Goal: Task Accomplishment & Management: Use online tool/utility

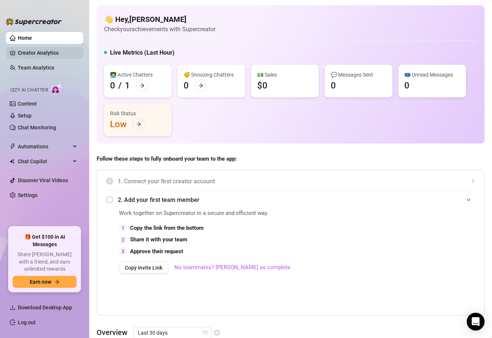
click at [47, 55] on link "Creator Analytics" at bounding box center [48, 53] width 60 height 12
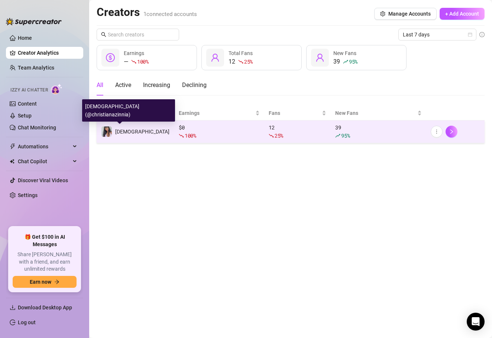
click at [136, 135] on div "[DEMOGRAPHIC_DATA]" at bounding box center [142, 132] width 54 height 8
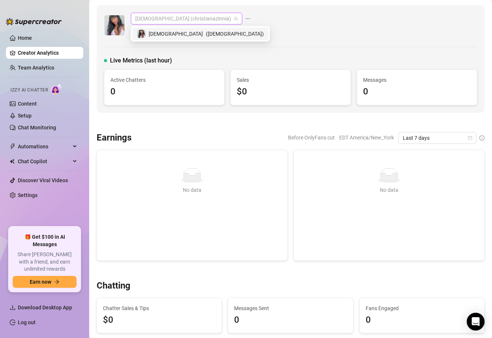
click at [189, 16] on span "[DEMOGRAPHIC_DATA] (christianazinnia)" at bounding box center [186, 18] width 103 height 11
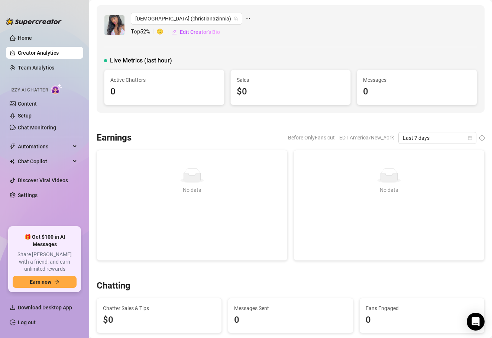
click at [245, 17] on icon "ellipsis" at bounding box center [247, 18] width 5 height 5
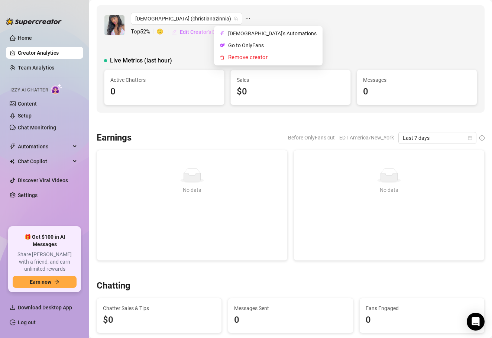
click at [186, 33] on span "Edit Creator's Bio" at bounding box center [200, 32] width 40 height 6
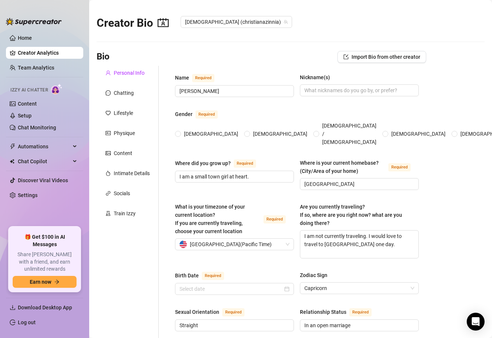
radio input "true"
type input "[DATE]"
click at [32, 35] on link "Home" at bounding box center [25, 38] width 14 height 6
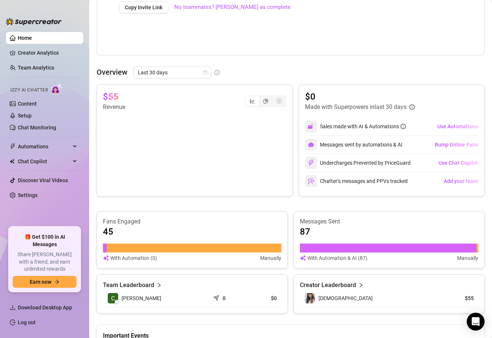
scroll to position [261, 0]
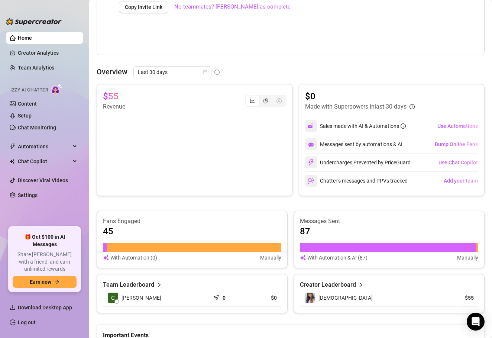
click at [58, 97] on div "Izzy AI Chatter" at bounding box center [43, 89] width 79 height 17
click at [37, 101] on link "Content" at bounding box center [27, 104] width 19 height 6
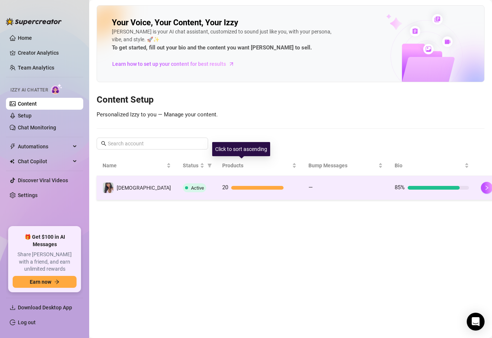
click at [250, 184] on div "20" at bounding box center [259, 187] width 74 height 9
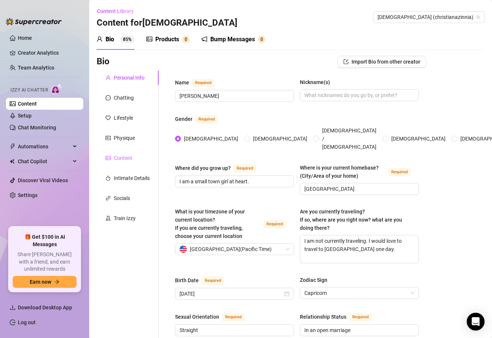
click at [130, 151] on div "Content" at bounding box center [128, 158] width 62 height 14
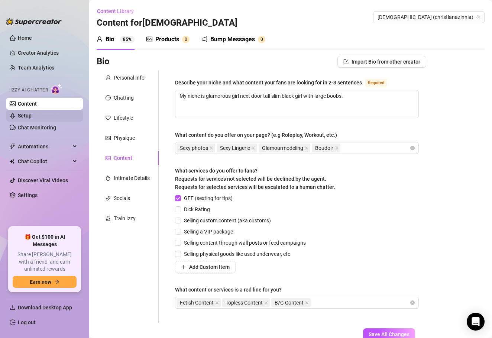
click at [25, 117] on link "Setup" at bounding box center [25, 116] width 14 height 6
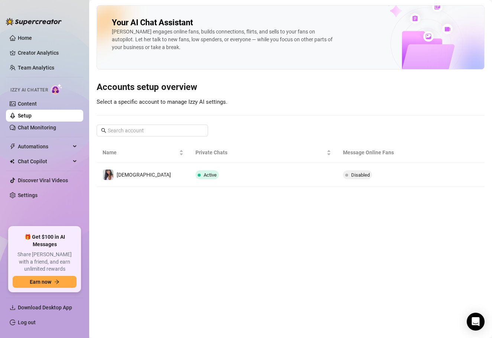
click at [32, 113] on link "Setup" at bounding box center [25, 116] width 14 height 6
click at [37, 107] on link "Content" at bounding box center [27, 104] width 19 height 6
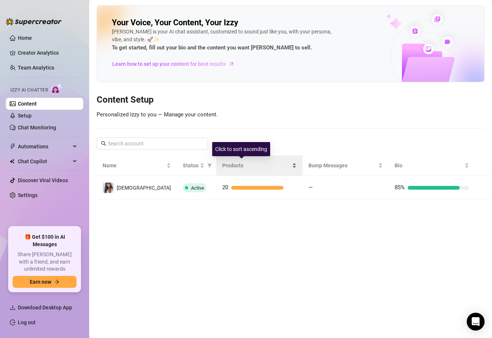
click at [245, 161] on span "Products" at bounding box center [256, 165] width 68 height 8
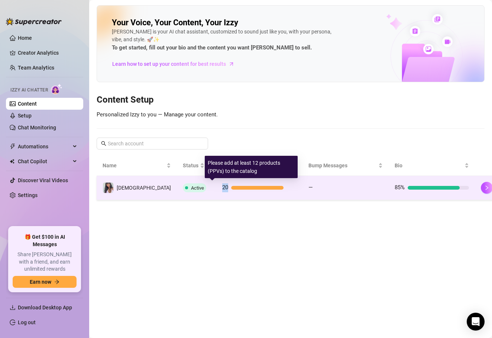
drag, startPoint x: 255, startPoint y: 185, endPoint x: 279, endPoint y: 183, distance: 23.5
click at [279, 183] on div "20" at bounding box center [259, 187] width 74 height 9
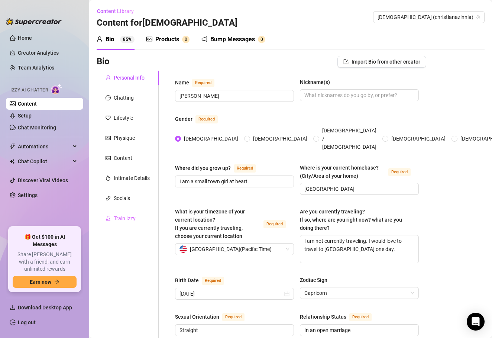
click at [137, 213] on div "Train Izzy" at bounding box center [128, 218] width 62 height 14
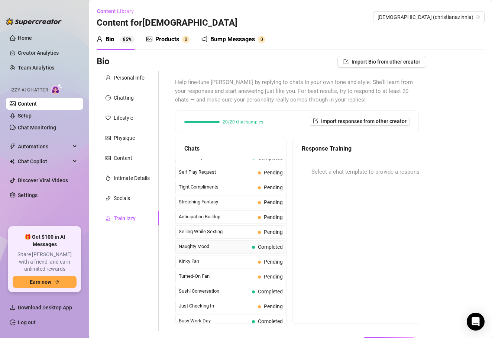
scroll to position [341, 0]
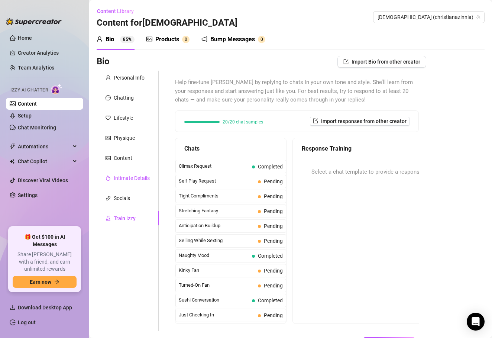
click at [134, 176] on div "Intimate Details" at bounding box center [132, 178] width 36 height 8
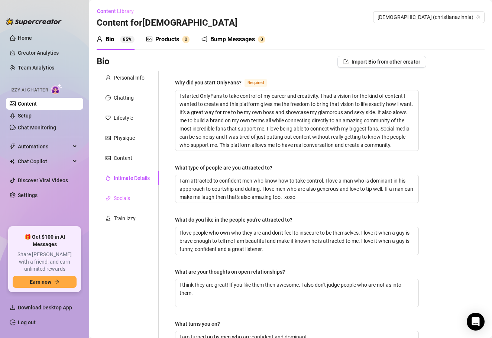
click at [137, 199] on div "Socials" at bounding box center [128, 198] width 62 height 14
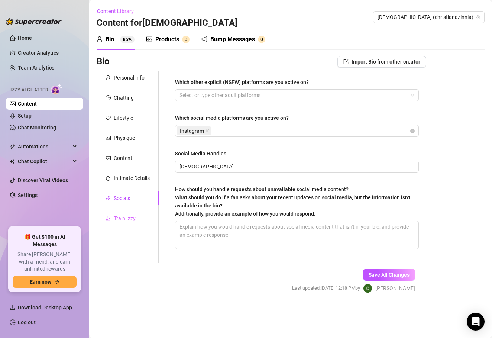
click at [138, 216] on div "Train Izzy" at bounding box center [128, 218] width 62 height 14
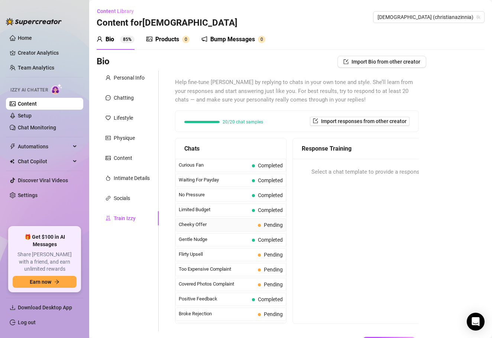
scroll to position [0, 0]
click at [238, 244] on div "Gentle Nudge Completed" at bounding box center [231, 239] width 111 height 13
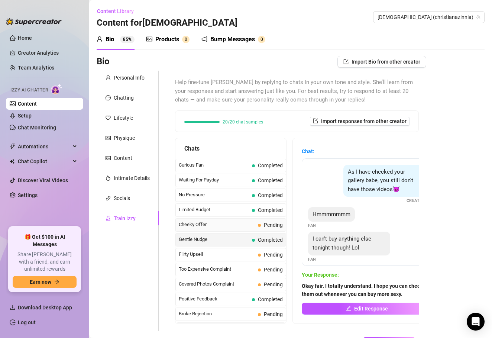
click at [228, 221] on span "Cheeky Offer" at bounding box center [217, 224] width 76 height 7
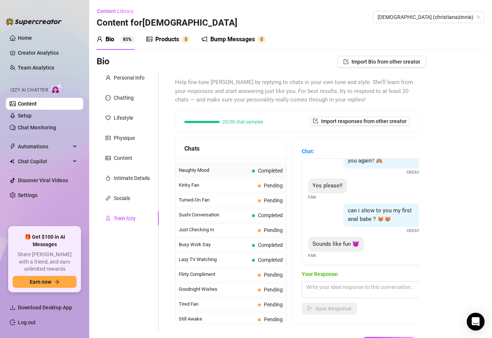
scroll to position [427, 0]
click at [237, 231] on span "Just Checking In" at bounding box center [217, 229] width 76 height 7
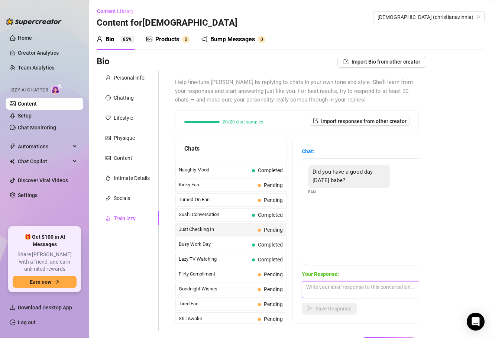
click at [337, 282] on textarea at bounding box center [367, 289] width 130 height 17
drag, startPoint x: 335, startPoint y: 282, endPoint x: 330, endPoint y: 286, distance: 6.6
click at [330, 286] on textarea "It was a great day. I thought of" at bounding box center [367, 289] width 130 height 17
click at [384, 289] on textarea "It was a good day. I thought of" at bounding box center [367, 289] width 130 height 17
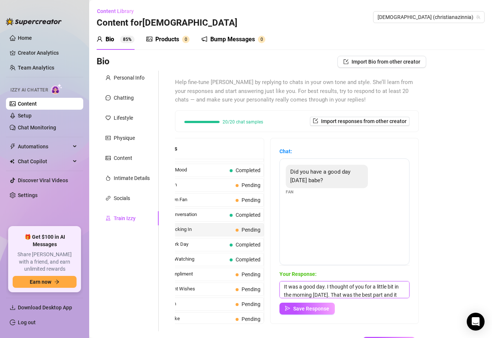
scroll to position [11, 0]
type textarea "It was a good day. I thought of you for a little bit in the morning [DATE]. Tha…"
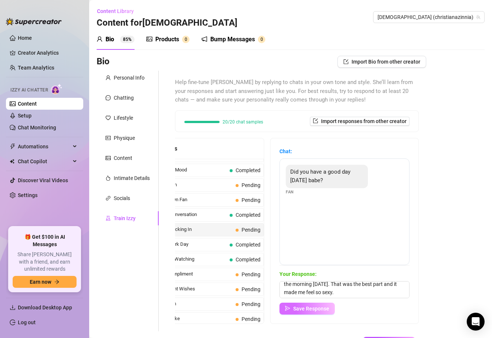
click at [312, 310] on span "Save Response" at bounding box center [311, 309] width 36 height 6
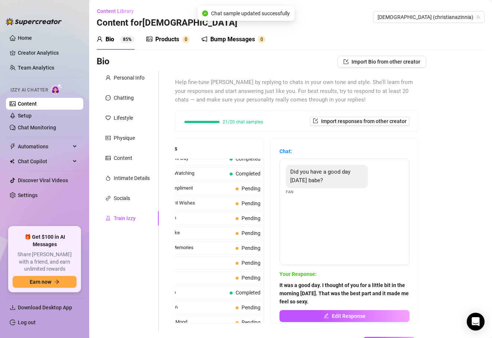
scroll to position [513, 0]
click at [128, 199] on div "Socials" at bounding box center [122, 198] width 16 height 8
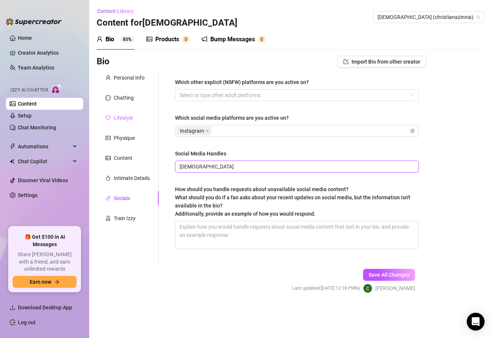
drag, startPoint x: 225, startPoint y: 164, endPoint x: 120, endPoint y: 119, distance: 114.2
click at [120, 119] on div "Personal Info Chatting Lifestyle Physique Content Intimate Details Socials Trai…" at bounding box center [262, 167] width 330 height 193
type input "aurasnowe"
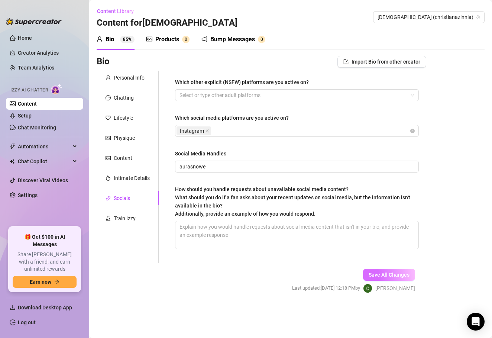
click at [392, 272] on button "Save All Changes" at bounding box center [389, 275] width 52 height 12
click at [129, 163] on div "Content" at bounding box center [128, 158] width 62 height 14
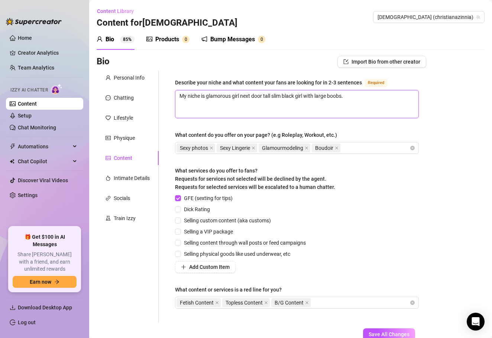
click at [272, 96] on textarea "My niche is glamorous girl next door tall slim black girl with large boobs." at bounding box center [297, 104] width 243 height 28
type textarea "My niche is glamorous girl next door tal slim black girl with large boobs."
type textarea "My niche is glamorous girl next door ta slim black girl with large boobs."
type textarea "My niche is glamorous girl next door t slim black girl with large boobs."
type textarea "My niche is glamorous girl next door slim black girl with large boobs."
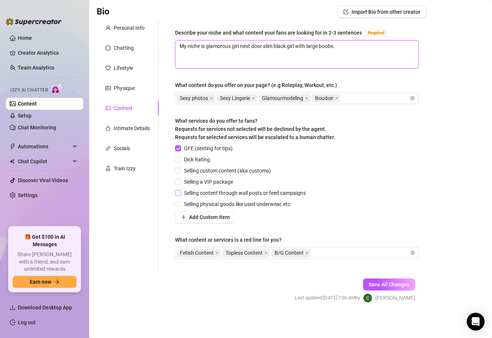
scroll to position [0, 0]
type textarea "My niche is glamorous girl next door slim black girl with large boobs."
click at [399, 284] on span "Save All Changes" at bounding box center [389, 285] width 41 height 6
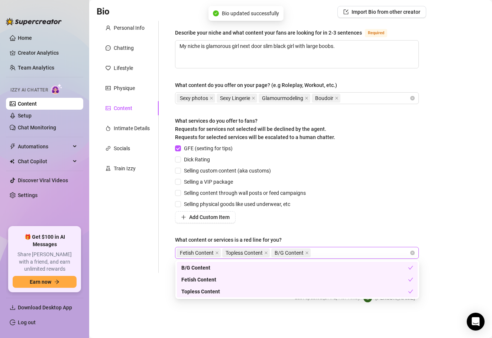
click at [349, 257] on div "Fetish Content Topless Content B/G Content" at bounding box center [293, 253] width 233 height 10
click at [266, 253] on icon "close" at bounding box center [266, 253] width 4 height 4
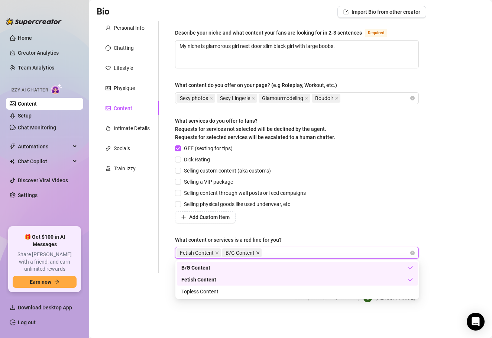
click at [258, 253] on icon "close" at bounding box center [258, 253] width 4 height 4
click at [216, 251] on icon "close" at bounding box center [217, 253] width 4 height 4
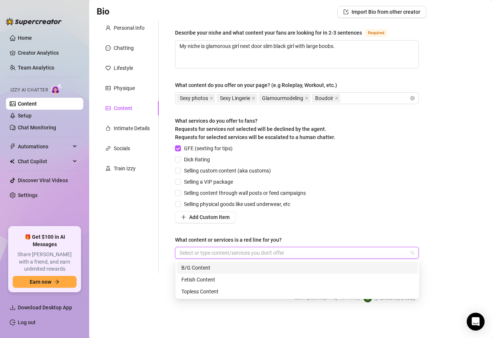
click at [335, 215] on div "GFE (sexting for tips) Dick Rating Selling custom content (aka customs) Selling…" at bounding box center [297, 183] width 244 height 79
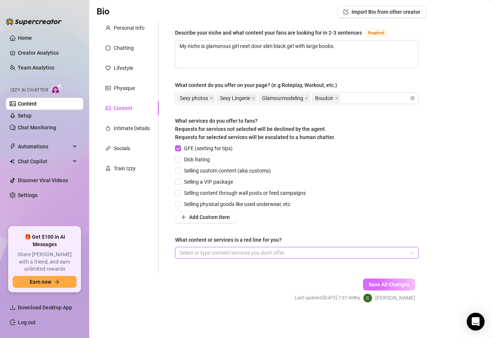
click at [375, 284] on span "Save All Changes" at bounding box center [389, 285] width 41 height 6
click at [128, 89] on div "Physique" at bounding box center [124, 88] width 21 height 8
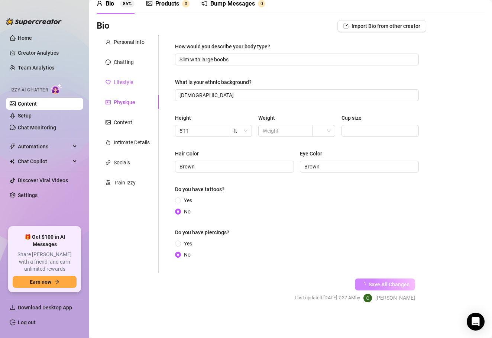
click at [125, 78] on div "Lifestyle" at bounding box center [123, 82] width 19 height 8
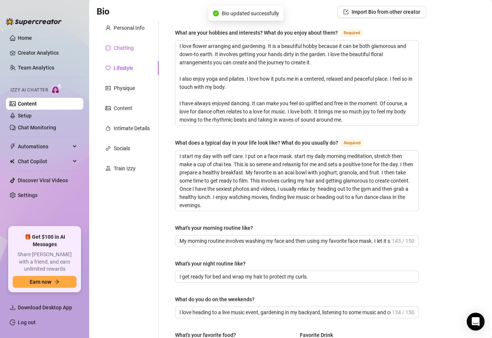
click at [125, 49] on div "Chatting" at bounding box center [124, 48] width 20 height 8
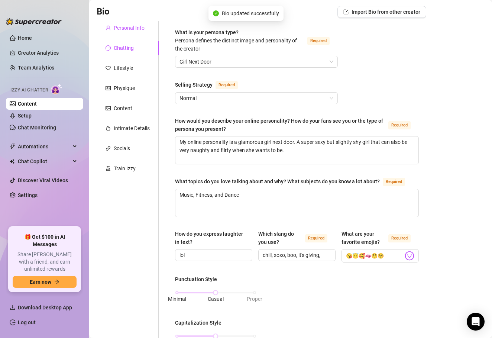
click at [125, 29] on div "Personal Info" at bounding box center [129, 28] width 31 height 8
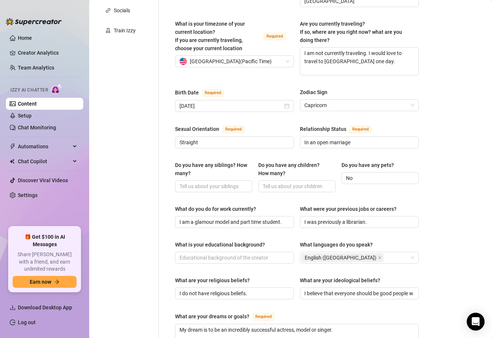
scroll to position [191, 0]
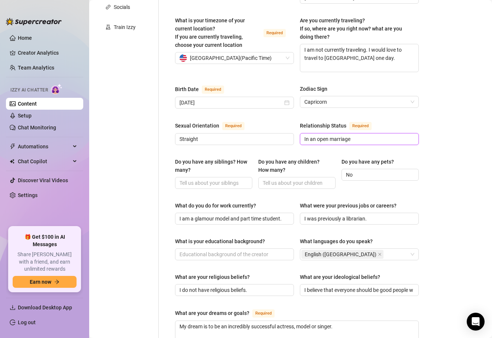
drag, startPoint x: 361, startPoint y: 131, endPoint x: 164, endPoint y: 101, distance: 199.3
click at [167, 114] on div "Name Required Aura Snowe Nickname(s) Gender Required [DEMOGRAPHIC_DATA] [DEMOGR…" at bounding box center [293, 200] width 268 height 640
click at [390, 147] on div "Name Required Aura Snowe Nickname(s) Gender Required [DEMOGRAPHIC_DATA] [DEMOGR…" at bounding box center [297, 199] width 244 height 625
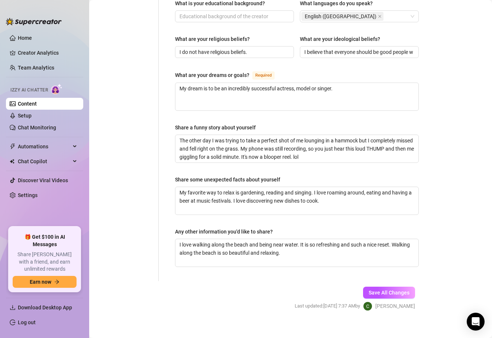
scroll to position [0, 0]
click at [401, 289] on button "Save All Changes" at bounding box center [389, 293] width 52 height 12
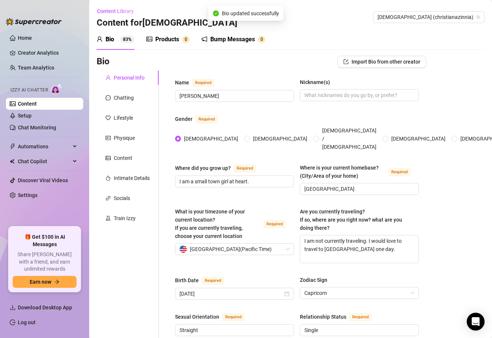
type input "Single"
click at [56, 129] on link "Chat Monitoring" at bounding box center [37, 128] width 38 height 6
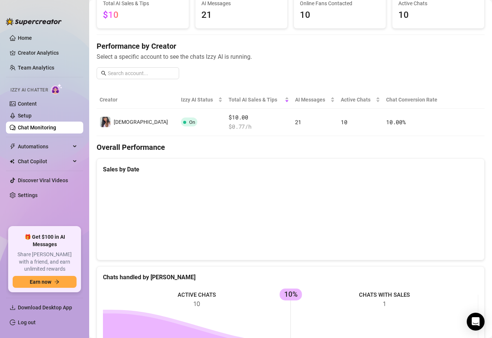
scroll to position [100, 0]
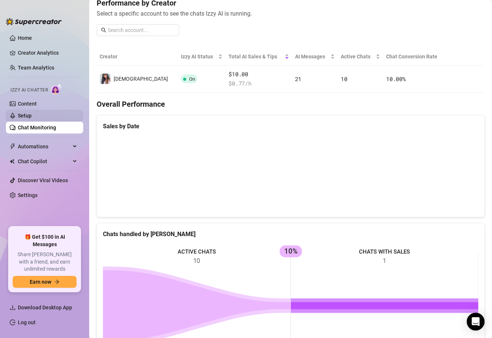
click at [32, 113] on link "Setup" at bounding box center [25, 116] width 14 height 6
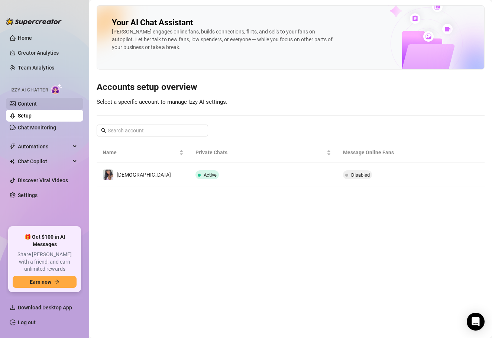
click at [37, 106] on link "Content" at bounding box center [27, 104] width 19 height 6
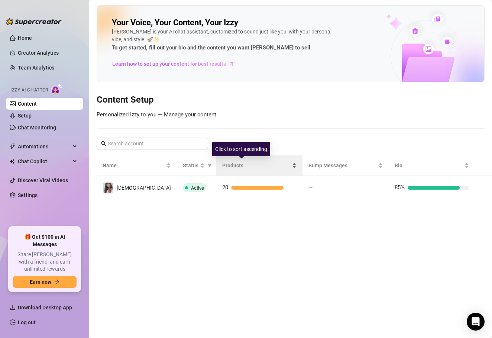
click at [222, 165] on span "Products" at bounding box center [256, 165] width 68 height 8
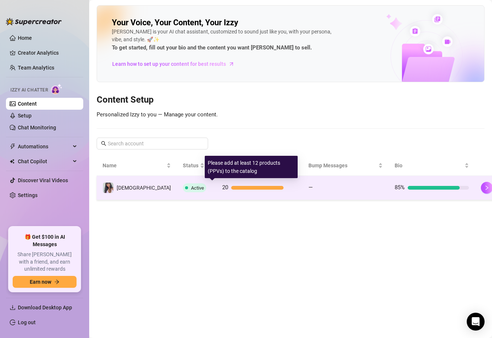
click at [233, 187] on div at bounding box center [257, 188] width 52 height 4
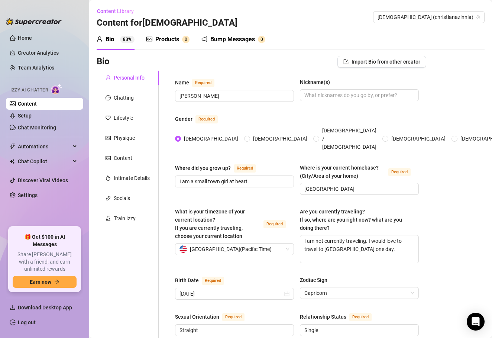
click at [170, 38] on div "Products" at bounding box center [167, 39] width 24 height 9
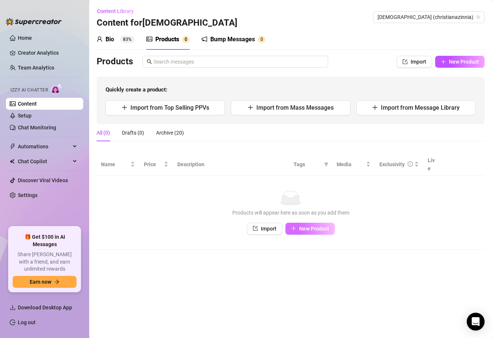
click at [327, 226] on span "New Product" at bounding box center [314, 229] width 30 height 6
type textarea "Type your message here..."
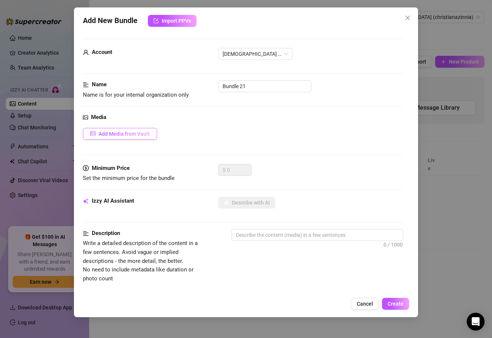
click at [150, 135] on button "Add Media from Vault" at bounding box center [120, 134] width 74 height 12
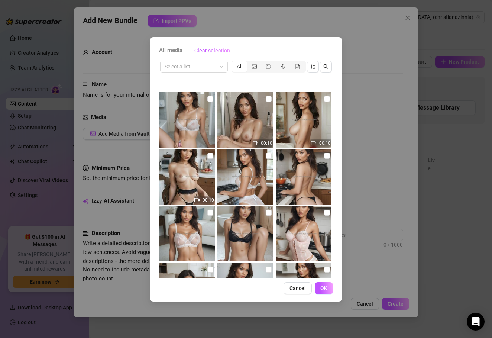
click at [200, 125] on img at bounding box center [187, 120] width 56 height 56
checkbox input "true"
click at [327, 284] on button "OK" at bounding box center [324, 288] width 18 height 12
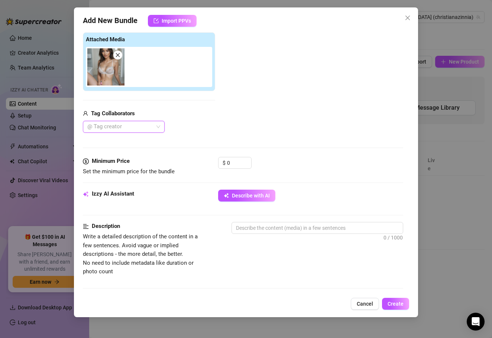
scroll to position [123, 0]
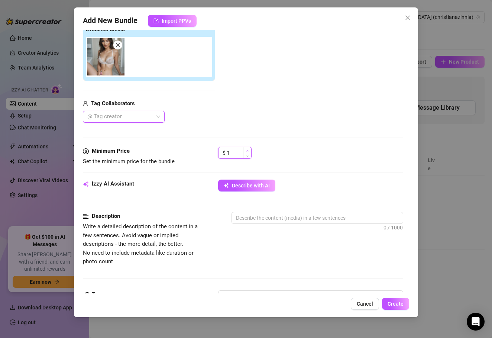
click at [244, 152] on span "Increase Value" at bounding box center [247, 150] width 8 height 7
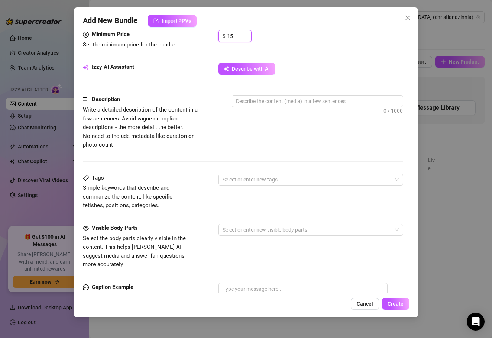
scroll to position [240, 0]
type input "15"
click at [240, 104] on textarea at bounding box center [317, 100] width 171 height 11
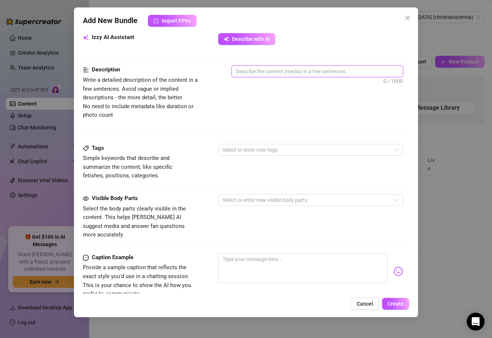
scroll to position [271, 0]
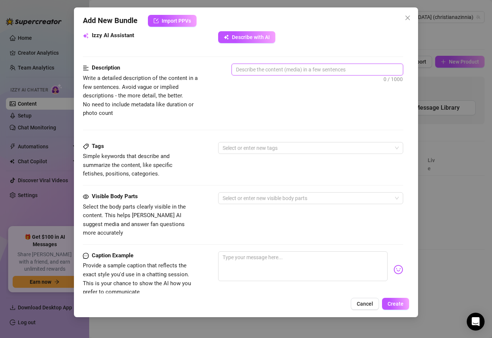
type textarea "I"
type textarea "I m"
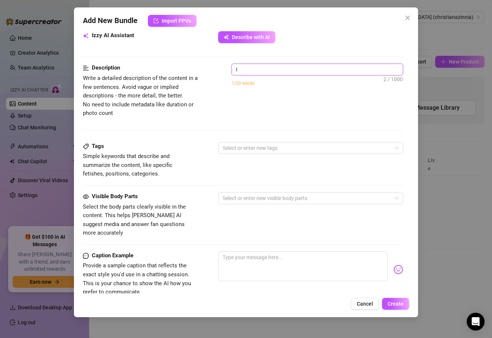
type textarea "I m"
type textarea "I"
type textarea "I a"
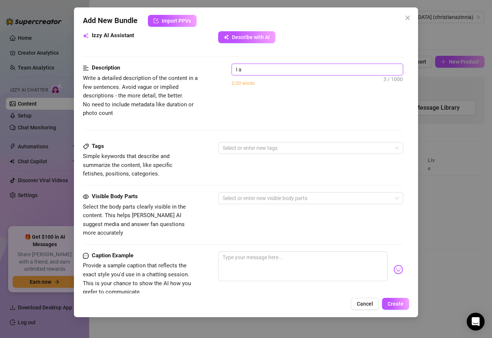
type textarea "I am"
type textarea "I am s"
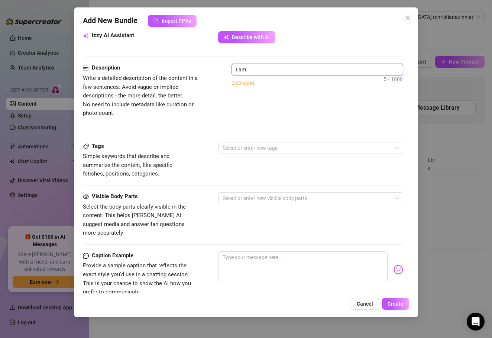
type textarea "I am s"
type textarea "I am si"
type textarea "I am sit"
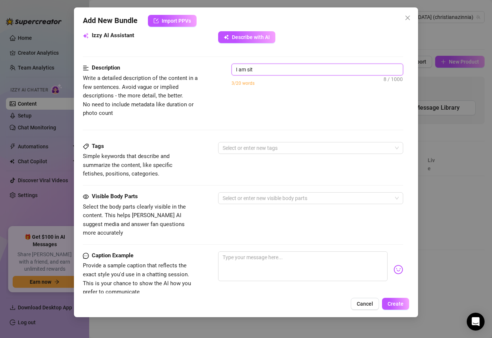
type textarea "I am sitt"
type textarea "I am sitti"
type textarea "I am sittin"
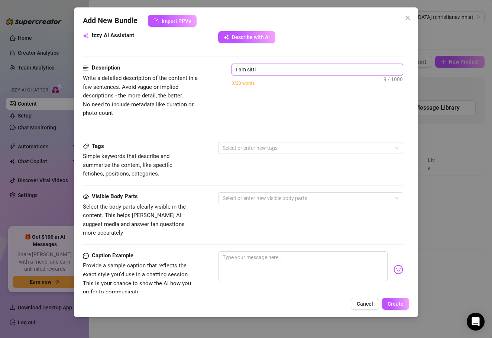
type textarea "I am sittin"
type textarea "I am sitting"
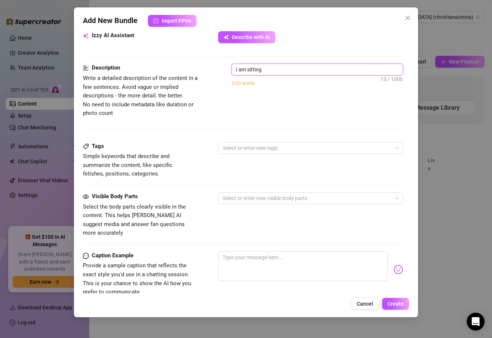
type textarea "I am sitting o"
type textarea "I am sitting on"
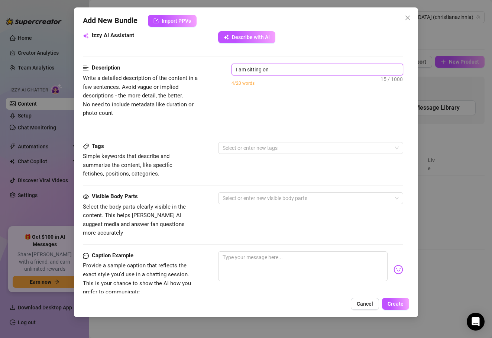
type textarea "I am sitting on"
type textarea "I am sitting on t"
type textarea "I am sitting on th"
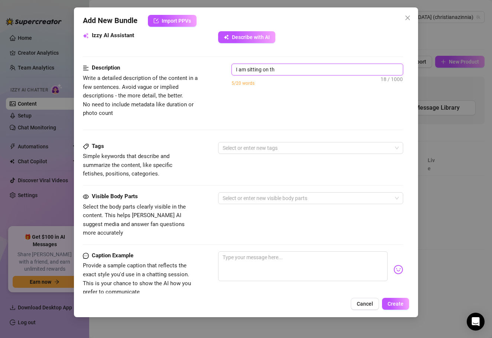
type textarea "I am sitting on the"
type textarea "I am sitting on the d"
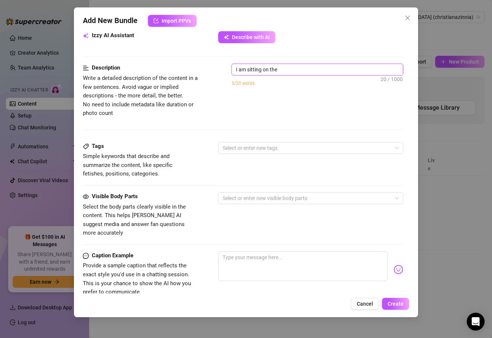
type textarea "I am sitting on the d"
type textarea "I am sitting on the dl"
type textarea "I am sitting on the dlo"
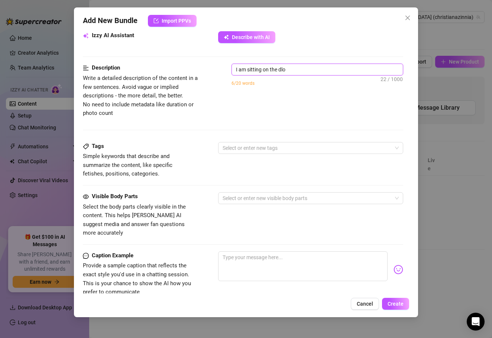
type textarea "I am sitting on the dloo"
type textarea "I am sitting on the dloow"
type textarea "I am sitting on the dolor"
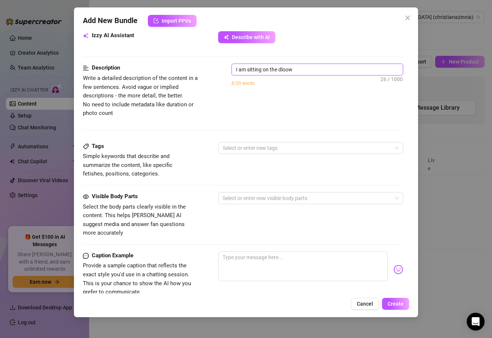
type textarea "I am sitting on the dolor"
type textarea "I am sitting on the dolor o"
type textarea "I am sitting on the dolor"
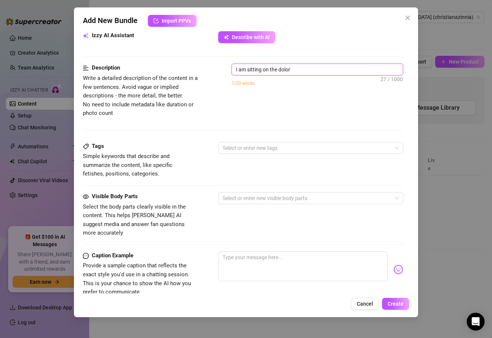
type textarea "I am sitting on the dolor"
click at [290, 152] on div "Tags Simple keywords that describe and summarize the content, like specific fet…" at bounding box center [243, 160] width 321 height 36
click at [309, 67] on textarea "I am sitting on the dolor" at bounding box center [317, 69] width 171 height 11
type textarea "I am sitting on the dolo"
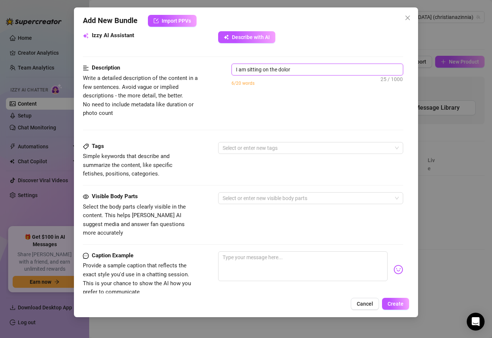
type textarea "I am sitting on the dolo"
type textarea "I am sitting on the dol"
type textarea "I am sitting on the do"
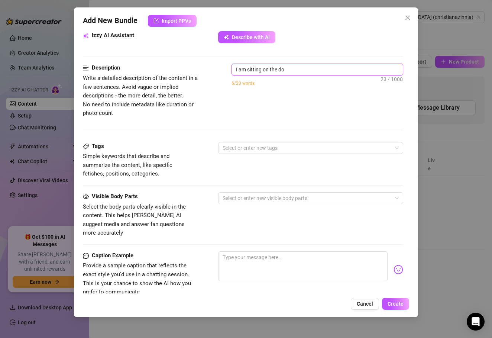
type textarea "I am sitting on the d"
type textarea "I am sitting on the"
type textarea "I am sitting on the f"
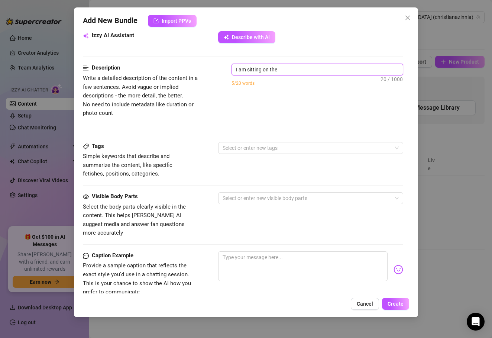
type textarea "I am sitting on the f"
type textarea "I am sitting on the fl"
type textarea "I am sitting on the flo"
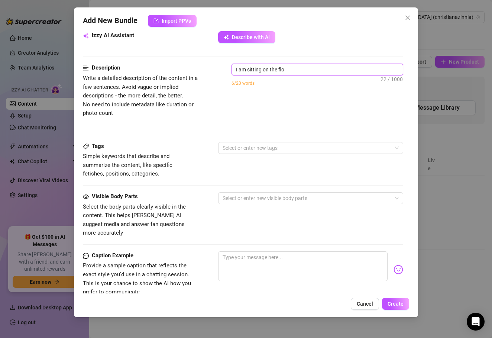
type textarea "I am sitting on the floo"
type textarea "I am sitting on the floor"
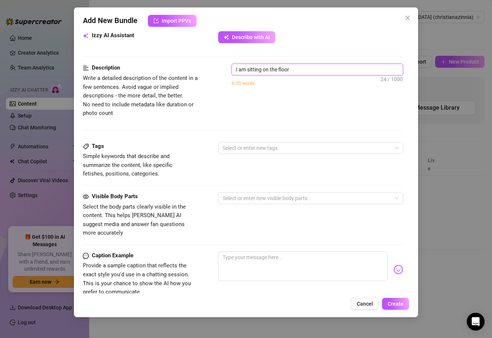
type textarea "I am sitting on the floor"
type textarea "I am sitting on the floor a"
type textarea "I am sitting on the floor"
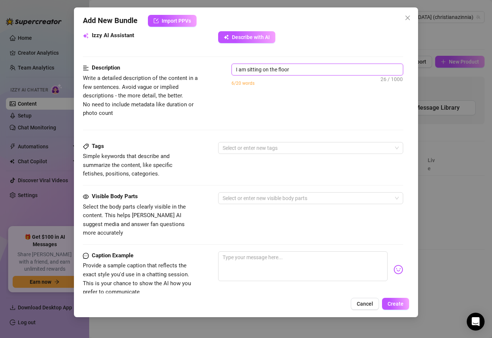
type textarea "I am sitting on the floor o"
type textarea "I am sitting on the floor of"
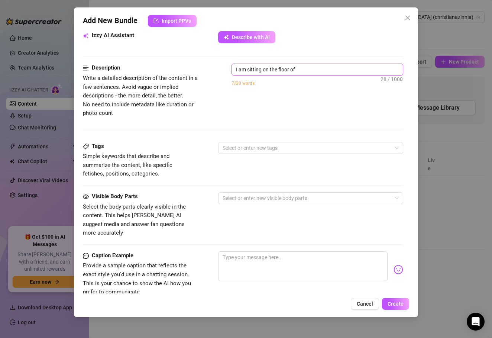
type textarea "I am sitting on the floor of"
type textarea "I am sitting on the floor of a"
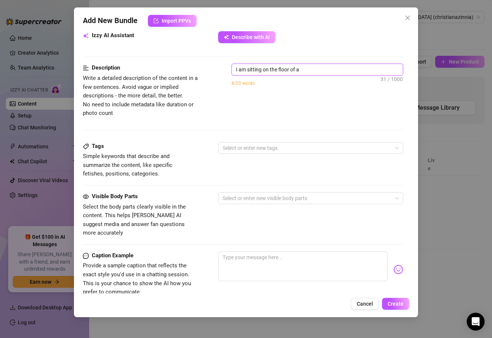
type textarea "I am sitting on the floor of a b"
type textarea "I am sitting on the floor of a ba"
type textarea "I am sitting on the floor of a bat"
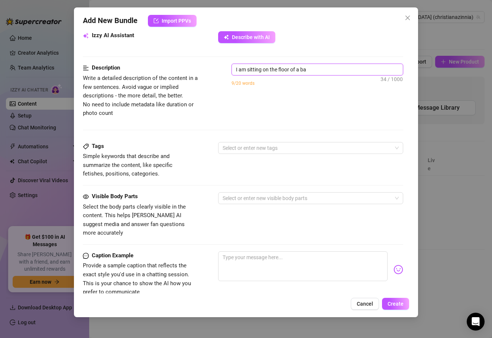
type textarea "I am sitting on the floor of a bat"
type textarea "I am sitting on the floor of a bath"
type textarea "I am sitting on the floor of a bathr"
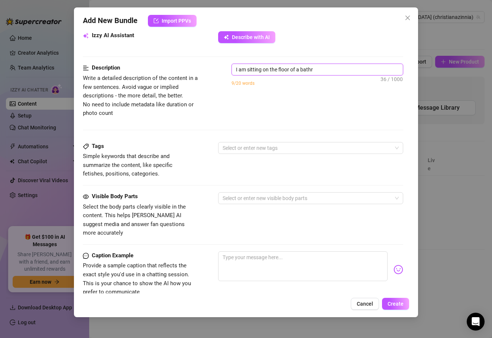
type textarea "I am sitting on the floor of a bathro"
type textarea "I am sitting on the floor of a bathroo"
type textarea "I am sitting on the floor of a bathroom"
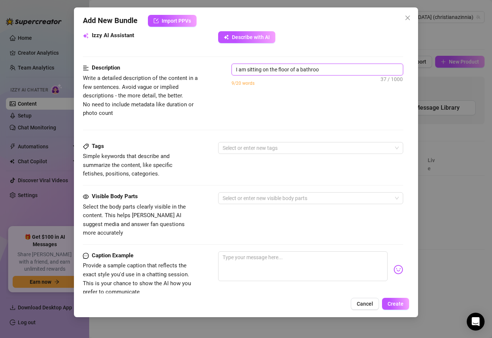
type textarea "I am sitting on the floor of a bathroom"
type textarea "I am sitting on the floor of a bathroom w"
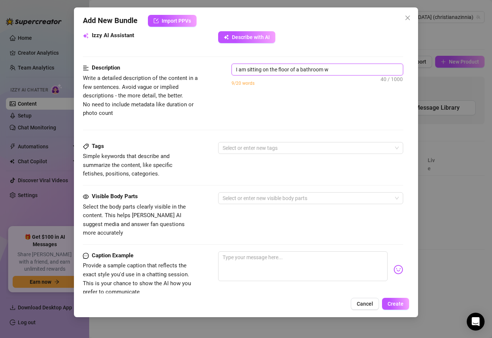
type textarea "I am sitting on the floor of a bathroom wi"
type textarea "I am sitting on the floor of a bathroom wit"
type textarea "I am sitting on the floor of a bathroom with"
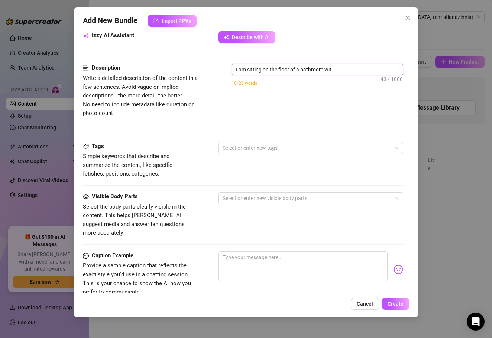
type textarea "I am sitting on the floor of a bathroom with"
type textarea "I am sitting on the floor of a bathroom with a"
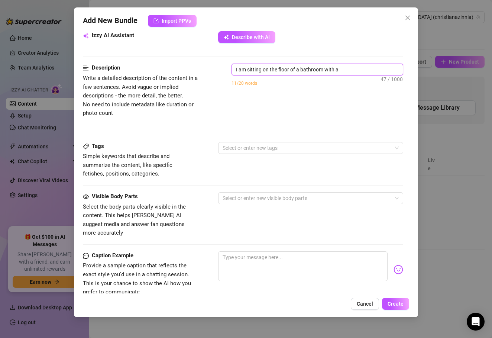
type textarea "I am sitting on the floor of a bathroom with a"
type textarea "I am sitting on the floor of a bathroom with a s"
type textarea "I am sitting on the floor of a bathroom with a se"
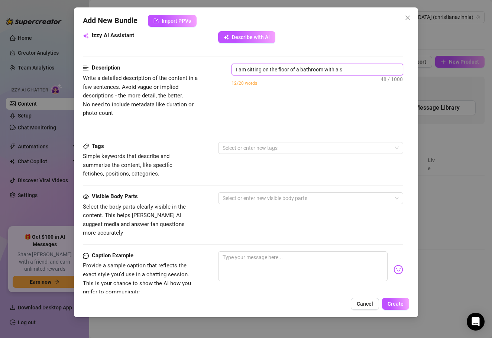
type textarea "I am sitting on the floor of a bathroom with a se"
type textarea "I am sitting on the floor of a bathroom with a sex"
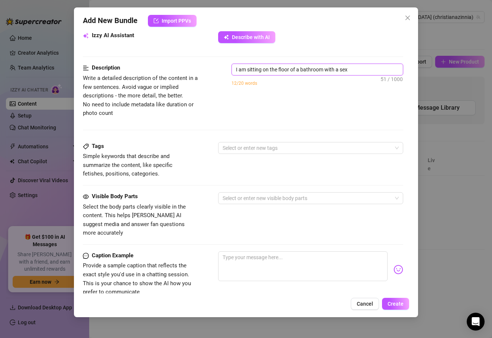
type textarea "I am sitting on the floor of a bathroom with a sex t"
type textarea "I am sitting on the floor of a bathroom with a sex to"
type textarea "I am sitting on the floor of a bathroom with a sex toy"
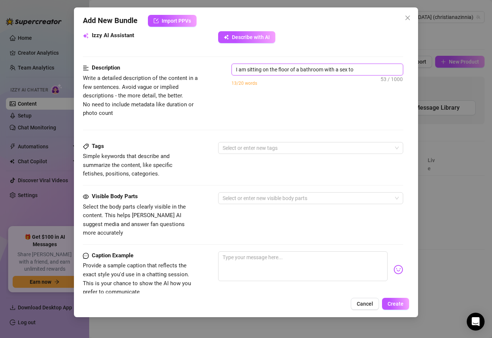
type textarea "I am sitting on the floor of a bathroom with a sex toy"
type textarea "I am sitting on the floor of a bathroom with a sex toy."
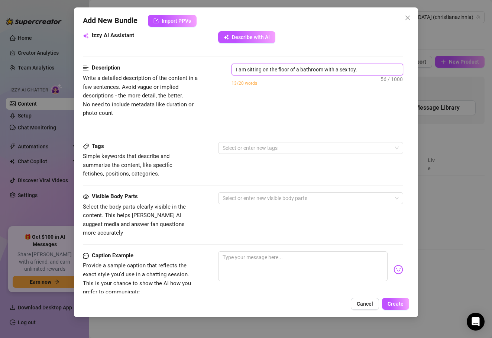
type textarea "I am sitting on the floor of a bathroom with a sex toy. I"
type textarea "I am sitting on the floor of a bathroom with a sex toy. I a"
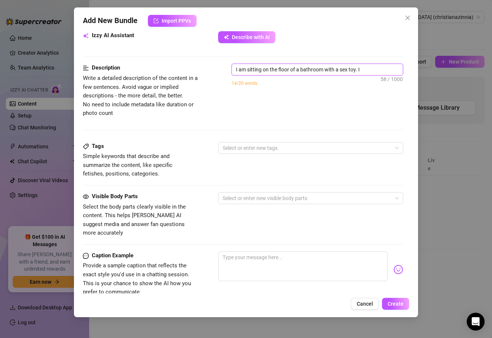
type textarea "I am sitting on the floor of a bathroom with a sex toy. I a"
type textarea "I am sitting on the floor of a bathroom with a sex toy. I am"
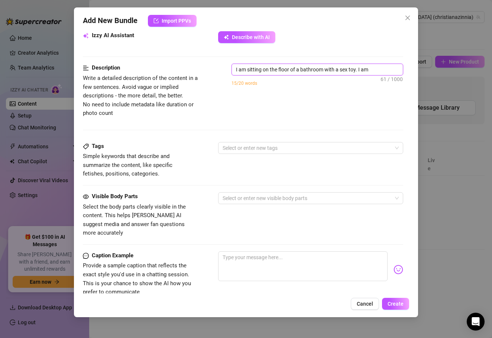
type textarea "I am sitting on the floor of a bathroom with a sex toy. I am u"
type textarea "I am sitting on the floor of a bathroom with a sex toy. I am us"
type textarea "I am sitting on the floor of a bathroom with a sex toy. I am usi"
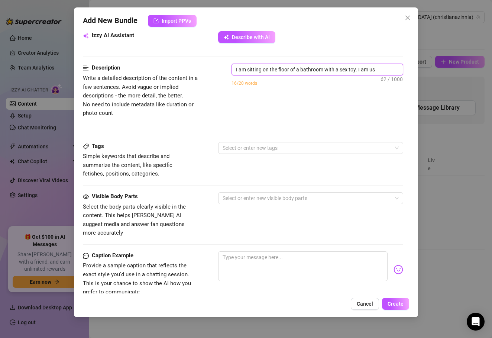
type textarea "I am sitting on the floor of a bathroom with a sex toy. I am usi"
type textarea "I am sitting on the floor of a bathroom with a sex toy. I am usin"
type textarea "I am sitting on the floor of a bathroom with a sex toy. I am usinf"
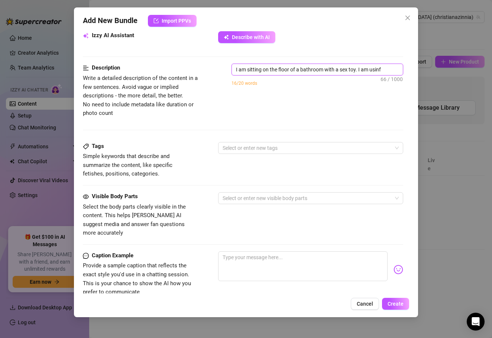
type textarea "I am sitting on the floor of a bathroom with a sex toy. I am using"
type textarea "I am sitting on the floor of a bathroom with a sex toy. I am using i"
type textarea "I am sitting on the floor of a bathroom with a sex toy. I am using it"
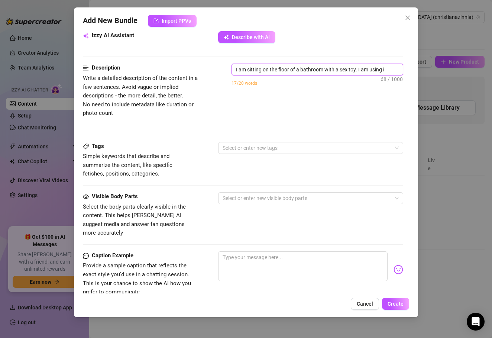
type textarea "I am sitting on the floor of a bathroom with a sex toy. I am using it"
type textarea "I am sitting on the floor of a bathroom with a sex toy. I am using it t"
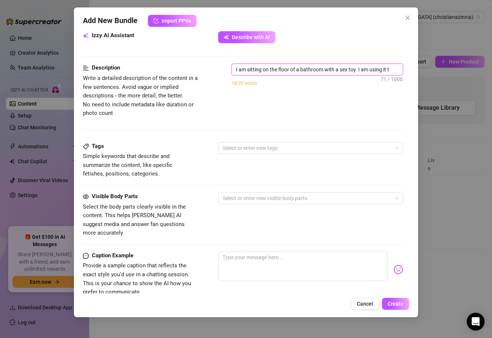
type textarea "I am sitting on the floor of a bathroom with a sex toy. I am using it to"
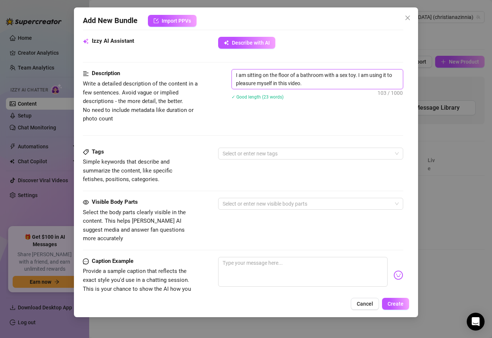
scroll to position [264, 0]
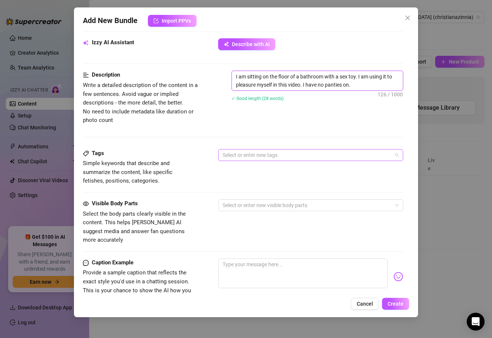
click at [291, 155] on div at bounding box center [307, 155] width 175 height 10
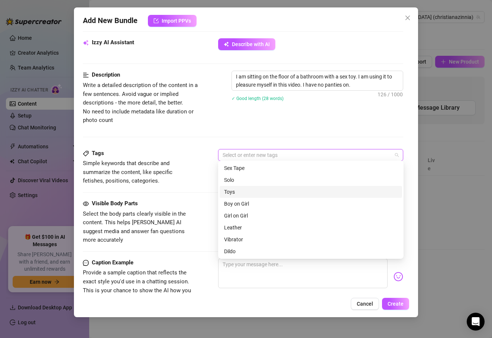
click at [258, 195] on div "Toys" at bounding box center [311, 192] width 174 height 8
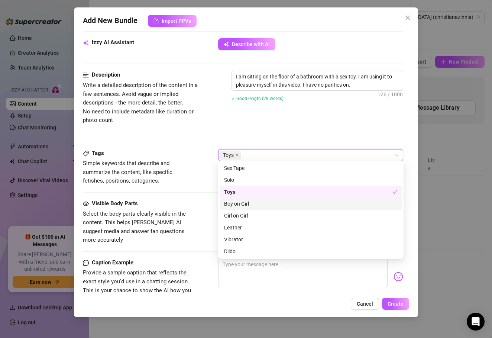
click at [208, 193] on div "Tags Simple keywords that describe and summarize the content, like specific fet…" at bounding box center [243, 174] width 321 height 50
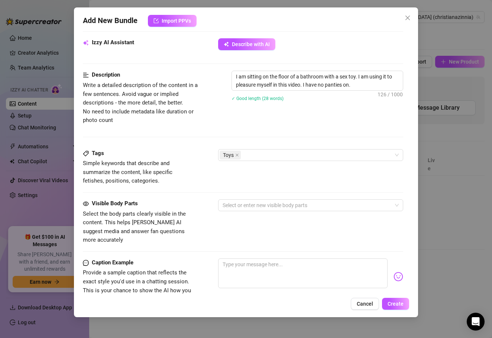
scroll to position [345, 0]
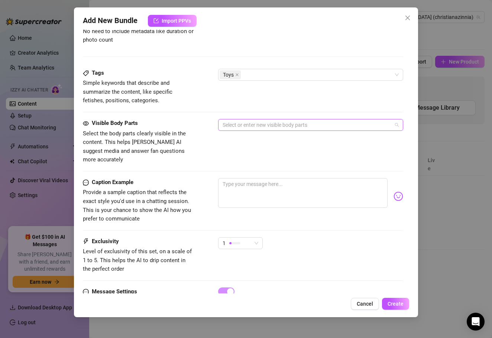
click at [249, 125] on div at bounding box center [307, 125] width 175 height 10
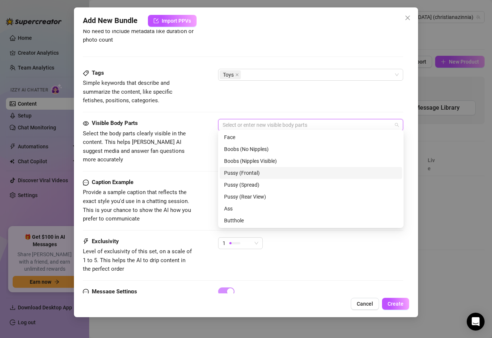
click at [258, 174] on div "Pussy (Frontal)" at bounding box center [311, 173] width 174 height 8
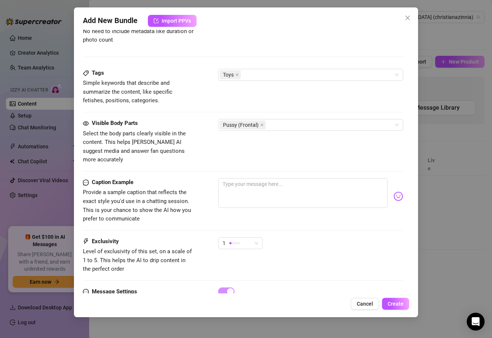
click at [195, 178] on div "Caption Example Provide a sample caption that reflects the exact style you'd us…" at bounding box center [243, 200] width 321 height 45
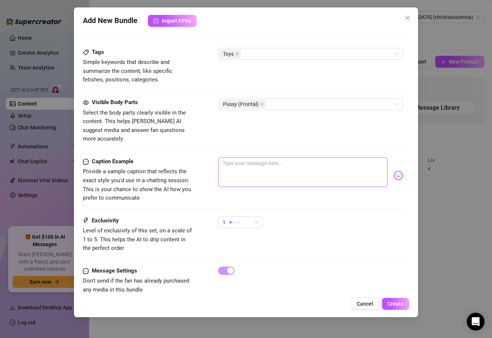
scroll to position [0, 0]
click at [230, 166] on textarea at bounding box center [303, 172] width 170 height 30
drag, startPoint x: 266, startPoint y: 157, endPoint x: 211, endPoint y: 134, distance: 59.6
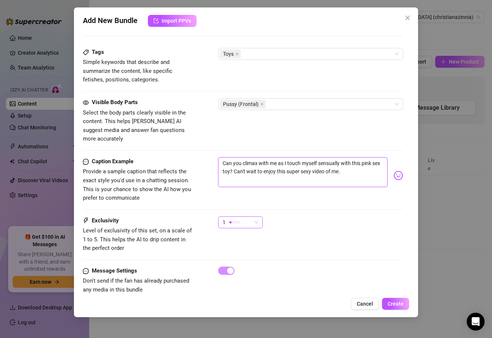
click at [250, 217] on div "1" at bounding box center [237, 222] width 29 height 11
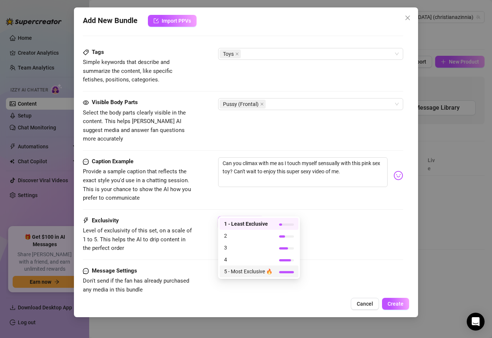
click at [245, 271] on span "5 - Most Exclusive 🔥" at bounding box center [248, 271] width 48 height 8
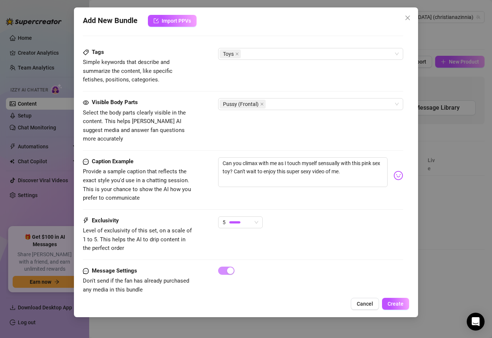
click at [186, 234] on span "Level of exclusivity of this set, on a scale of 1 to 5. This helps the AI to dr…" at bounding box center [139, 239] width 112 height 26
click at [398, 308] on button "Create" at bounding box center [395, 304] width 27 height 12
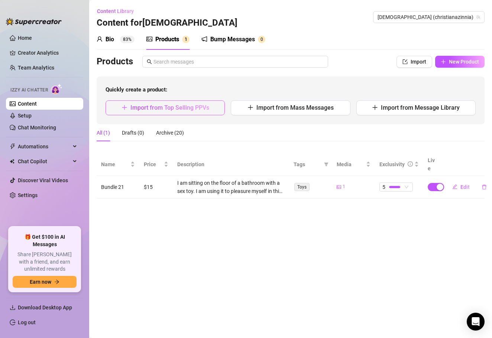
click at [159, 104] on span "Import from Top Selling PPVs" at bounding box center [170, 107] width 79 height 7
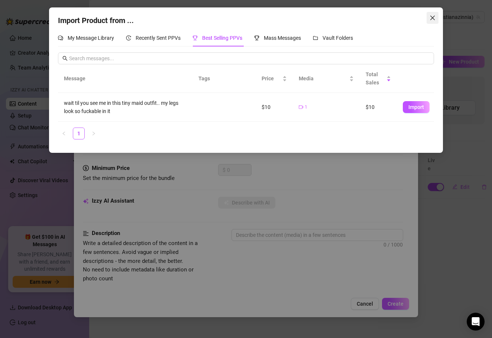
click at [437, 17] on span "Close" at bounding box center [433, 18] width 12 height 6
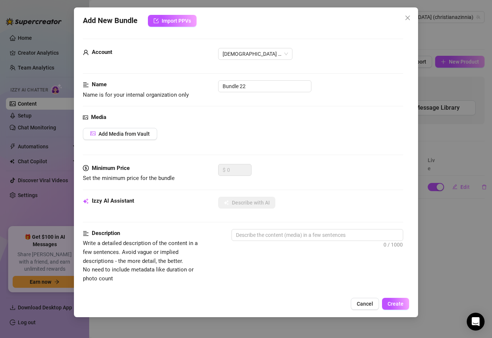
click at [431, 215] on div "Add New Bundle Import PPVs Account [PERSON_NAME] (@christianazinnia) Name Name …" at bounding box center [246, 169] width 492 height 338
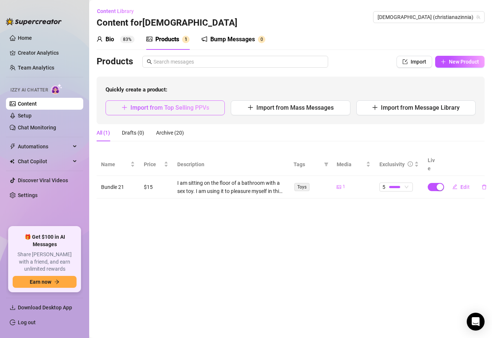
click at [207, 108] on span "Import from Top Selling PPVs" at bounding box center [170, 107] width 79 height 7
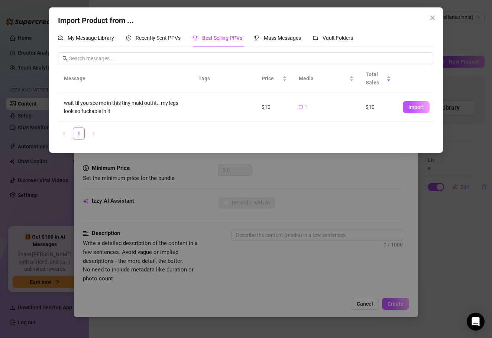
click at [123, 109] on div "wait til you see me in this tiny maid outfit.. my legs look so fuckable in it" at bounding box center [125, 107] width 122 height 16
click at [155, 44] on div "Recently Sent PPVs" at bounding box center [153, 37] width 55 height 17
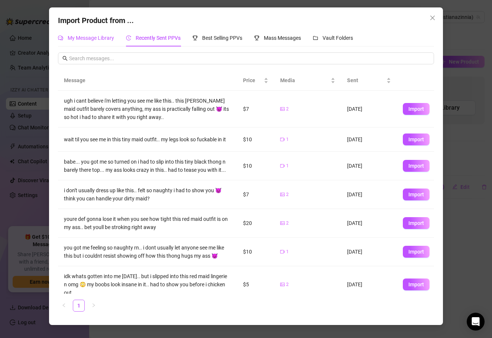
click at [96, 40] on span "My Message Library" at bounding box center [91, 38] width 46 height 6
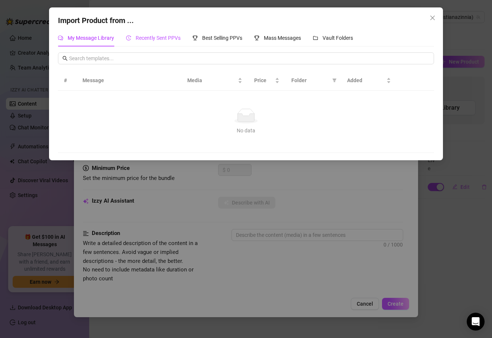
click at [166, 38] on span "Recently Sent PPVs" at bounding box center [158, 38] width 45 height 6
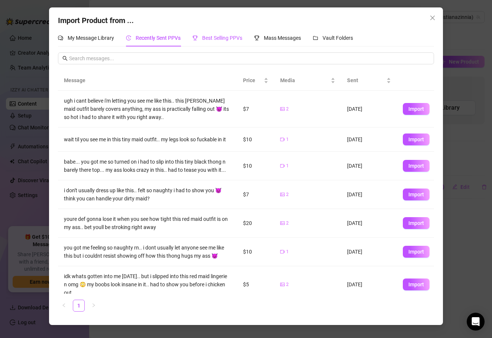
click at [221, 40] on span "Best Selling PPVs" at bounding box center [222, 38] width 40 height 6
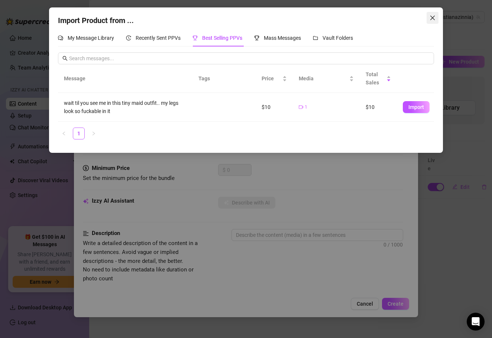
click at [431, 16] on icon "close" at bounding box center [432, 18] width 4 height 4
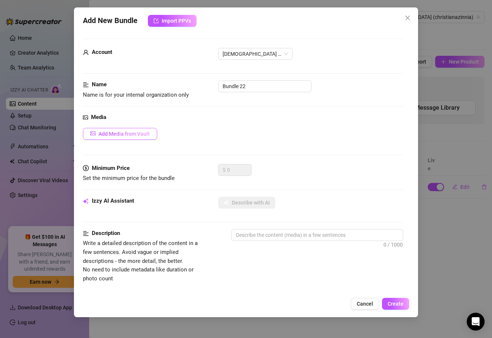
click at [145, 131] on span "Add Media from Vault" at bounding box center [124, 134] width 51 height 6
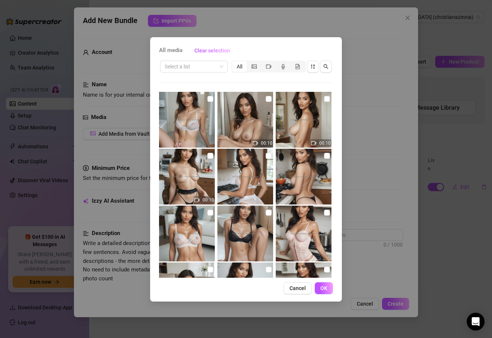
scroll to position [3, 0]
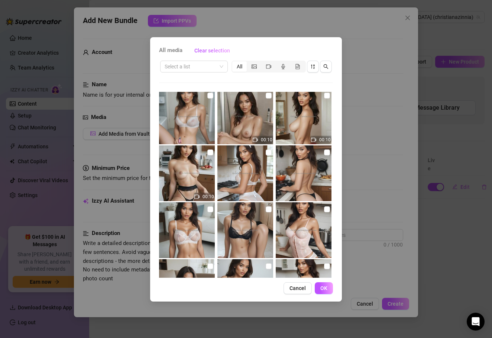
click at [261, 121] on img at bounding box center [246, 117] width 56 height 56
click at [327, 289] on span "OK" at bounding box center [324, 288] width 7 height 6
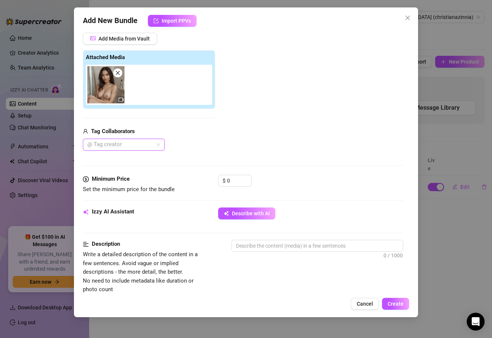
scroll to position [176, 0]
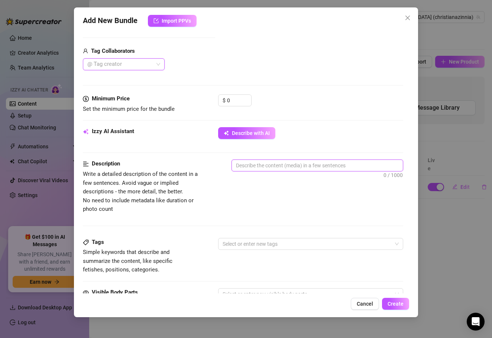
click at [247, 163] on textarea at bounding box center [317, 165] width 171 height 11
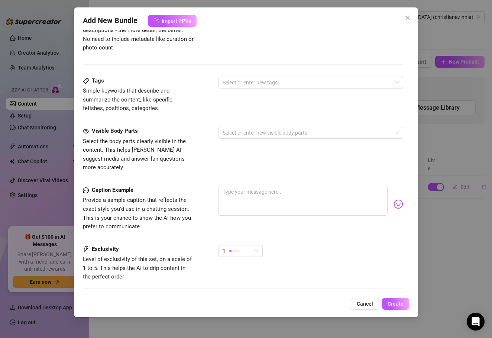
scroll to position [338, 0]
click at [245, 185] on textarea at bounding box center [303, 200] width 170 height 30
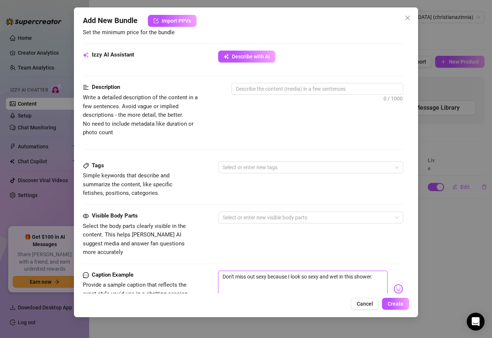
scroll to position [252, 0]
click at [263, 89] on textarea at bounding box center [317, 88] width 171 height 11
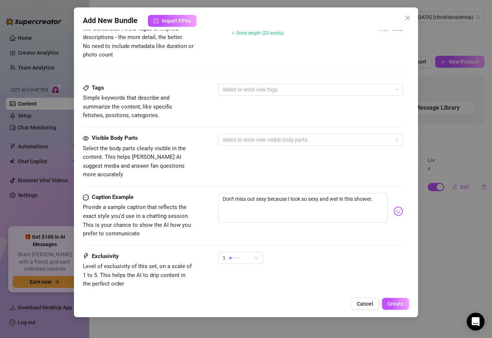
scroll to position [335, 0]
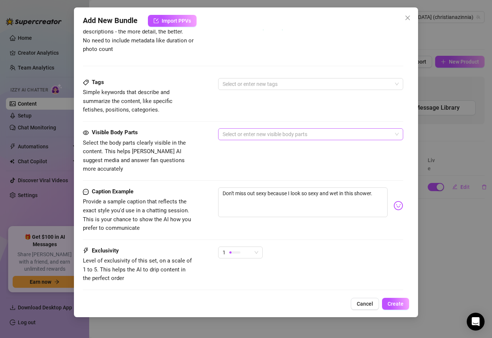
click at [263, 136] on div at bounding box center [307, 134] width 175 height 10
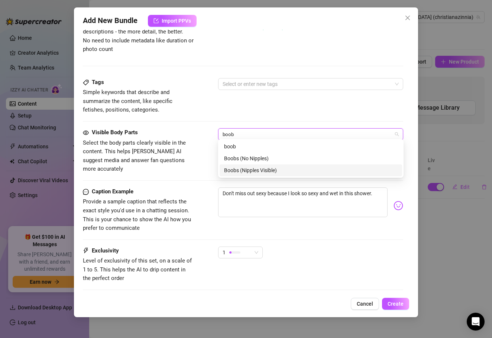
click at [271, 169] on div "Boobs (Nipples Visible)" at bounding box center [311, 170] width 174 height 8
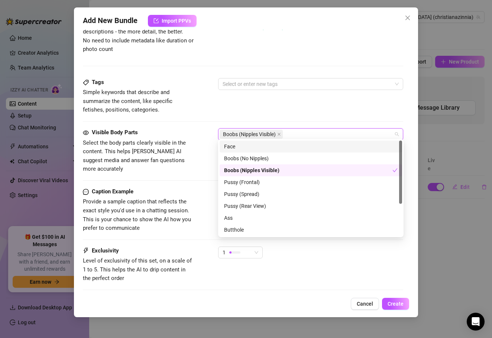
click at [286, 147] on div "Face" at bounding box center [311, 146] width 174 height 8
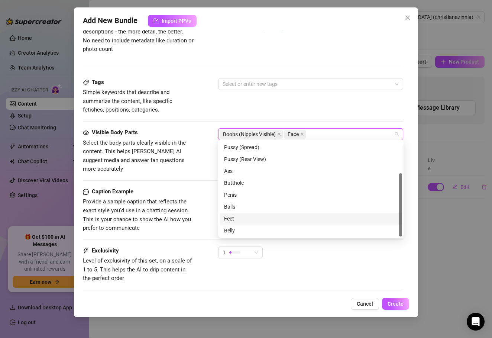
scroll to position [0, 0]
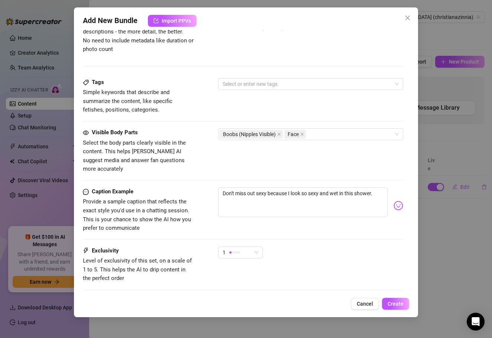
click at [195, 188] on div "Caption Example Provide a sample caption that reflects the exact style you'd us…" at bounding box center [243, 209] width 321 height 45
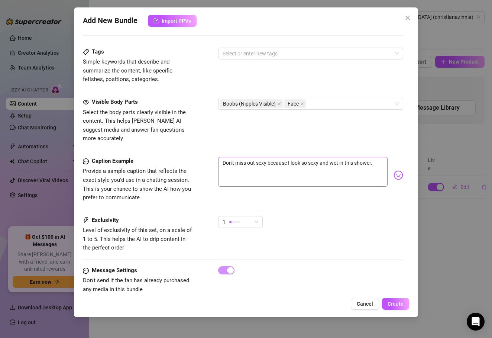
scroll to position [366, 0]
click at [258, 217] on span "1" at bounding box center [241, 222] width 36 height 11
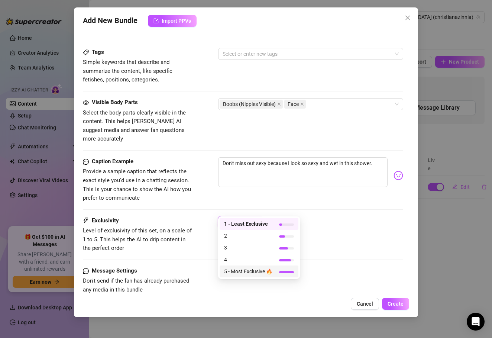
click at [250, 268] on span "5 - Most Exclusive 🔥" at bounding box center [248, 271] width 48 height 8
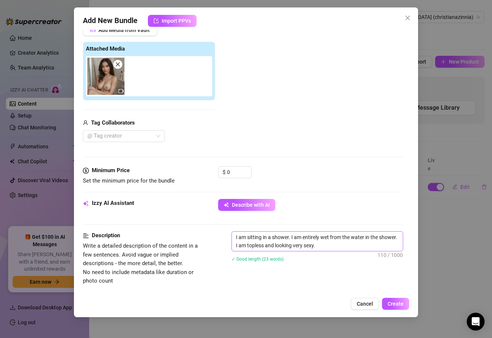
scroll to position [97, 0]
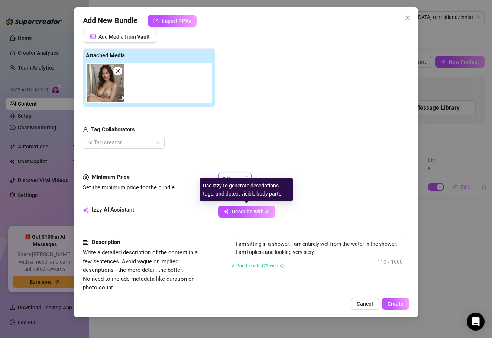
click at [247, 177] on div "0" at bounding box center [239, 178] width 24 height 11
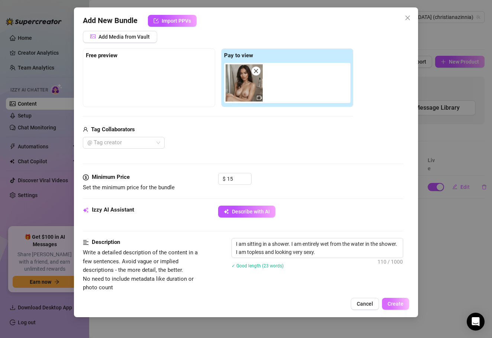
click at [395, 303] on span "Create" at bounding box center [396, 304] width 16 height 6
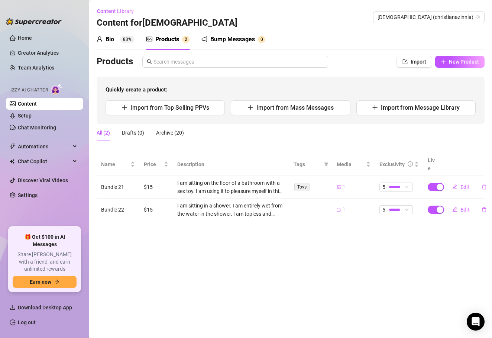
scroll to position [0, 0]
click at [461, 207] on span "Edit" at bounding box center [465, 210] width 9 height 6
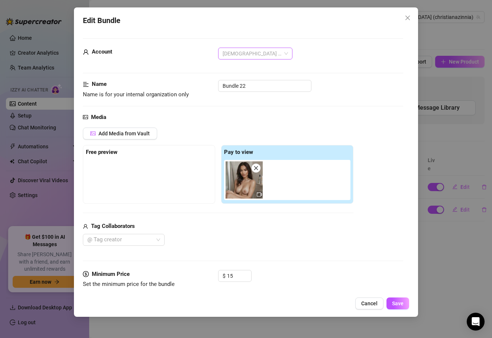
click at [262, 55] on span "[DEMOGRAPHIC_DATA] (@christianazinnia)" at bounding box center [255, 53] width 65 height 11
click at [321, 67] on div "Account [PERSON_NAME] (@christianazinnia)" at bounding box center [243, 64] width 321 height 32
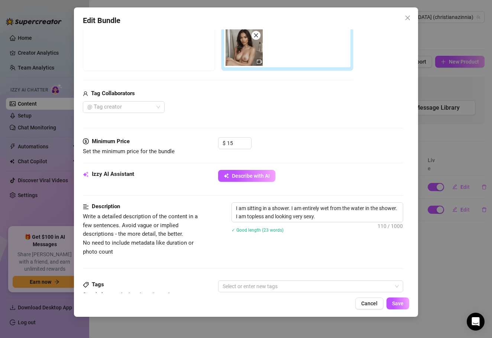
scroll to position [134, 0]
click at [443, 253] on div "Edit Bundle Account [DEMOGRAPHIC_DATA] (@christianazinnia) Name Name is for you…" at bounding box center [246, 169] width 492 height 338
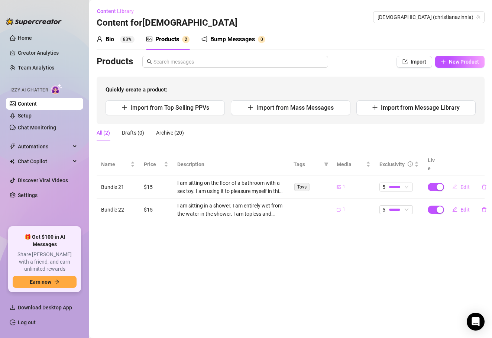
click at [466, 184] on span "Edit" at bounding box center [465, 187] width 9 height 6
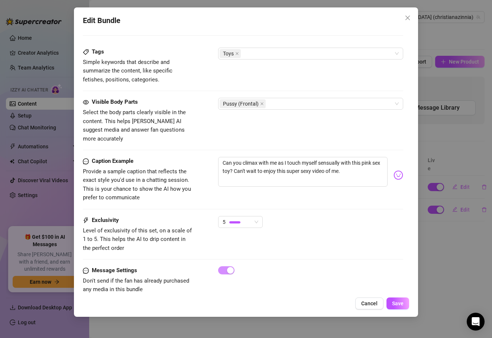
scroll to position [0, 0]
click at [311, 100] on div "Pussy (Frontal)" at bounding box center [307, 104] width 175 height 10
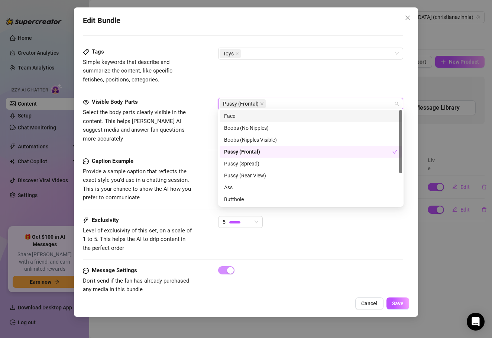
click at [266, 119] on div "Face" at bounding box center [311, 116] width 174 height 8
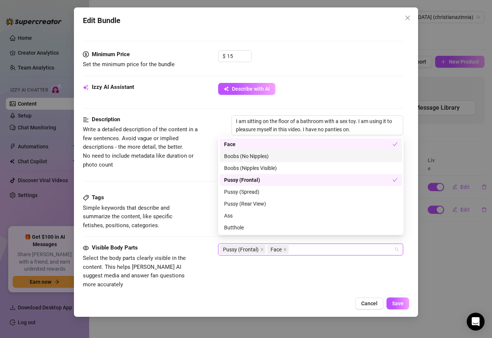
scroll to position [224, 0]
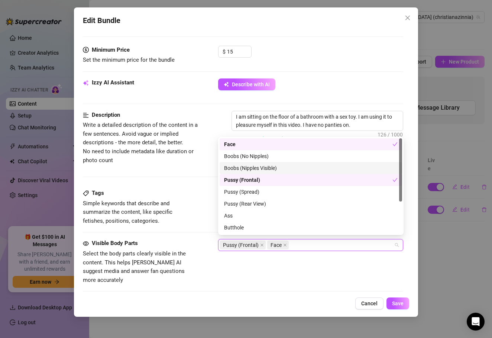
click at [297, 165] on div "Boobs (Nipples Visible)" at bounding box center [311, 168] width 174 height 8
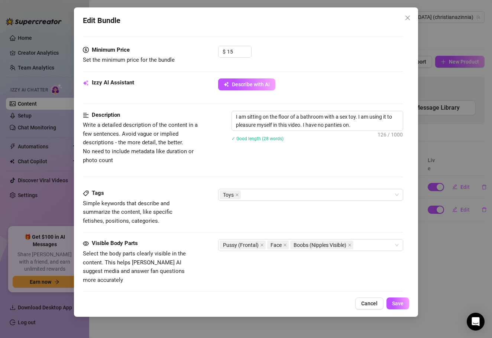
click at [182, 180] on div "Description Write a detailed description of the content in a few sentences. Avo…" at bounding box center [243, 150] width 321 height 78
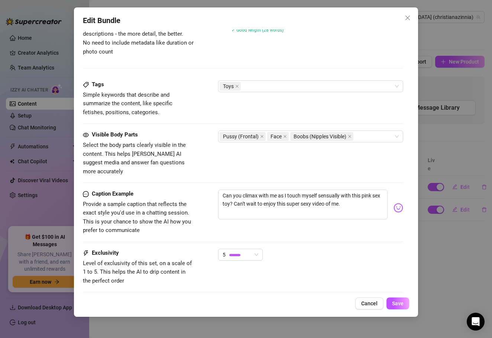
scroll to position [345, 0]
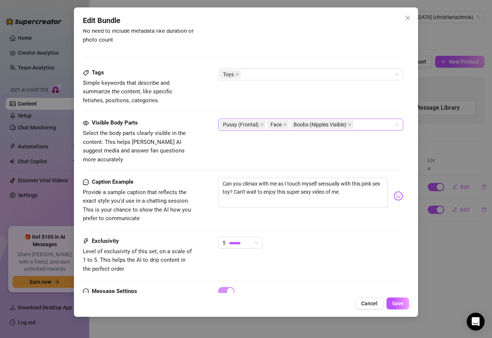
click at [352, 120] on span "Boobs (Nipples Visible)" at bounding box center [321, 124] width 63 height 9
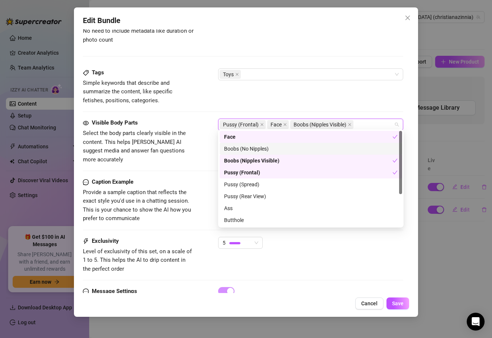
click at [385, 151] on div "Boobs (No Nipples)" at bounding box center [311, 149] width 174 height 8
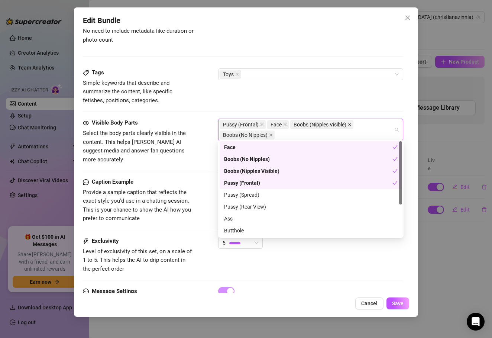
click at [351, 123] on icon "close" at bounding box center [350, 125] width 4 height 4
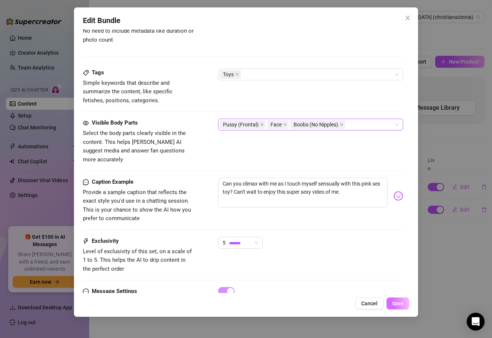
click at [406, 306] on button "Save" at bounding box center [398, 304] width 23 height 12
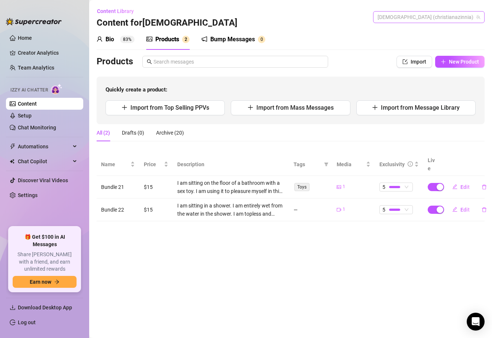
click at [446, 22] on span "[DEMOGRAPHIC_DATA] (christianazinnia)" at bounding box center [429, 17] width 103 height 11
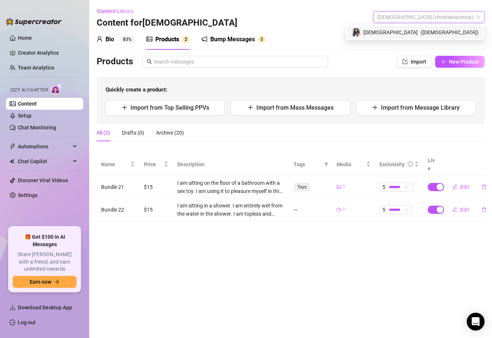
click at [439, 32] on span "( christianazinnia )" at bounding box center [450, 32] width 58 height 8
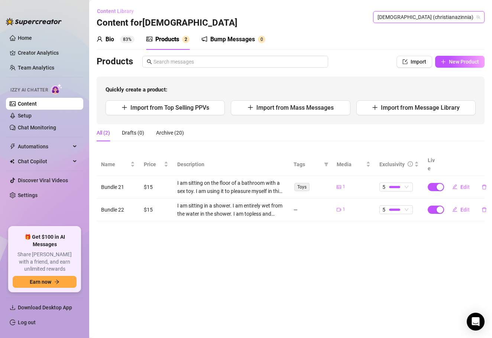
click at [112, 12] on span "Content Library" at bounding box center [115, 11] width 37 height 6
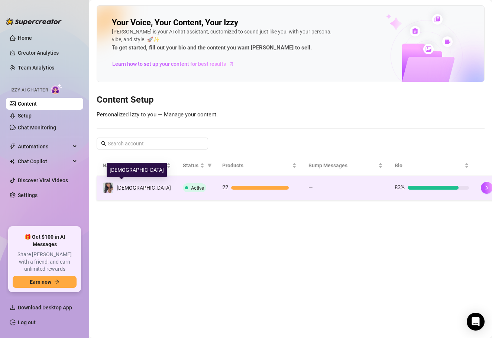
click at [125, 187] on span "[DEMOGRAPHIC_DATA]" at bounding box center [144, 188] width 54 height 6
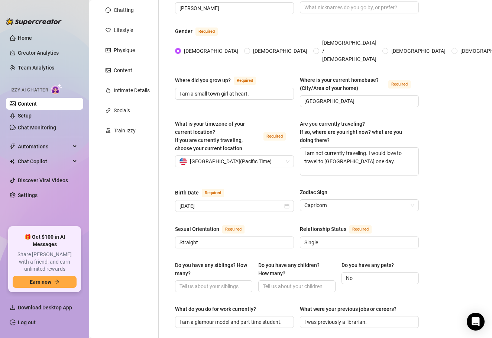
scroll to position [80, 0]
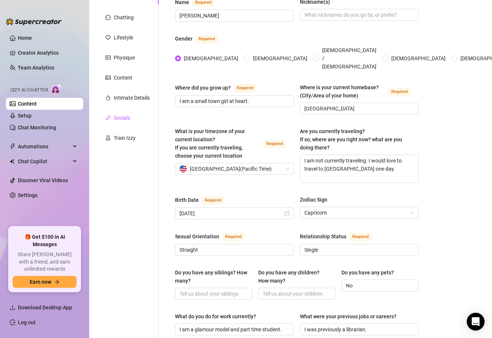
click at [130, 114] on div "Socials" at bounding box center [122, 118] width 16 height 8
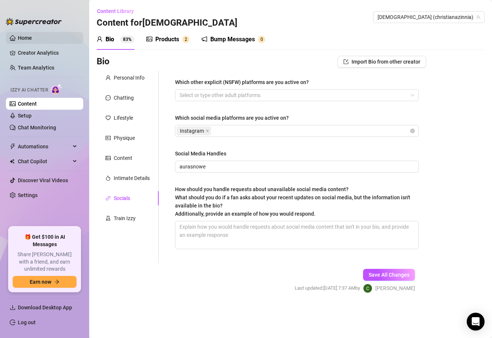
click at [32, 35] on link "Home" at bounding box center [25, 38] width 14 height 6
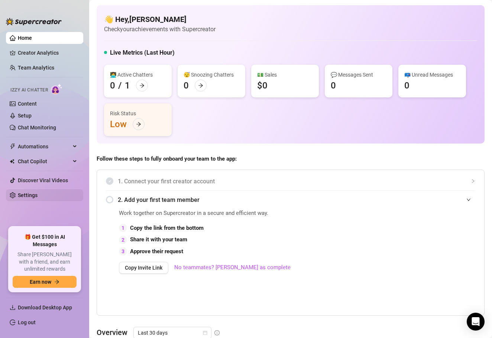
click at [20, 194] on link "Settings" at bounding box center [28, 195] width 20 height 6
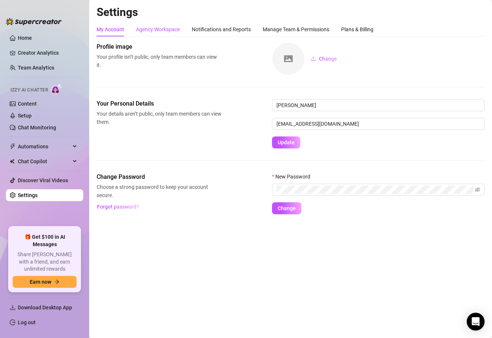
click at [166, 29] on div "Agency Workspace" at bounding box center [158, 29] width 44 height 8
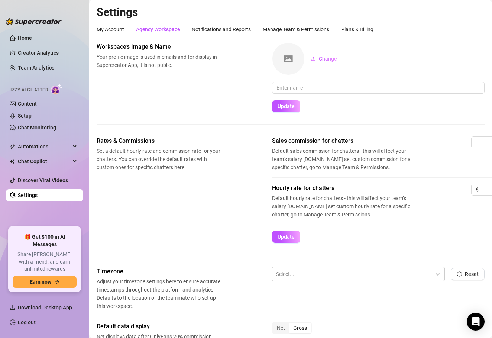
scroll to position [2, 0]
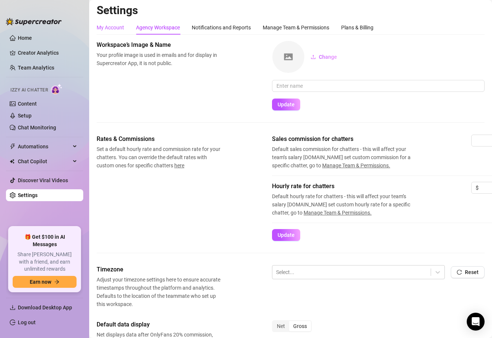
click at [117, 26] on div "My Account" at bounding box center [111, 27] width 28 height 8
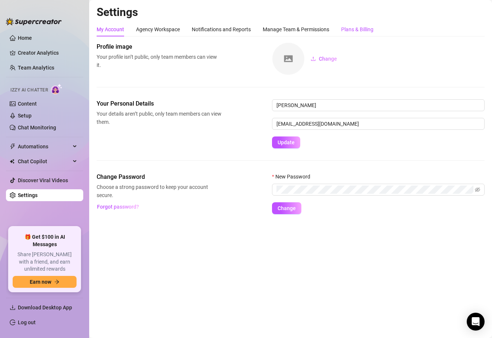
click at [363, 29] on div "Plans & Billing" at bounding box center [357, 29] width 32 height 8
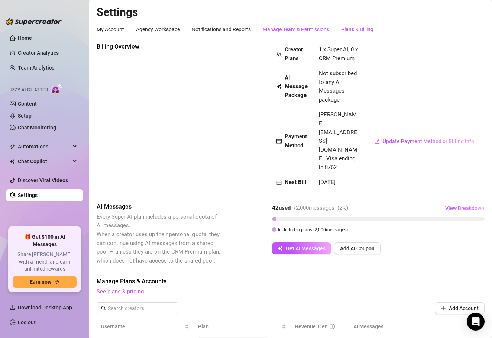
click at [313, 29] on div "Manage Team & Permissions" at bounding box center [296, 29] width 67 height 8
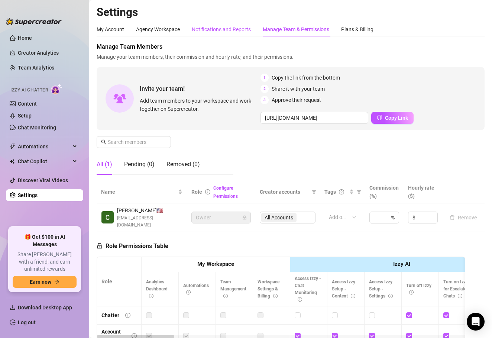
click at [247, 30] on div "Notifications and Reports" at bounding box center [221, 29] width 59 height 8
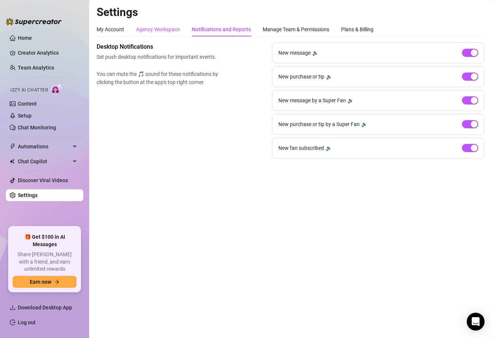
click at [167, 29] on div "Agency Workspace" at bounding box center [158, 29] width 44 height 8
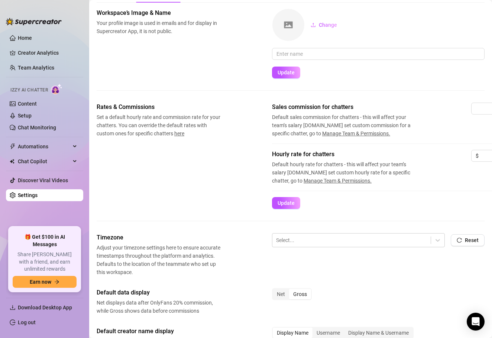
scroll to position [34, 0]
click at [330, 51] on input "text" at bounding box center [378, 54] width 213 height 12
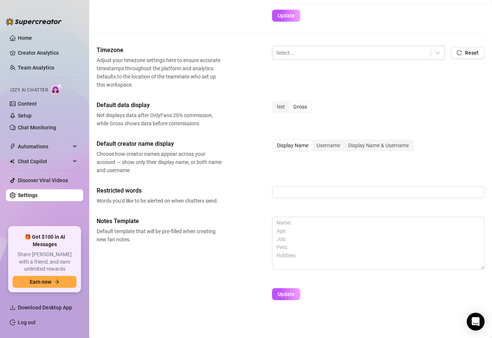
scroll to position [0, 0]
click at [37, 101] on link "Content" at bounding box center [27, 104] width 19 height 6
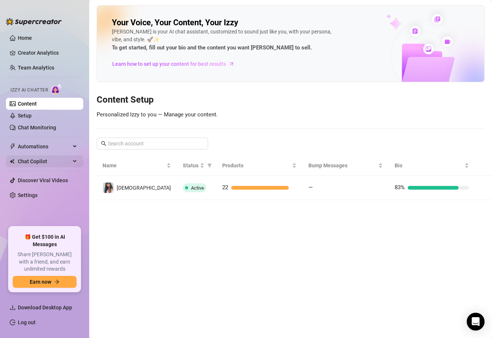
click at [37, 163] on span "Chat Copilot" at bounding box center [44, 161] width 53 height 12
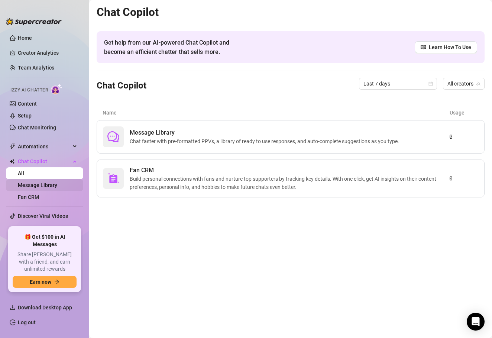
drag, startPoint x: 46, startPoint y: 176, endPoint x: 46, endPoint y: 182, distance: 5.6
click at [46, 181] on ul "All Message Library Fan CRM" at bounding box center [44, 185] width 77 height 36
click at [46, 182] on link "Message Library" at bounding box center [37, 185] width 39 height 6
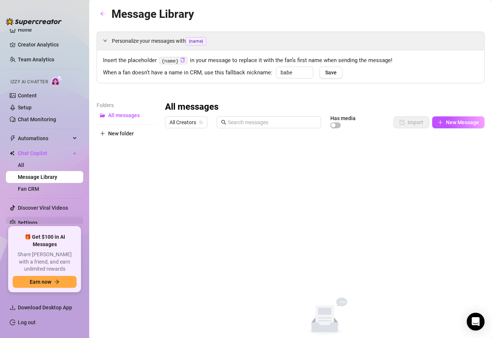
scroll to position [8, 0]
click at [38, 225] on link "Settings" at bounding box center [28, 223] width 20 height 6
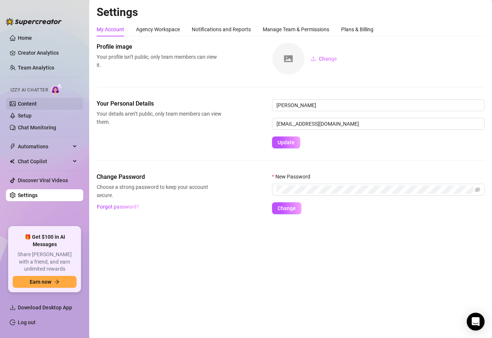
click at [37, 106] on link "Content" at bounding box center [27, 104] width 19 height 6
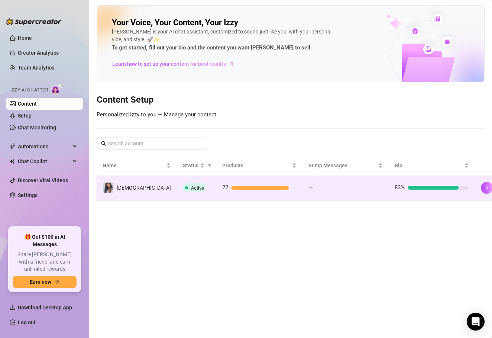
click at [481, 189] on div at bounding box center [487, 188] width 12 height 12
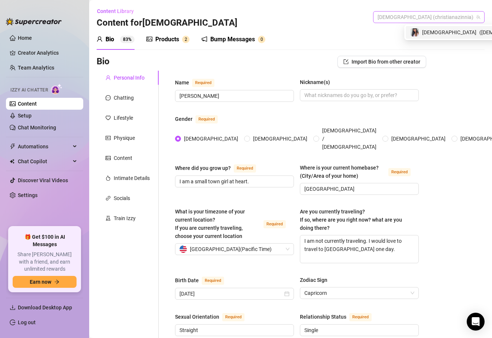
click at [417, 15] on span "[DEMOGRAPHIC_DATA] (christianazinnia)" at bounding box center [429, 17] width 103 height 11
click at [418, 29] on span "[DEMOGRAPHIC_DATA]" at bounding box center [391, 32] width 54 height 8
click at [169, 38] on div "Products" at bounding box center [167, 39] width 24 height 9
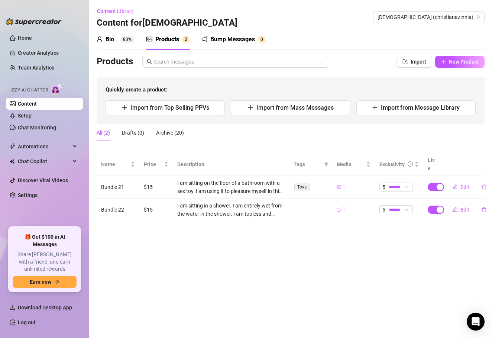
click at [125, 43] on sup "83%" at bounding box center [127, 39] width 15 height 7
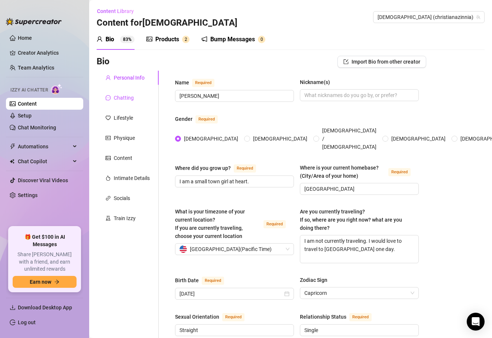
click at [133, 95] on div "Chatting" at bounding box center [124, 98] width 20 height 8
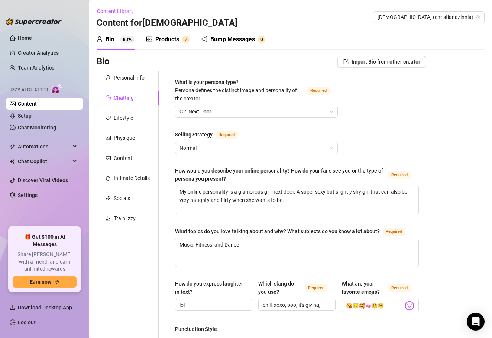
click at [130, 123] on div "Lifestyle" at bounding box center [128, 118] width 62 height 14
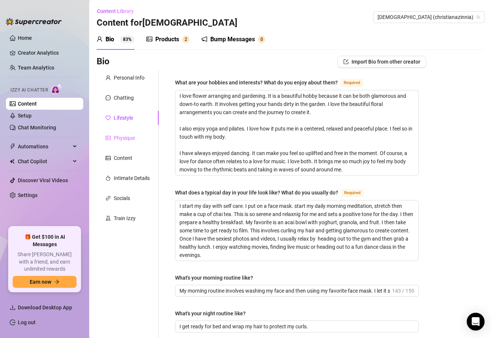
click at [137, 137] on div "Physique" at bounding box center [128, 138] width 62 height 14
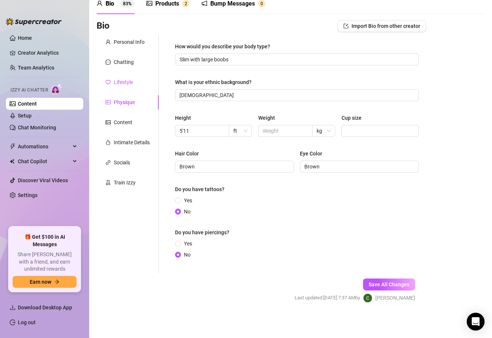
click at [133, 79] on div "Lifestyle" at bounding box center [123, 82] width 19 height 8
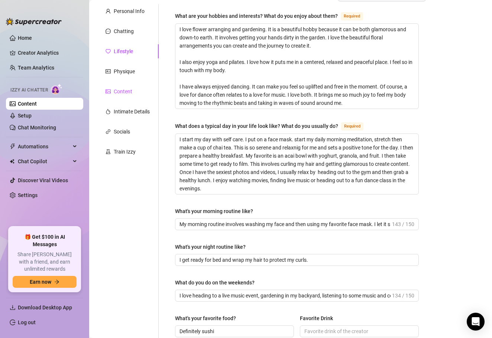
click at [131, 91] on div "Content" at bounding box center [123, 91] width 19 height 8
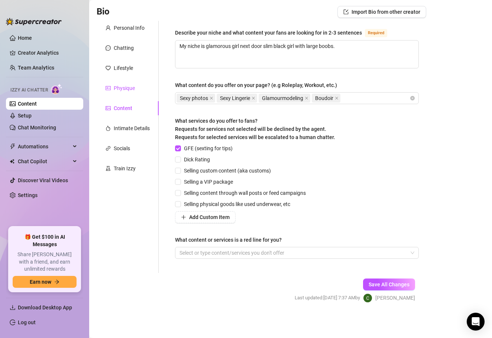
click at [126, 86] on div "Physique" at bounding box center [124, 88] width 21 height 8
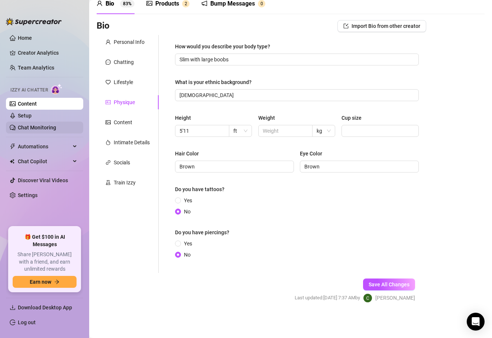
click at [48, 131] on link "Chat Monitoring" at bounding box center [37, 128] width 38 height 6
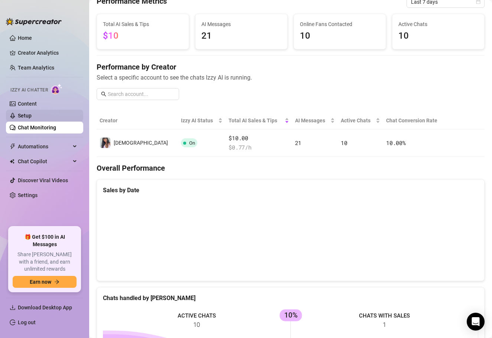
click at [32, 119] on link "Setup" at bounding box center [25, 116] width 14 height 6
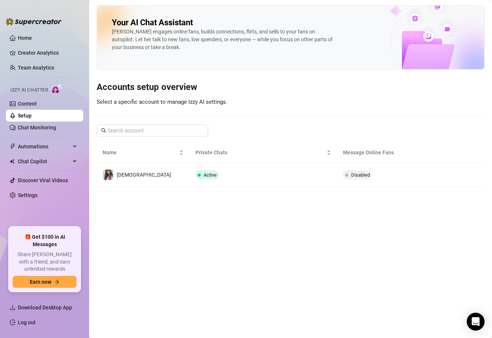
click at [48, 135] on ul "Home Creator Analytics Team Analytics Izzy AI Chatter Content Setup Chat Monito…" at bounding box center [44, 126] width 77 height 195
click at [48, 129] on link "Chat Monitoring" at bounding box center [37, 128] width 38 height 6
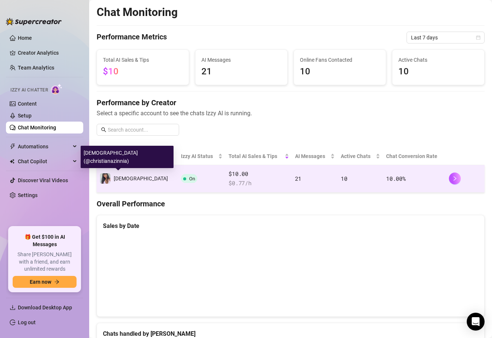
click at [119, 182] on div "[DEMOGRAPHIC_DATA]" at bounding box center [134, 178] width 68 height 11
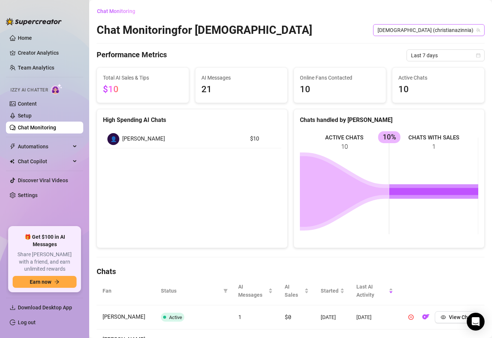
click at [462, 33] on span "[DEMOGRAPHIC_DATA] (christianazinnia)" at bounding box center [429, 30] width 103 height 11
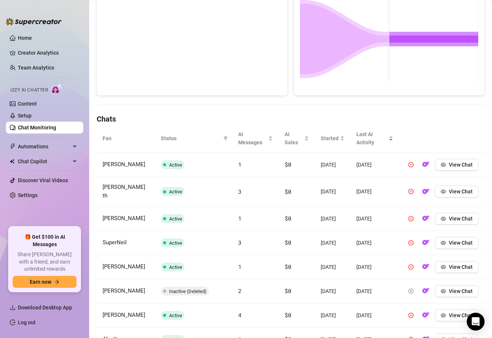
scroll to position [259, 0]
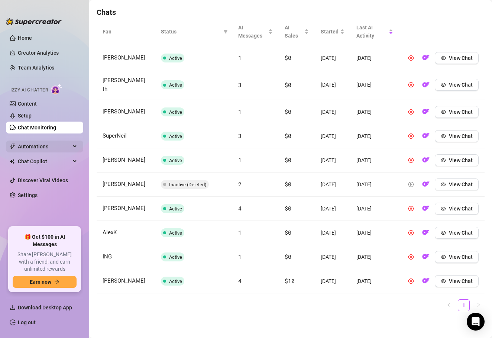
click at [32, 148] on span "Automations" at bounding box center [44, 147] width 53 height 12
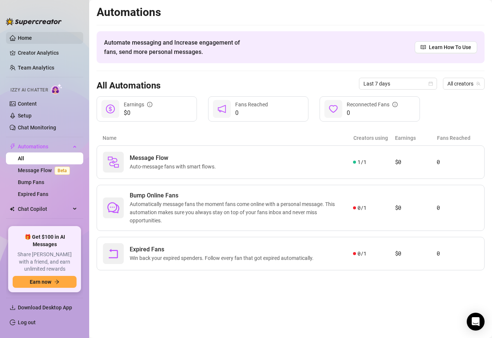
click at [32, 41] on link "Home" at bounding box center [25, 38] width 14 height 6
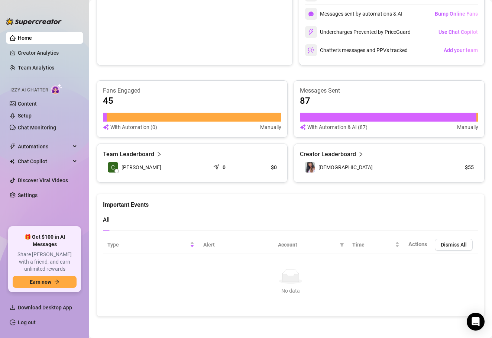
click at [352, 154] on article "Creator Leaderboard" at bounding box center [328, 154] width 56 height 9
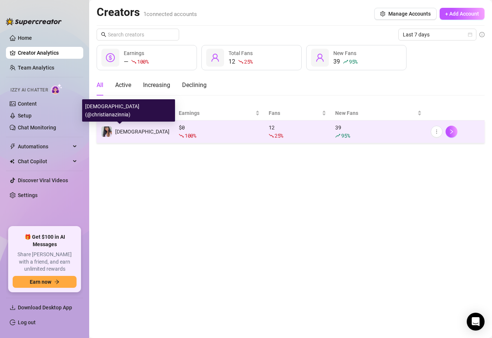
click at [127, 133] on span "[DEMOGRAPHIC_DATA]" at bounding box center [142, 132] width 54 height 6
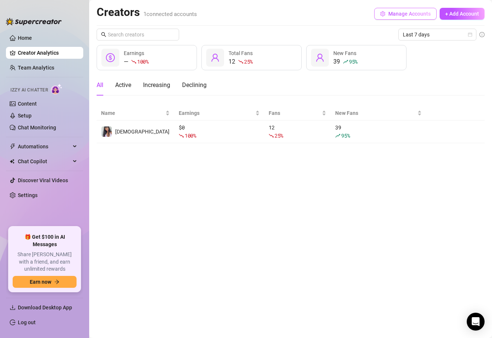
click at [422, 9] on button "Manage Accounts" at bounding box center [406, 14] width 62 height 12
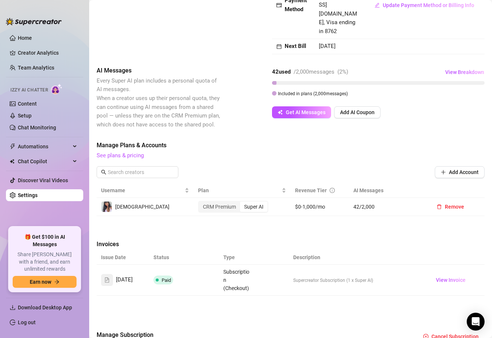
scroll to position [137, 0]
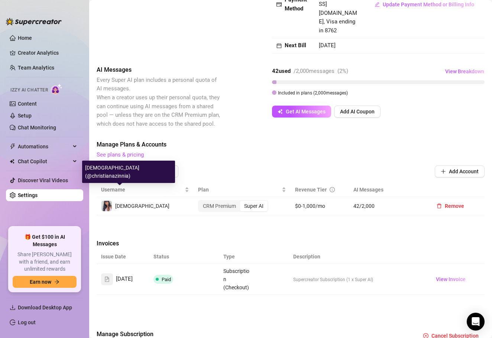
click at [108, 201] on img at bounding box center [107, 206] width 10 height 10
click at [109, 201] on img at bounding box center [107, 206] width 10 height 10
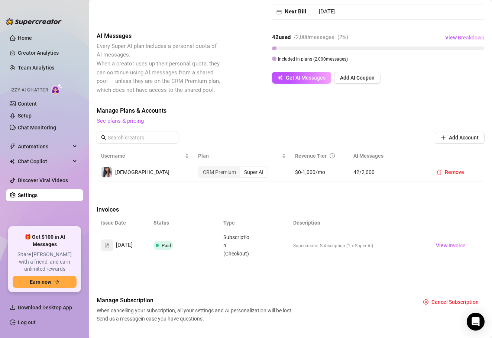
scroll to position [172, 0]
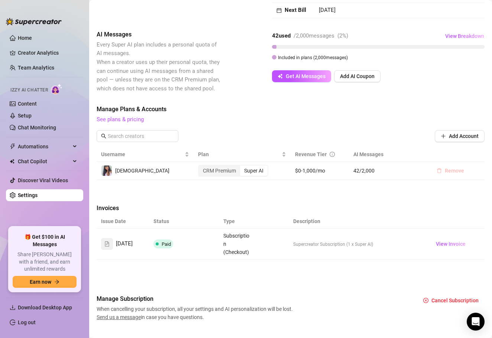
click at [457, 165] on button "Remove" at bounding box center [450, 171] width 39 height 12
click at [479, 139] on span "OK" at bounding box center [481, 138] width 7 height 6
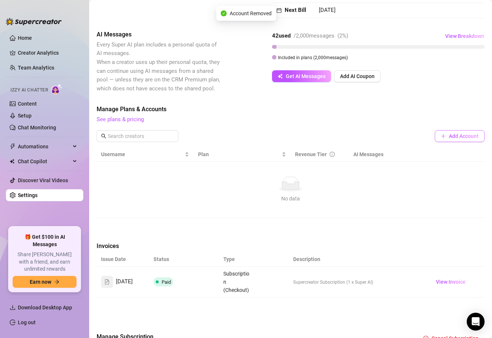
click at [467, 130] on button "Add Account" at bounding box center [460, 136] width 50 height 12
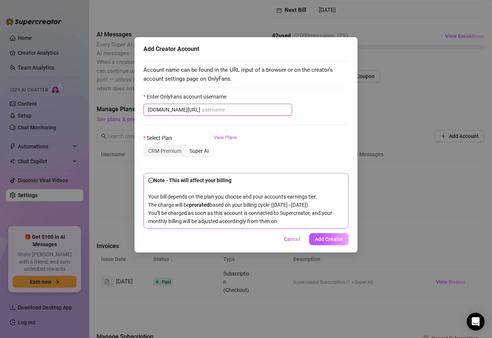
scroll to position [0, 0]
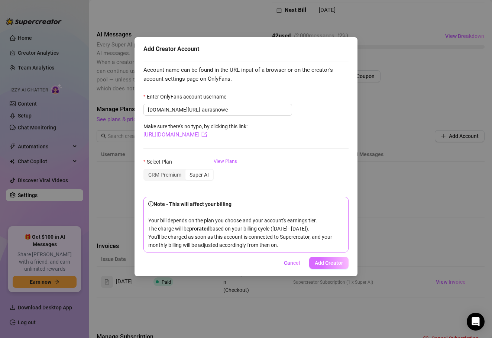
click at [338, 266] on button "Add Creator" at bounding box center [328, 263] width 39 height 12
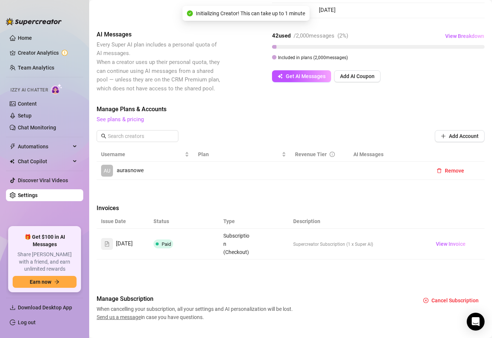
click at [119, 166] on span "aurasnowe" at bounding box center [130, 170] width 27 height 9
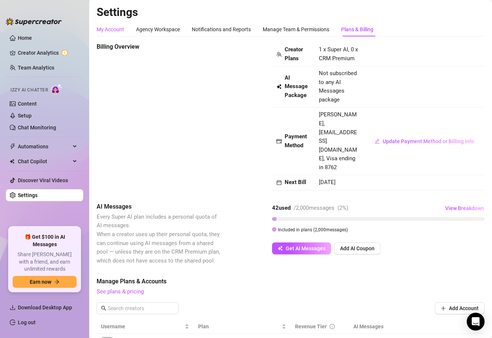
click at [113, 33] on div "My Account" at bounding box center [111, 29] width 28 height 8
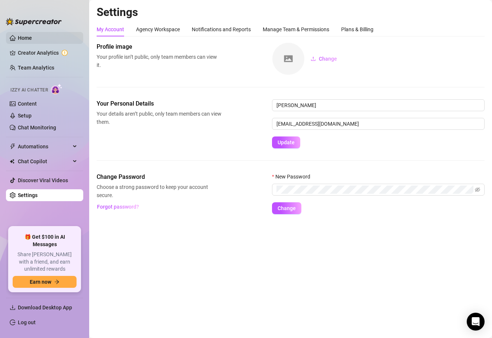
click at [32, 41] on link "Home" at bounding box center [25, 38] width 14 height 6
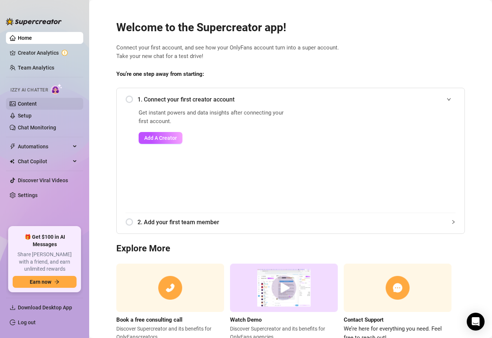
click at [35, 104] on link "Content" at bounding box center [27, 104] width 19 height 6
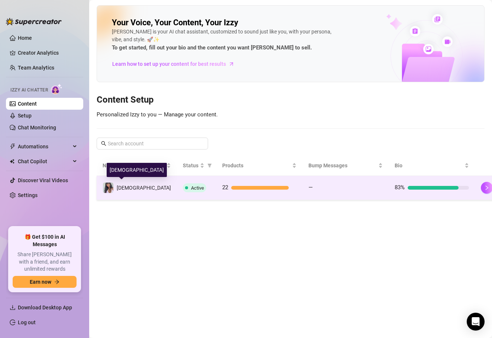
click at [125, 186] on span "[DEMOGRAPHIC_DATA]" at bounding box center [144, 188] width 54 height 6
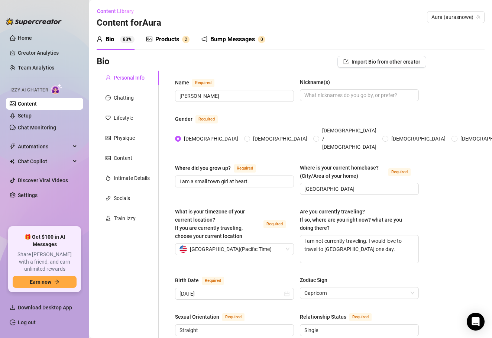
click at [167, 39] on div "Products" at bounding box center [167, 39] width 24 height 9
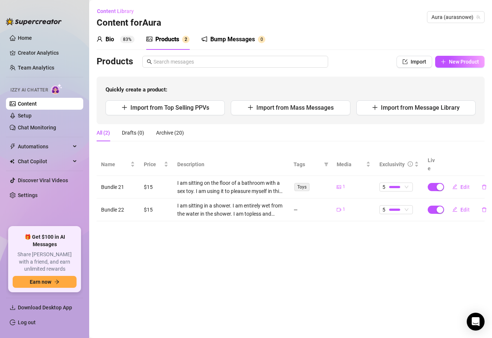
click at [110, 40] on div "Bio" at bounding box center [110, 39] width 9 height 9
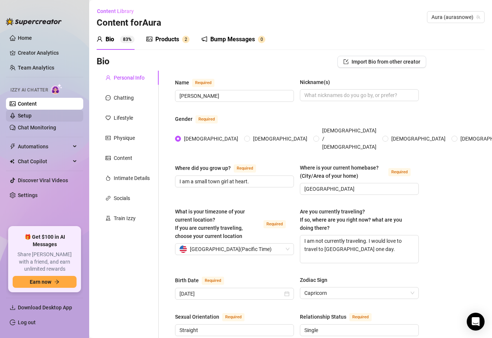
click at [32, 116] on link "Setup" at bounding box center [25, 116] width 14 height 6
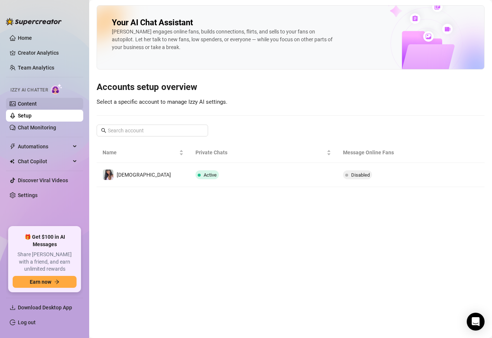
click at [37, 106] on link "Content" at bounding box center [27, 104] width 19 height 6
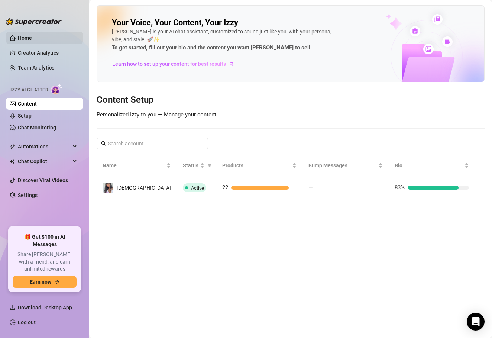
click at [32, 41] on link "Home" at bounding box center [25, 38] width 14 height 6
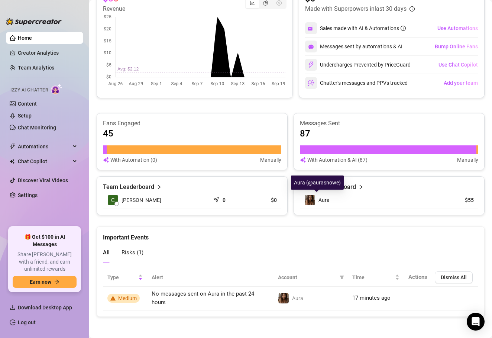
click at [313, 199] on img at bounding box center [310, 200] width 10 height 10
click at [36, 54] on link "Creator Analytics" at bounding box center [48, 53] width 60 height 12
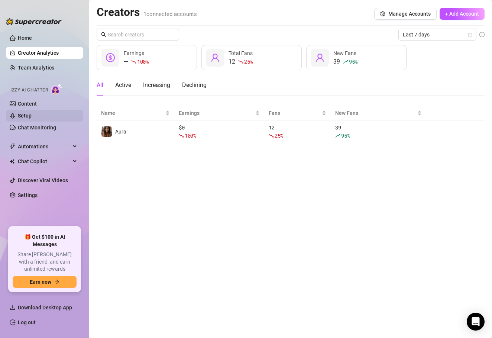
click at [28, 115] on link "Setup" at bounding box center [25, 116] width 14 height 6
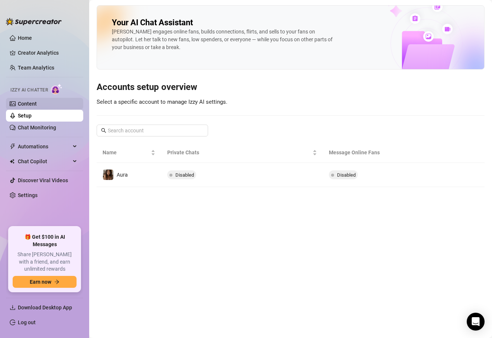
click at [29, 104] on link "Content" at bounding box center [27, 104] width 19 height 6
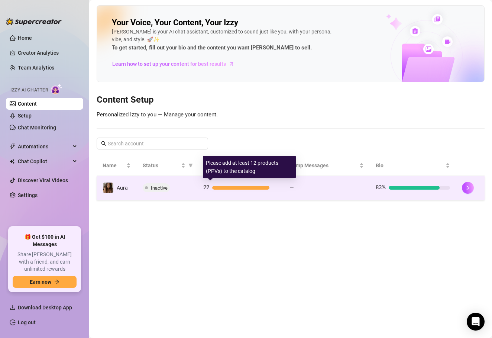
click at [247, 184] on div "22" at bounding box center [240, 187] width 74 height 9
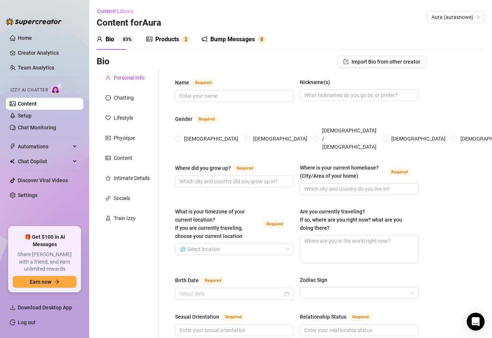
type input "[PERSON_NAME]"
radio input "true"
type input "I am a small town girl at heart."
type input "[GEOGRAPHIC_DATA]"
type textarea "I am not currently traveling. I would love to travel to [GEOGRAPHIC_DATA] one d…"
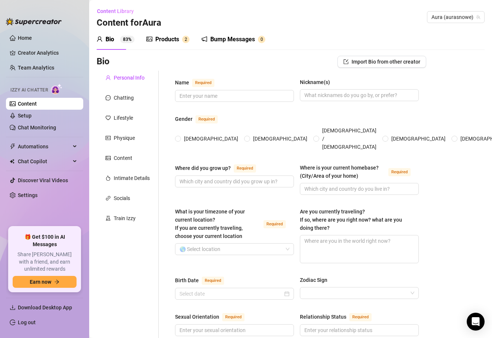
type input "[DATE]"
type input "Straight"
type input "Single"
type input "No"
type input "I am a glamour model and part time student."
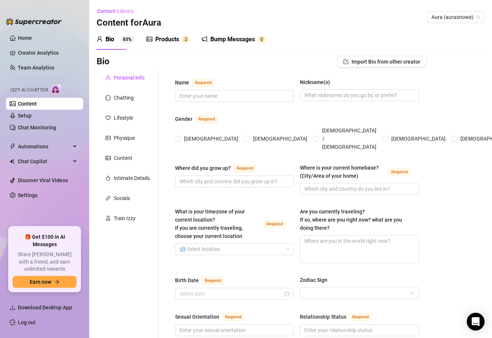
type input "I was previously a librarian."
type input "I do not have religious beliefs."
type input "I believe that everyone should be good people with a good heart."
type textarea "My dream is to be an incredibly successful actress, model or singer."
type textarea "The other day I was trying to take a perfect shot of me lounging in a hammock b…"
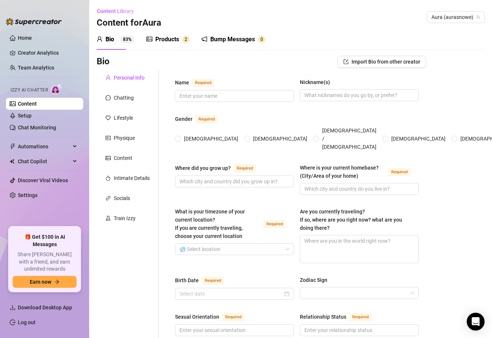
type textarea "My favorite way to relax is gardening, reading and singing. I love roaming arou…"
type textarea "I love walking along the beach and being near water. It is so refreshing and su…"
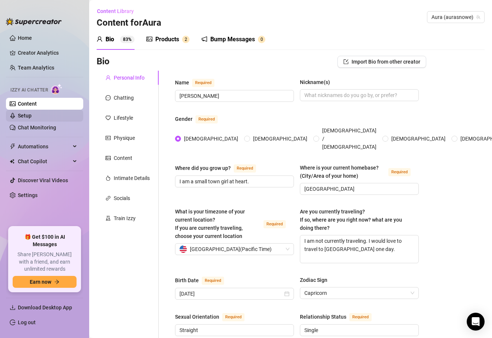
click at [32, 113] on link "Setup" at bounding box center [25, 116] width 14 height 6
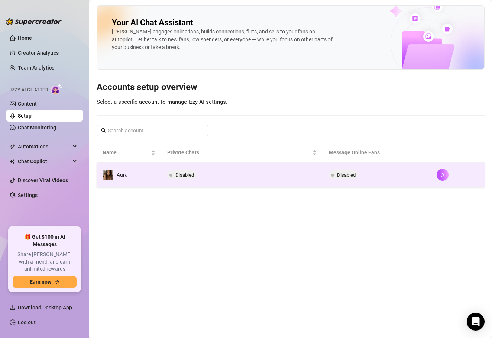
click at [193, 176] on span "Disabled" at bounding box center [185, 175] width 19 height 6
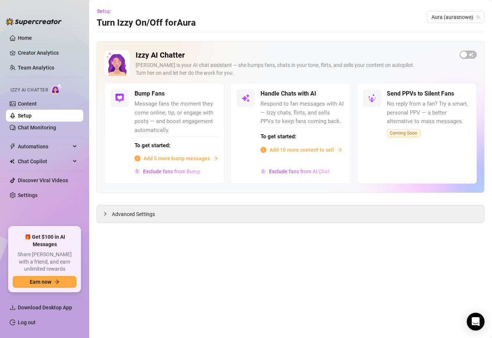
click at [306, 150] on span "Add 10 more content to sell" at bounding box center [302, 150] width 65 height 8
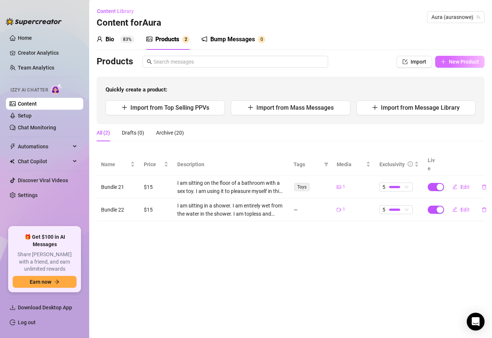
click at [461, 64] on span "New Product" at bounding box center [464, 62] width 30 height 6
type textarea "Type your message here..."
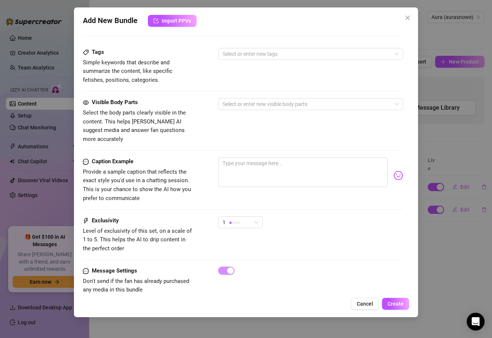
scroll to position [259, 0]
click at [260, 64] on div "Tags Simple keywords that describe and summarize the content, like specific fet…" at bounding box center [243, 66] width 321 height 36
click at [257, 59] on div "Tags Simple keywords that describe and summarize the content, like specific fet…" at bounding box center [243, 66] width 321 height 36
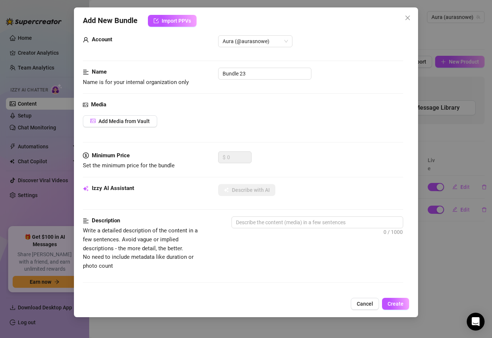
scroll to position [14, 0]
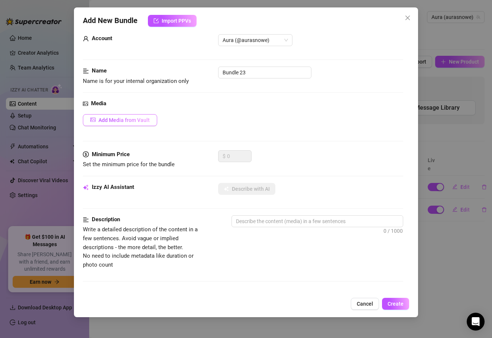
click at [134, 124] on button "Add Media from Vault" at bounding box center [120, 120] width 74 height 12
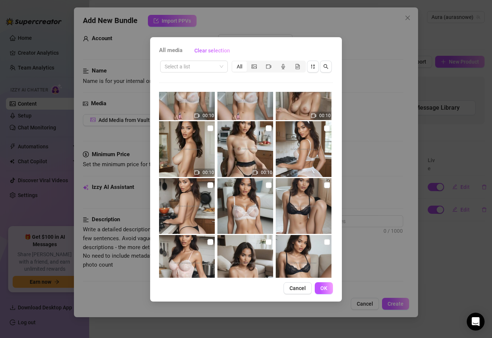
scroll to position [28, 0]
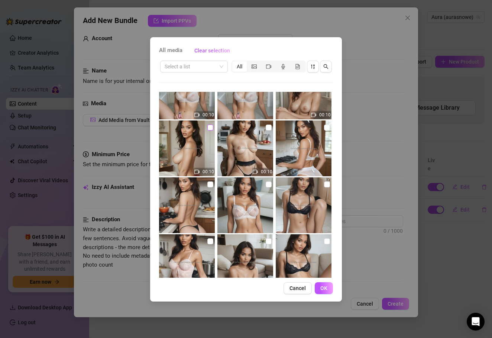
click at [213, 131] on label at bounding box center [211, 127] width 6 height 8
click at [213, 131] on input "checkbox" at bounding box center [211, 128] width 6 height 6
checkbox input "true"
click at [323, 288] on span "OK" at bounding box center [324, 288] width 7 height 6
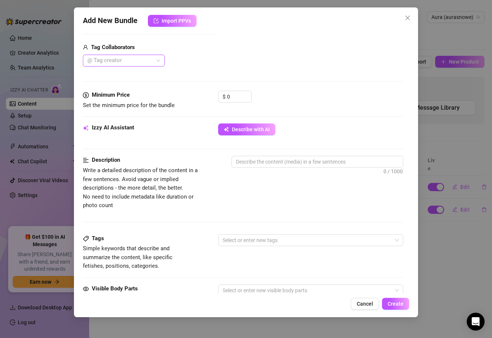
scroll to position [179, 0]
click at [247, 163] on textarea at bounding box center [317, 161] width 171 height 11
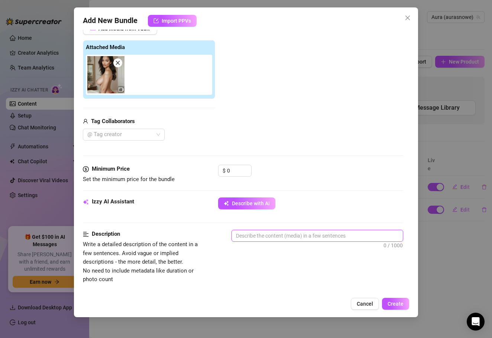
scroll to position [109, 0]
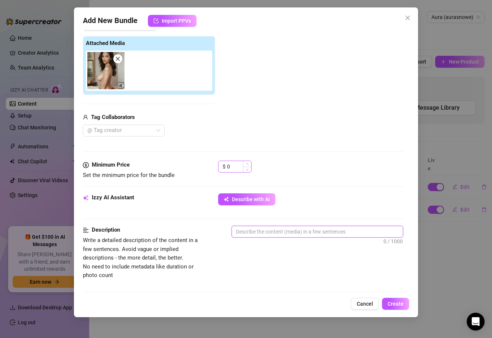
type textarea "I"
type textarea "I w"
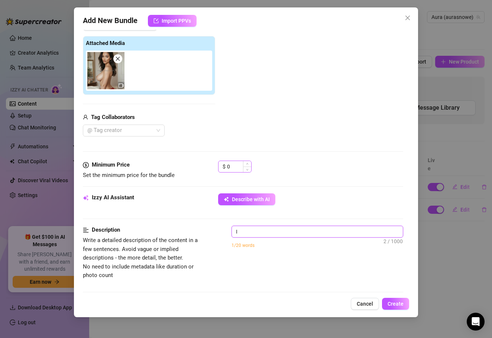
type textarea "I w"
type textarea "I wa"
type textarea "I was"
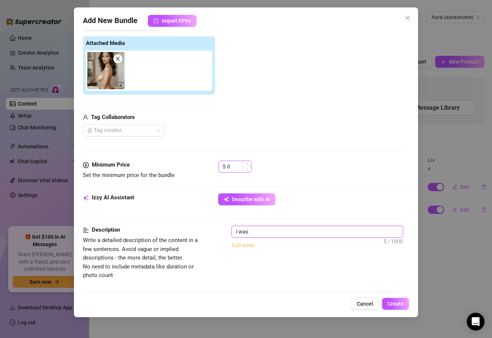
type textarea "I was"
type textarea "I was f"
type textarea "I was fe"
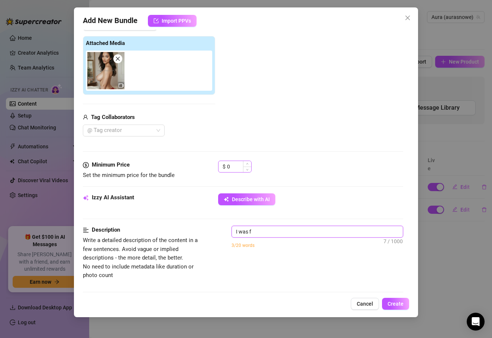
type textarea "I was fe"
type textarea "I was fee"
type textarea "I was feel"
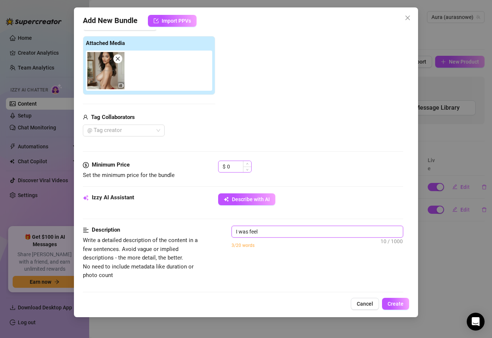
type textarea "I was feeli"
type textarea "I was feelin"
type textarea "I was feeling"
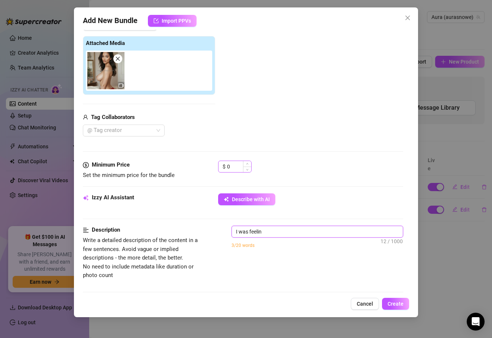
type textarea "I was feeling"
type textarea "I was feeling s"
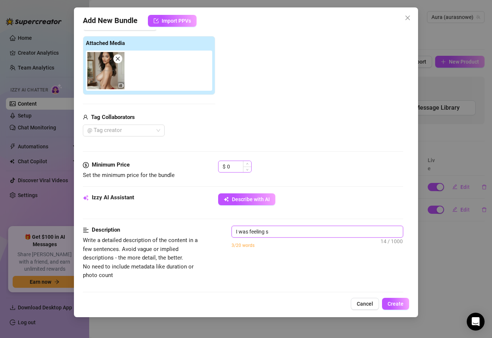
type textarea "I was feeling so"
type textarea "I was feeling so h"
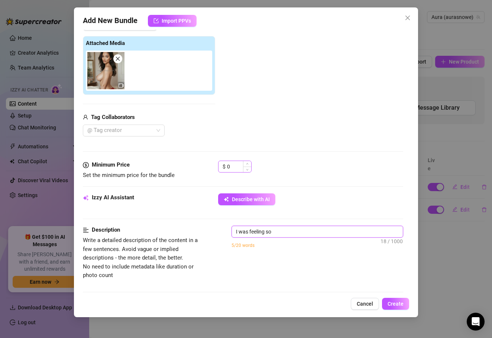
type textarea "I was feeling so h"
type textarea "I was feeling so ho"
type textarea "I was feeling so hor"
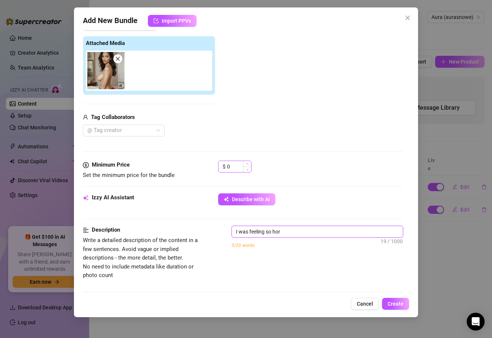
type textarea "I was feeling so horn"
type textarea "I was feeling so horny"
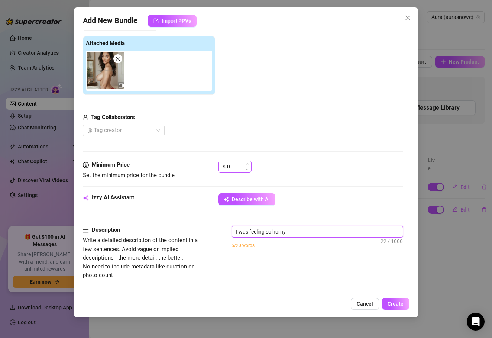
type textarea "I was feeling so horny"
type textarea "I was feeling so horn"
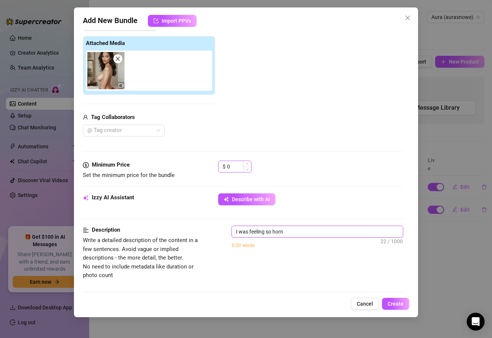
type textarea "I was feeling so hor"
type textarea "I was feeling so ho"
type textarea "I was feeling so h"
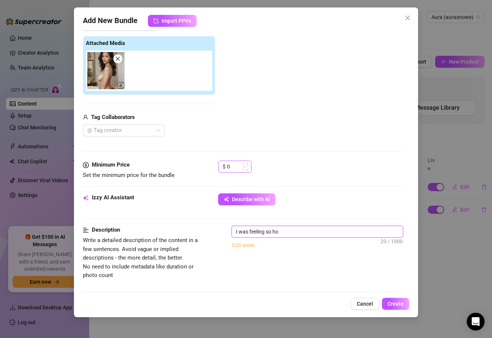
type textarea "I was feeling so h"
type textarea "I was feeling so"
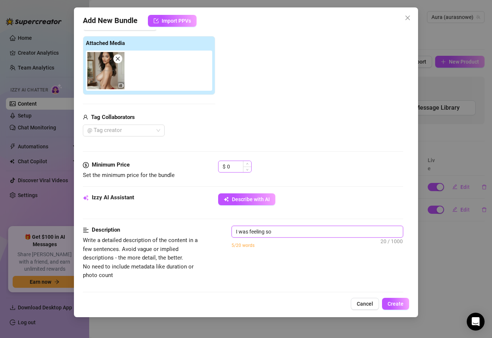
type textarea "I was feeling s"
type textarea "I was feeling"
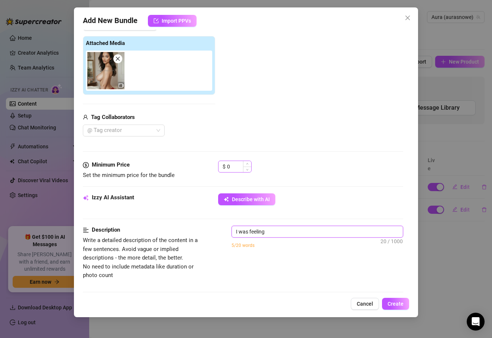
type textarea "I was feeling"
type textarea "I was feelin"
type textarea "I was feeli"
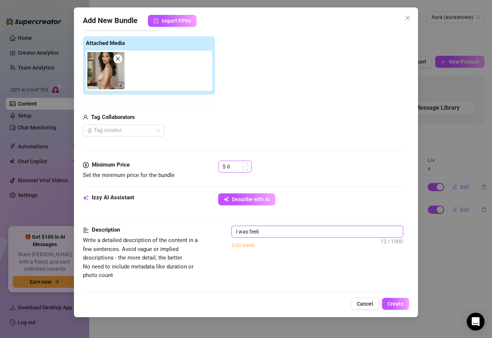
type textarea "I was feel"
type textarea "I was fee"
type textarea "I was fe"
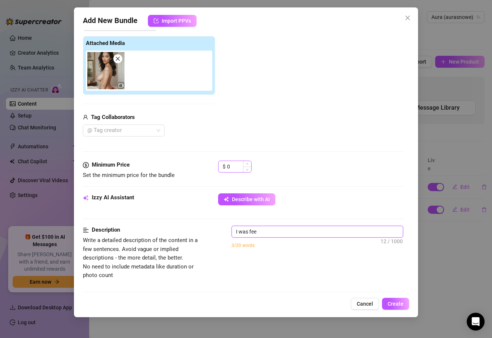
type textarea "I was fe"
type textarea "I was f"
type textarea "I was"
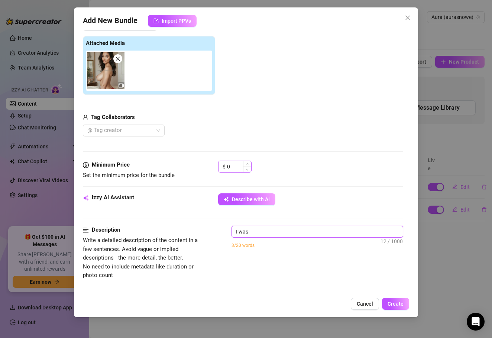
type textarea "I was"
type textarea "I wa"
type textarea "I w"
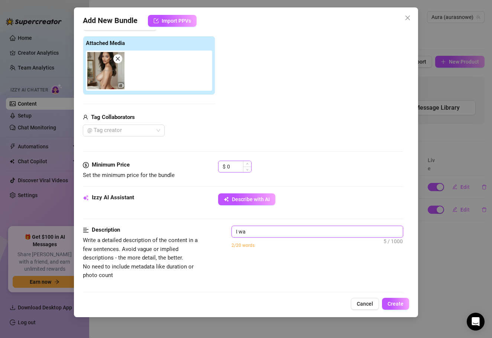
type textarea "I w"
type textarea "I"
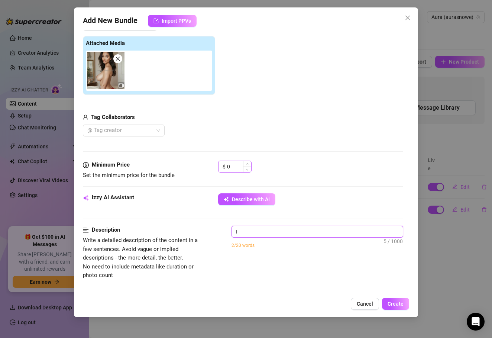
type textarea "Describe the content (media) in a few sentences"
type textarea "I"
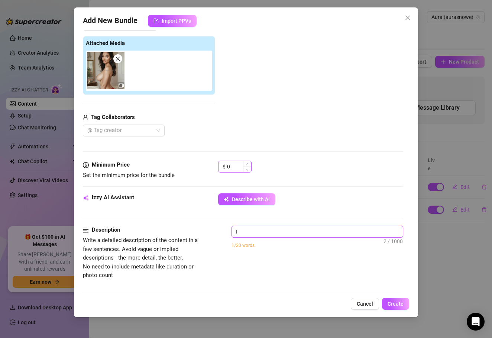
type textarea "I a"
type textarea "I am"
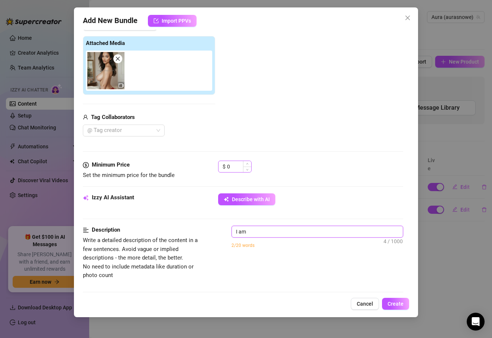
type textarea "I am"
type textarea "I am w"
type textarea "I am we"
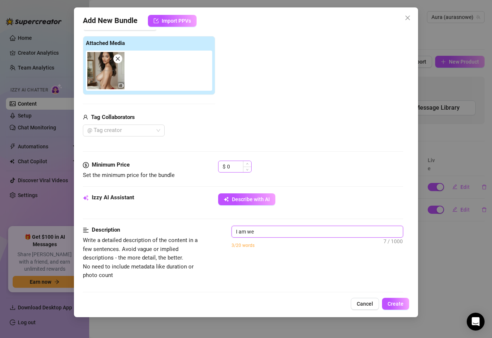
type textarea "I am wea"
type textarea "I am wear"
type textarea "I am weari"
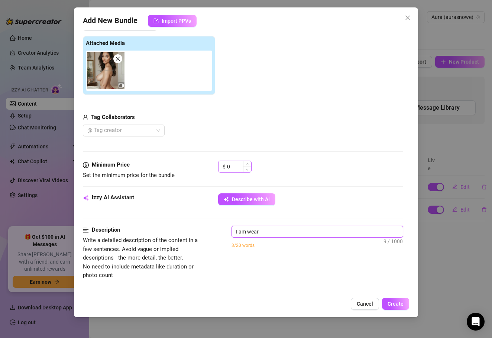
type textarea "I am weari"
type textarea "I am wearin"
type textarea "I am wearing"
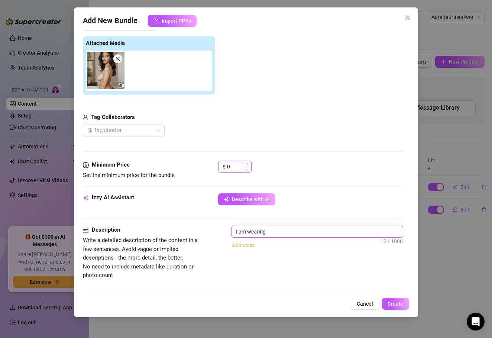
type textarea "I am wearing"
type textarea "I am wearing n"
type textarea "I am wearing no"
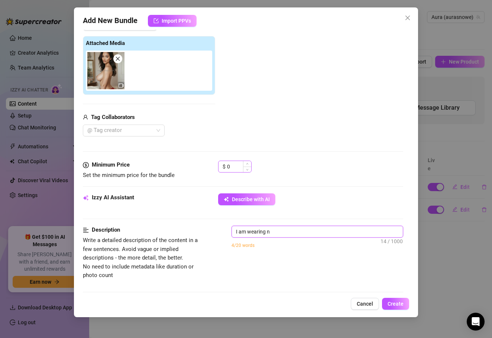
type textarea "I am wearing no"
type textarea "I am wearing not"
type textarea "I am wearing noth"
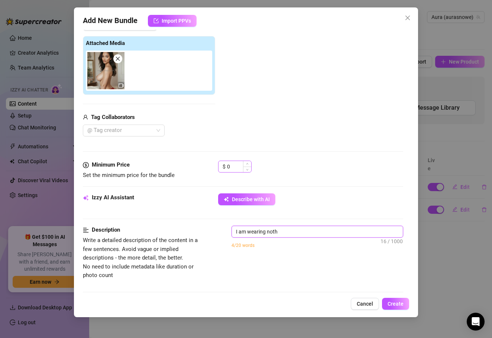
type textarea "I am wearing nothi"
type textarea "I am wearing nothin"
type textarea "I am wearing nothing"
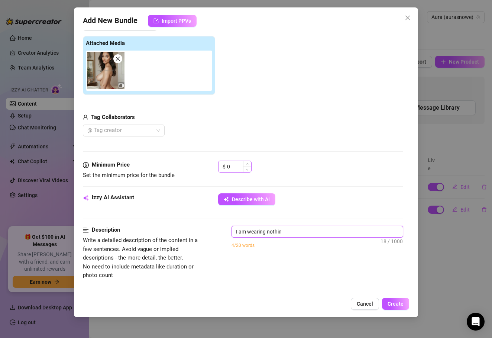
type textarea "I am wearing nothing"
type textarea "I am wearing nothing o"
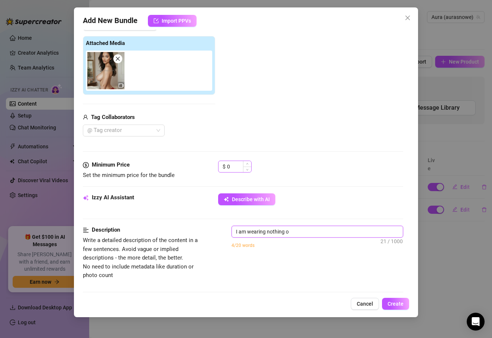
type textarea "I am wearing nothing on"
type textarea "I am wearing nothing on t"
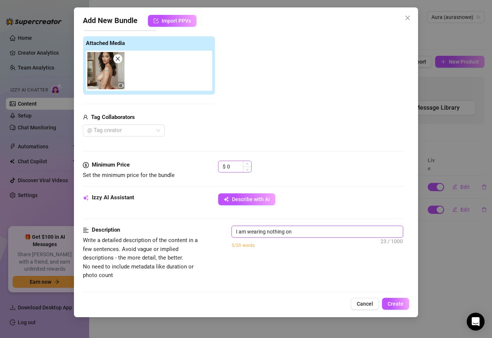
type textarea "I am wearing nothing on t"
type textarea "I am wearing nothing on th"
type textarea "I am wearing nothing on the"
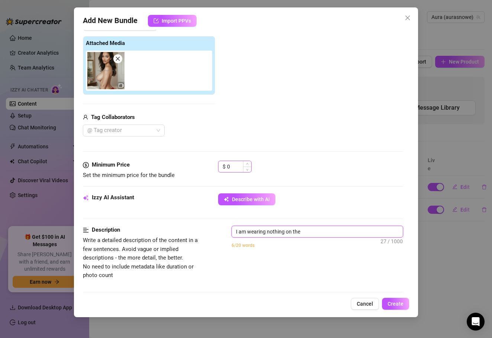
type textarea "I am wearing nothing on the"
type textarea "I am wearing nothing on the t"
type textarea "I am wearing nothing on the to"
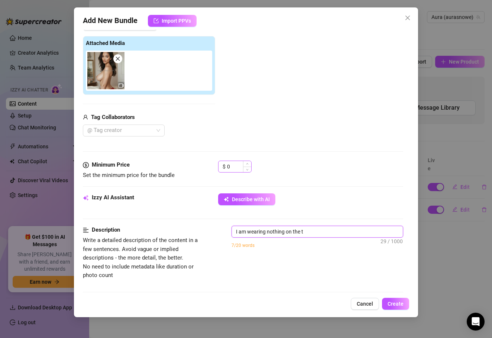
type textarea "I am wearing nothing on the to"
type textarea "I am wearing nothing on the top"
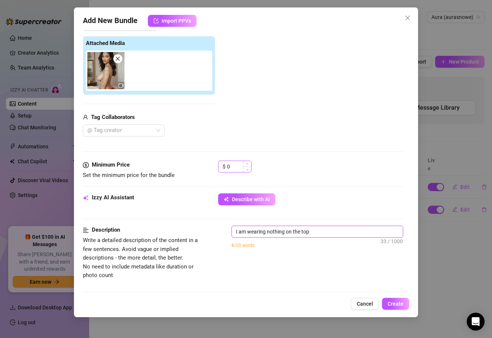
type textarea "I am wearing nothing on the top a"
type textarea "I am wearing nothing on the top an"
type textarea "I am wearing nothing on the top and"
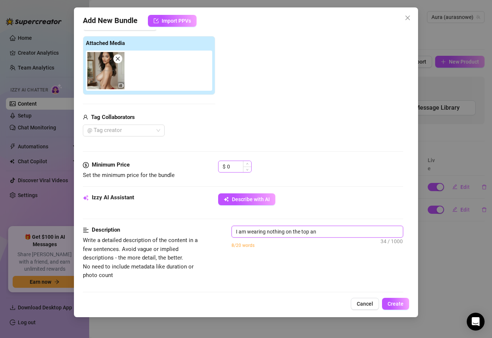
type textarea "I am wearing nothing on the top and"
type textarea "I am wearing nothing on the top and o"
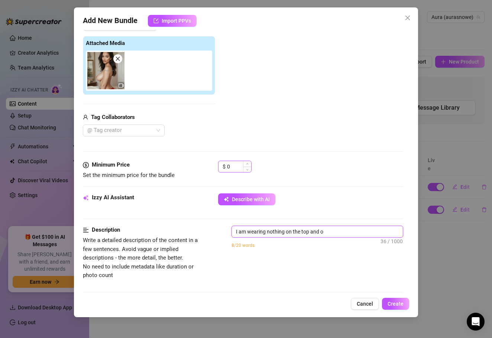
type textarea "I am wearing nothing on the top and on"
type textarea "I am wearing nothing on the top and onl"
type textarea "I am wearing nothing on the top and only"
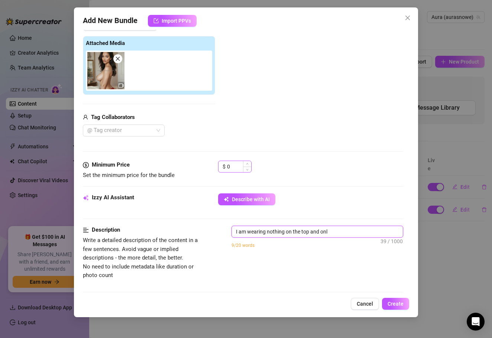
type textarea "I am wearing nothing on the top and only"
type textarea "I am wearing nothing on the top and only i"
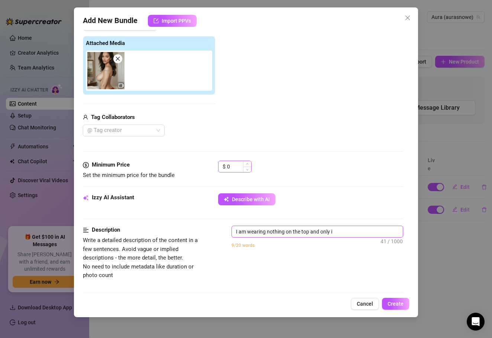
type textarea "I am wearing nothing on the top and only in"
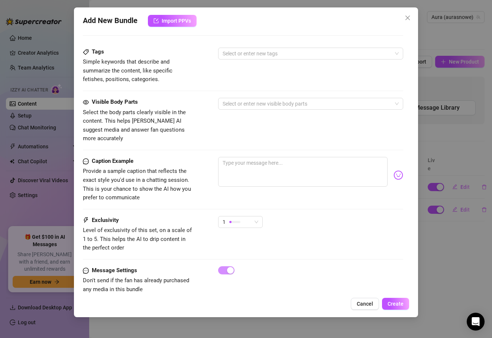
scroll to position [366, 0]
click at [268, 157] on textarea at bounding box center [303, 172] width 170 height 30
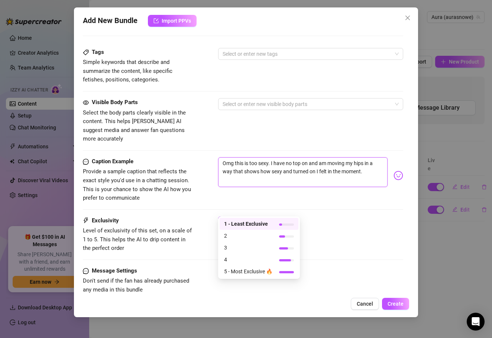
click at [243, 217] on div "1" at bounding box center [237, 222] width 29 height 11
click at [252, 259] on span "4" at bounding box center [248, 259] width 48 height 8
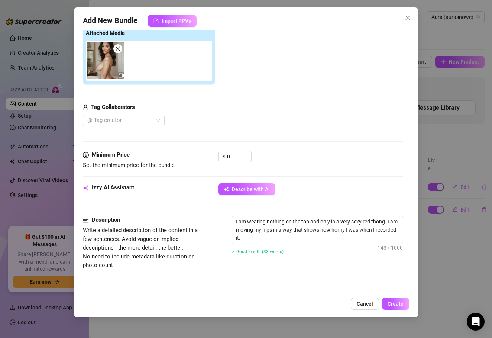
scroll to position [87, 0]
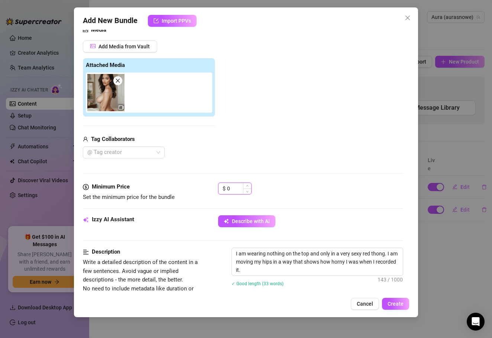
click at [236, 186] on input "0" at bounding box center [239, 188] width 24 height 11
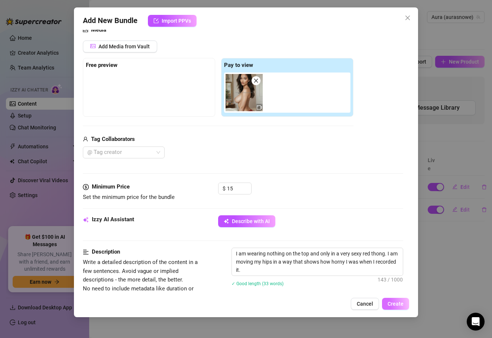
click at [400, 305] on span "Create" at bounding box center [396, 304] width 16 height 6
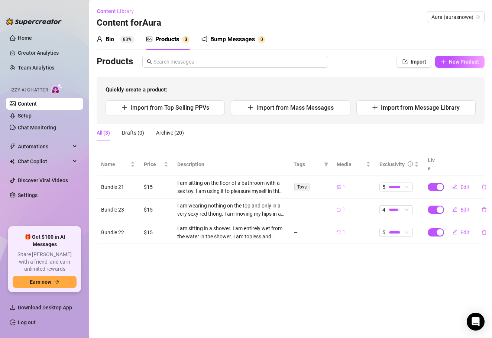
click at [444, 69] on div "Products Import New Product Quickly create a product: Import from Top Selling P…" at bounding box center [291, 90] width 388 height 68
click at [451, 60] on span "New Product" at bounding box center [464, 62] width 30 height 6
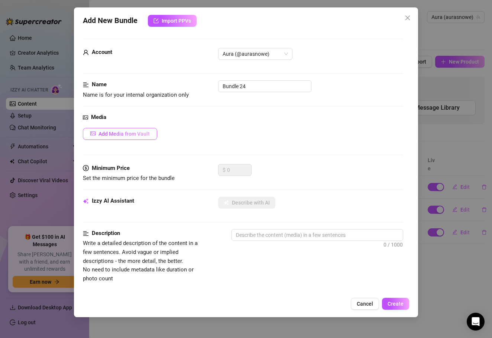
click at [150, 134] on button "Add Media from Vault" at bounding box center [120, 134] width 74 height 12
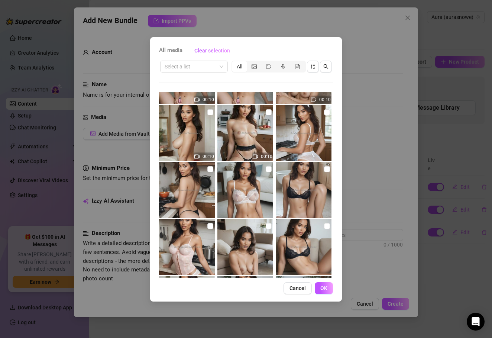
scroll to position [38, 0]
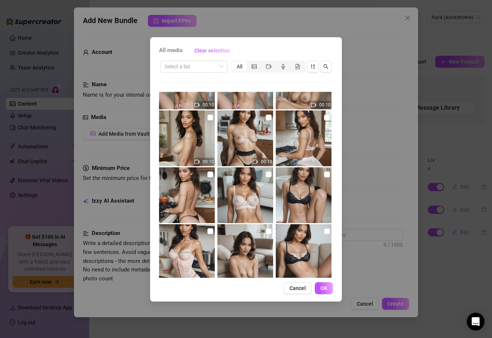
click at [260, 119] on img at bounding box center [246, 138] width 56 height 56
click at [328, 287] on button "OK" at bounding box center [324, 288] width 18 height 12
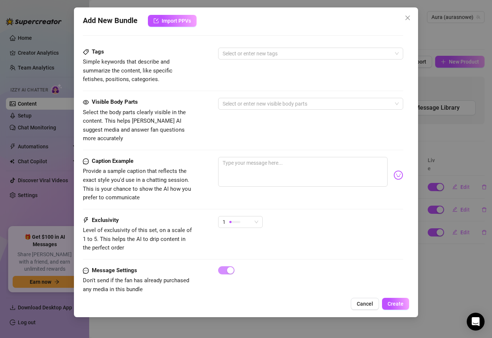
scroll to position [366, 0]
click at [314, 168] on textarea at bounding box center [303, 172] width 170 height 30
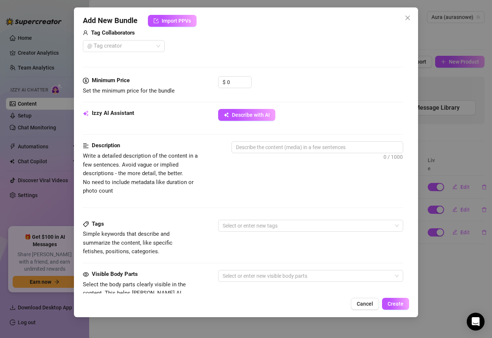
scroll to position [179, 0]
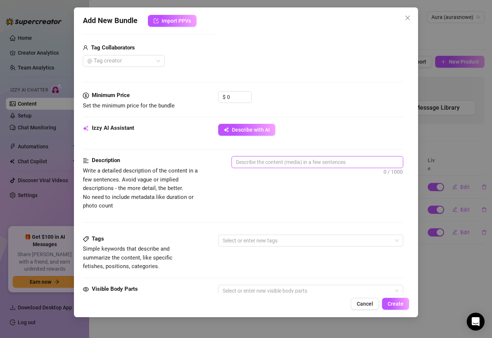
click at [287, 159] on textarea at bounding box center [317, 162] width 171 height 11
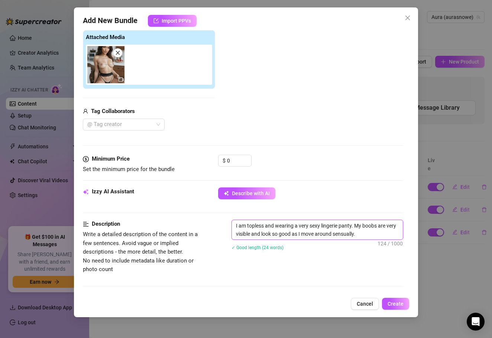
scroll to position [115, 0]
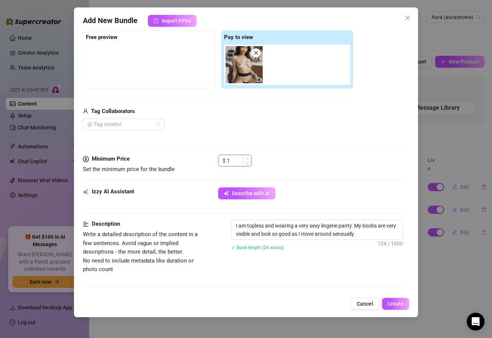
click at [243, 158] on span "Increase Value" at bounding box center [247, 158] width 8 height 7
click at [401, 303] on span "Create" at bounding box center [396, 304] width 16 height 6
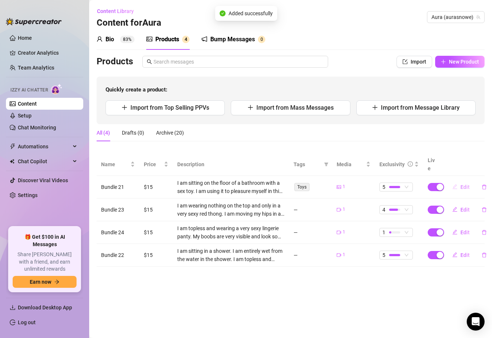
click at [465, 184] on span "Edit" at bounding box center [465, 187] width 9 height 6
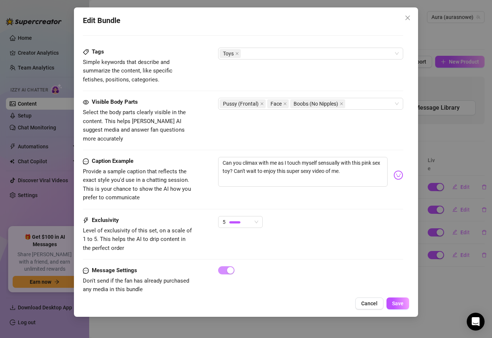
scroll to position [0, 0]
click at [437, 304] on div "Edit Bundle Account Aura (@aurasnowe) Name Name is for your internal organizati…" at bounding box center [246, 169] width 492 height 338
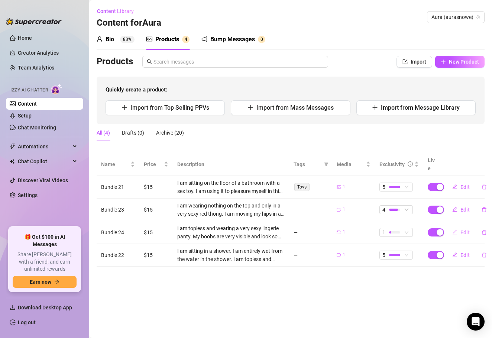
click at [462, 229] on span "Edit" at bounding box center [465, 232] width 9 height 6
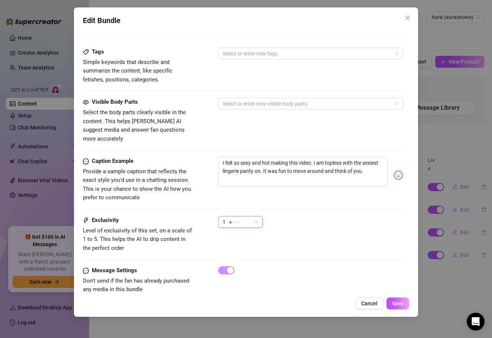
click at [244, 216] on div "1" at bounding box center [237, 221] width 29 height 11
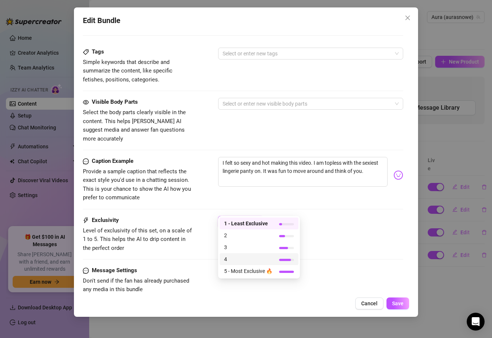
click at [239, 261] on span "4" at bounding box center [248, 259] width 48 height 8
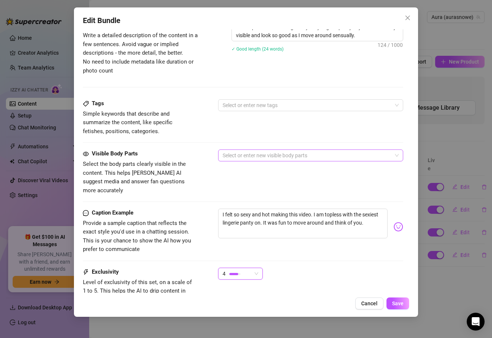
scroll to position [298, 0]
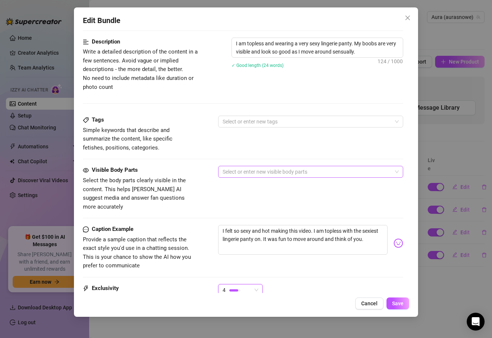
click at [274, 174] on div at bounding box center [307, 172] width 175 height 10
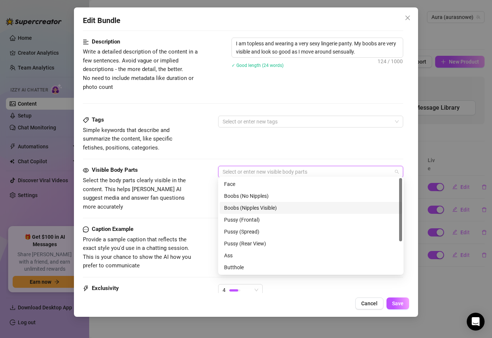
click at [265, 209] on div "Boobs (Nipples Visible)" at bounding box center [311, 208] width 174 height 8
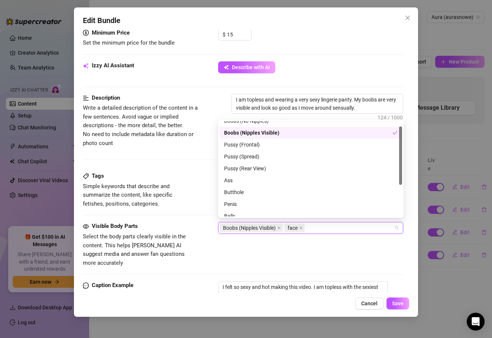
scroll to position [21, 0]
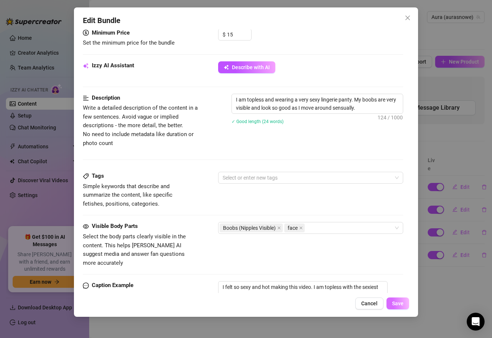
click at [403, 309] on button "Save" at bounding box center [398, 304] width 23 height 12
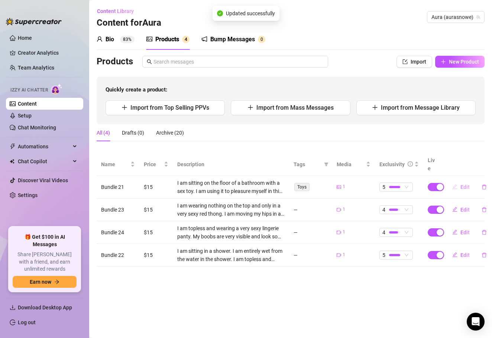
click at [462, 184] on span "Edit" at bounding box center [465, 187] width 9 height 6
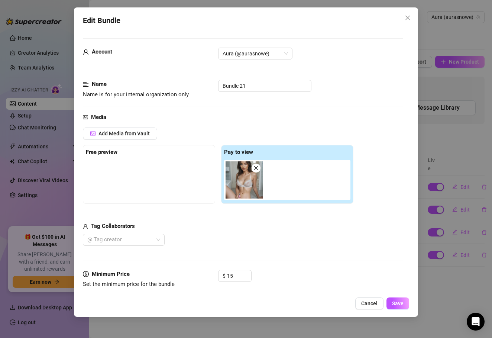
click at [467, 294] on div "Edit Bundle Account Aura (@aurasnowe) Name Name is for your internal organizati…" at bounding box center [246, 169] width 492 height 338
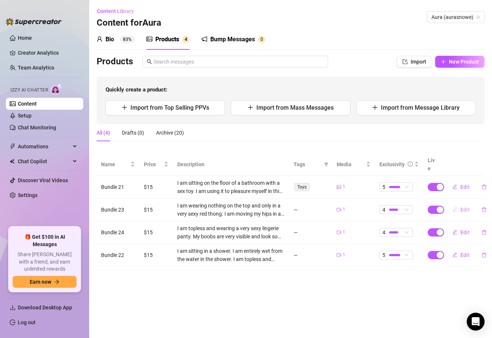
click at [466, 207] on span "Edit" at bounding box center [465, 210] width 9 height 6
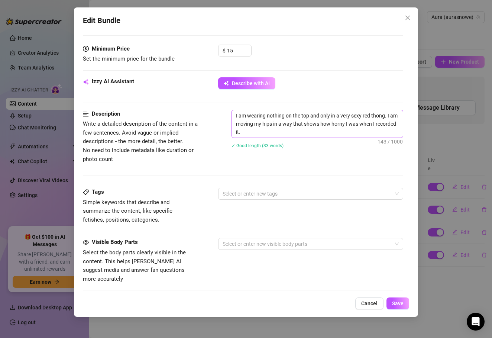
scroll to position [250, 0]
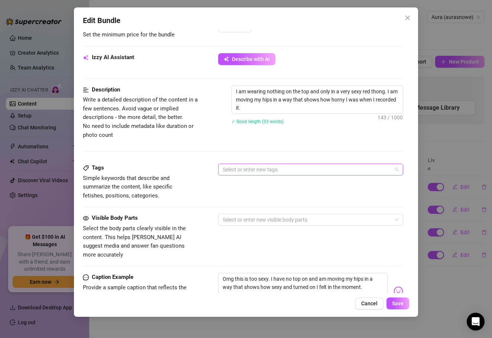
click at [273, 169] on div at bounding box center [307, 169] width 175 height 10
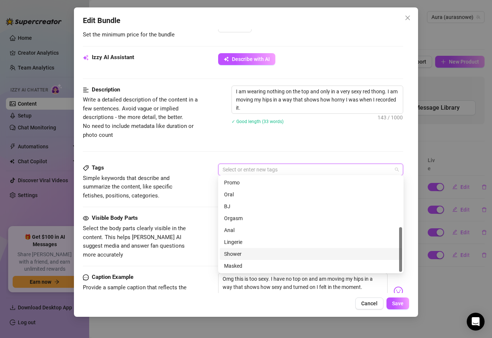
scroll to position [0, 0]
click at [258, 242] on div "Lingerie" at bounding box center [311, 242] width 174 height 8
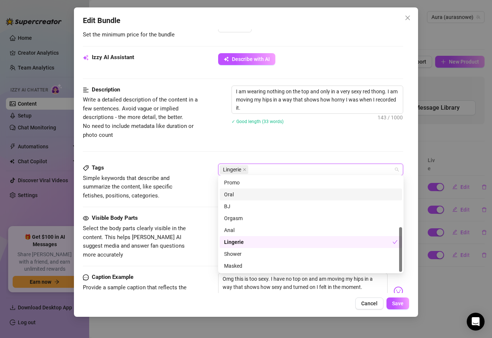
click at [193, 191] on span "Simple keywords that describe and summarize the content, like specific fetishes…" at bounding box center [139, 187] width 112 height 26
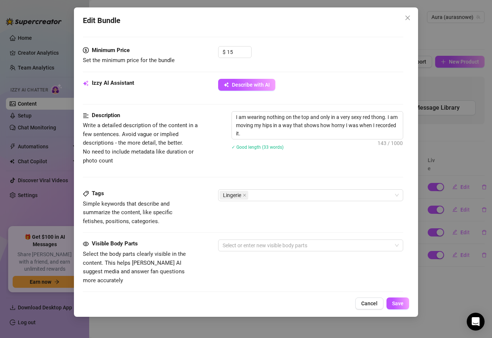
scroll to position [224, 0]
click at [240, 243] on div at bounding box center [307, 246] width 175 height 10
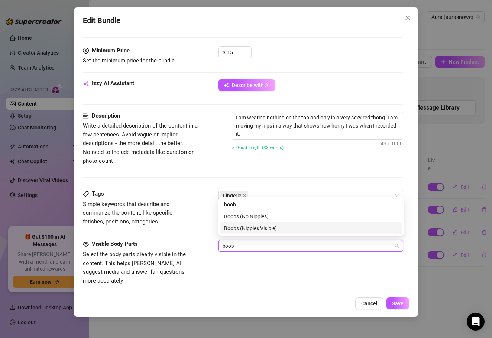
click at [265, 225] on div "Boobs (Nipples Visible)" at bounding box center [311, 228] width 174 height 8
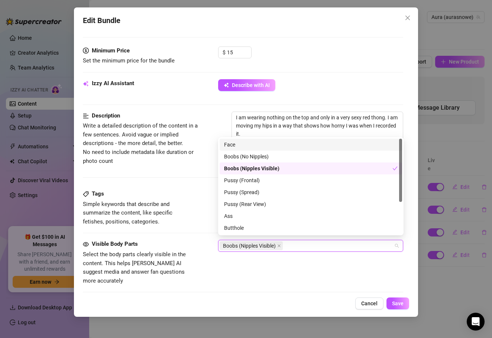
scroll to position [0, 0]
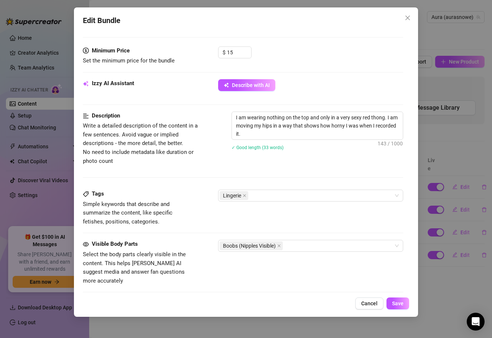
click at [197, 157] on span "Write a detailed description of the content in a few sentences. Avoid vague or …" at bounding box center [145, 144] width 125 height 44
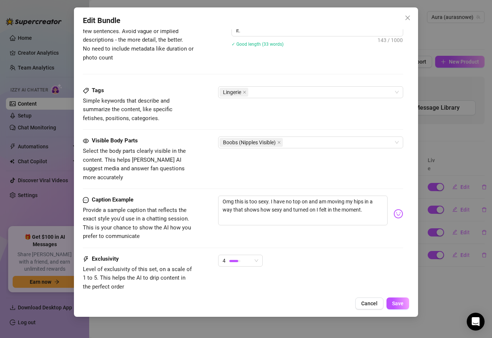
scroll to position [338, 0]
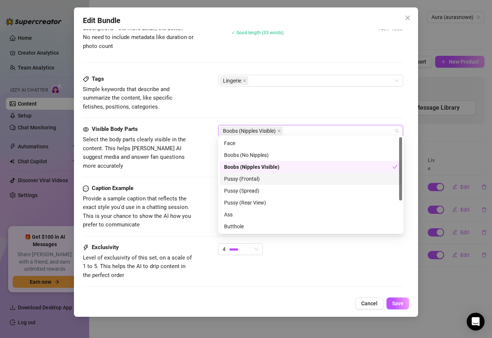
click at [295, 130] on div "Boobs (Nipples Visible)" at bounding box center [307, 131] width 175 height 10
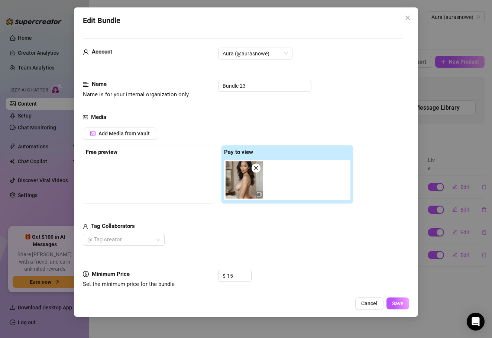
scroll to position [0, 0]
click at [252, 176] on img at bounding box center [244, 179] width 37 height 37
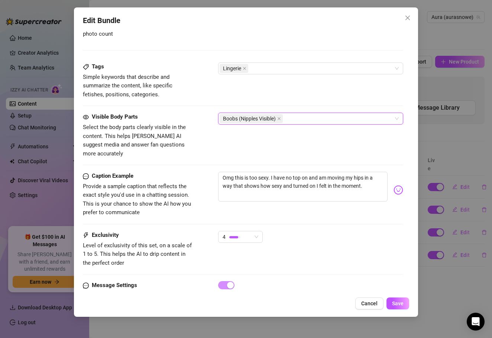
scroll to position [350, 0]
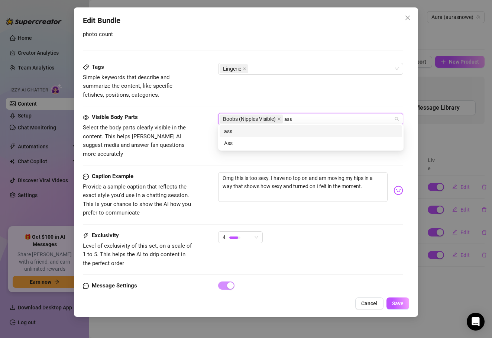
click at [282, 134] on div "ass" at bounding box center [311, 131] width 174 height 8
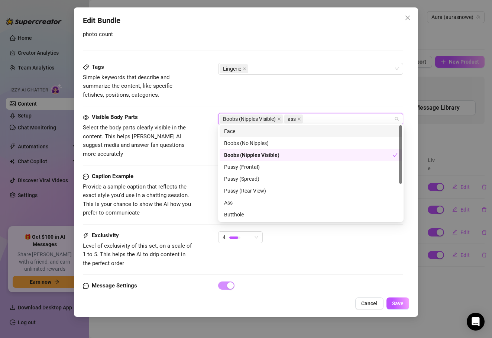
click at [280, 131] on div "Face" at bounding box center [311, 131] width 174 height 8
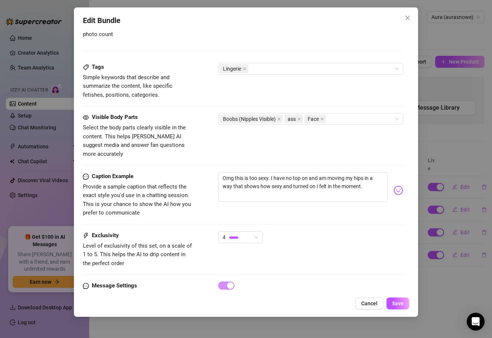
click at [305, 234] on div "4" at bounding box center [311, 240] width 186 height 19
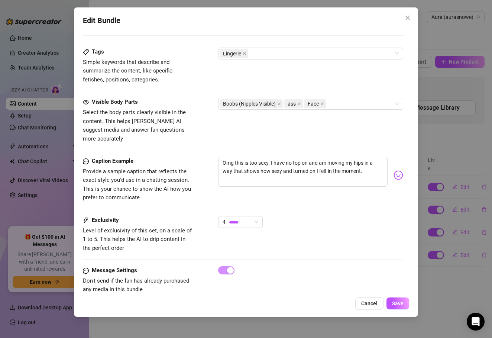
scroll to position [0, 0]
click at [397, 303] on span "Save" at bounding box center [398, 303] width 12 height 6
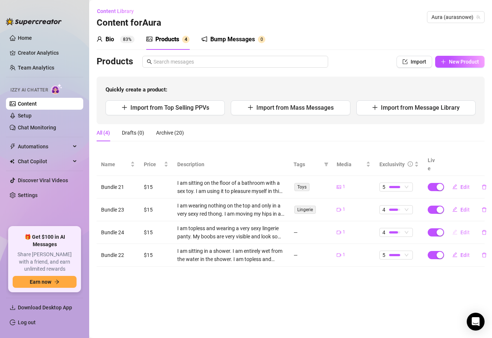
click at [467, 229] on span "Edit" at bounding box center [465, 232] width 9 height 6
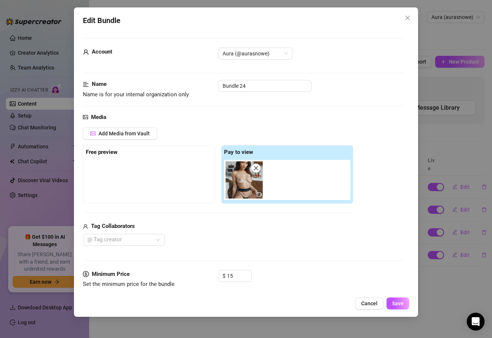
click at [445, 267] on div "Edit Bundle Account Aura (@aurasnowe) Name Name is for your internal organizati…" at bounding box center [246, 169] width 492 height 338
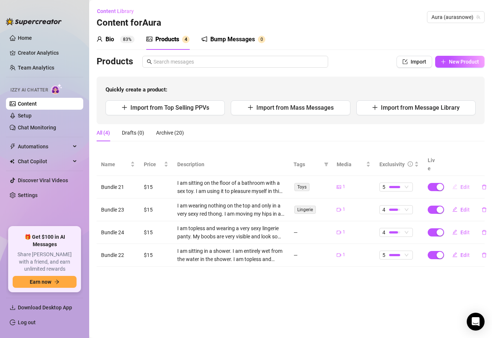
click at [463, 181] on button "Edit" at bounding box center [461, 187] width 29 height 12
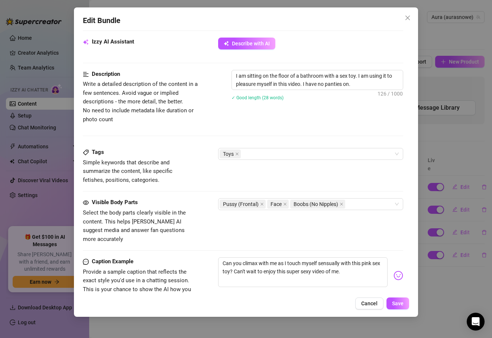
scroll to position [302, 0]
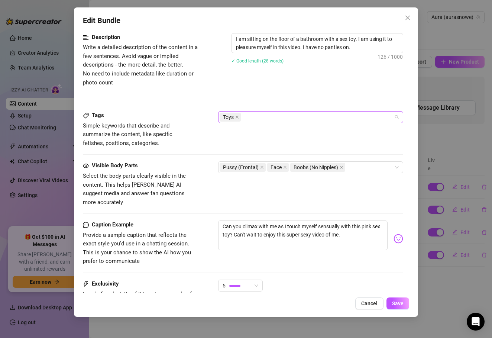
click at [263, 111] on div "Toys" at bounding box center [311, 117] width 186 height 12
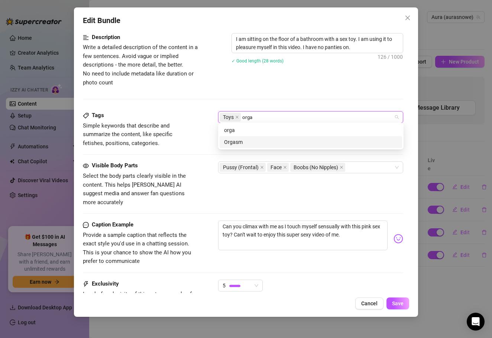
click at [268, 145] on div "Orgasm" at bounding box center [311, 142] width 174 height 8
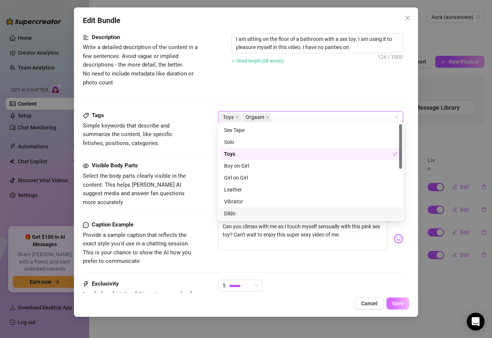
click at [402, 309] on button "Save" at bounding box center [398, 304] width 23 height 12
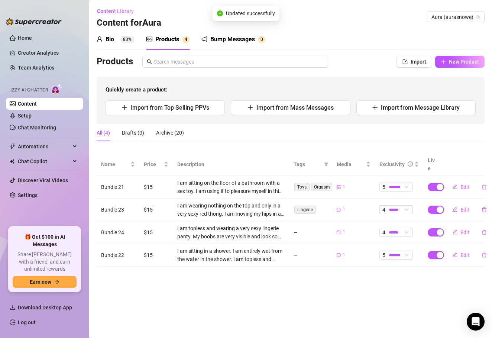
click at [446, 295] on main "Content Library Content for Aura Aura (aurasnowe) Bio 83% Products 4 Bump Messa…" at bounding box center [290, 169] width 403 height 338
click at [466, 227] on button "Edit" at bounding box center [461, 232] width 29 height 12
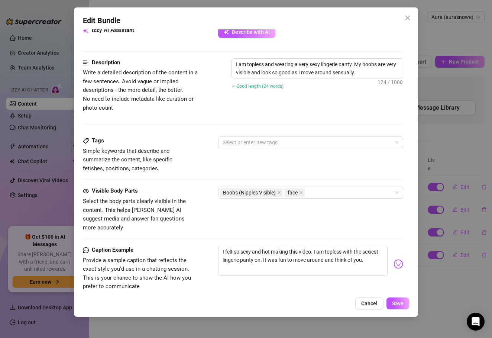
scroll to position [287, 0]
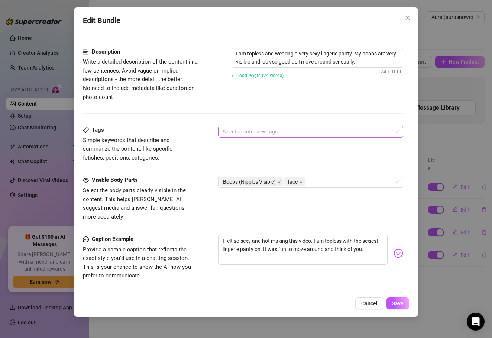
click at [259, 133] on div at bounding box center [307, 131] width 175 height 10
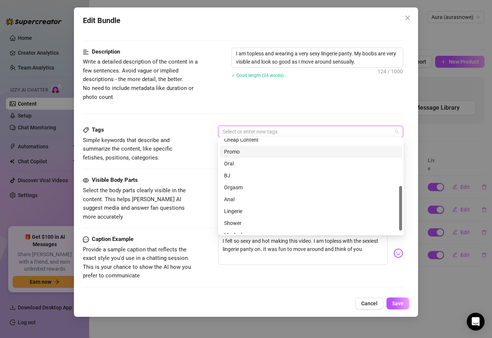
scroll to position [107, 0]
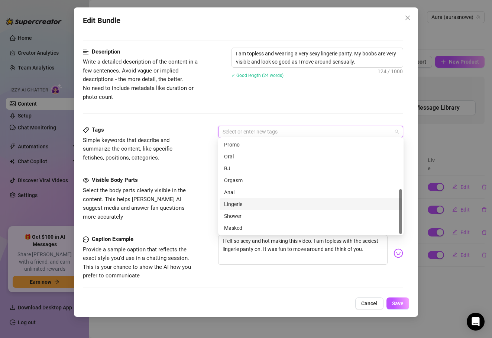
click at [254, 210] on div "Lingerie" at bounding box center [311, 204] width 183 height 12
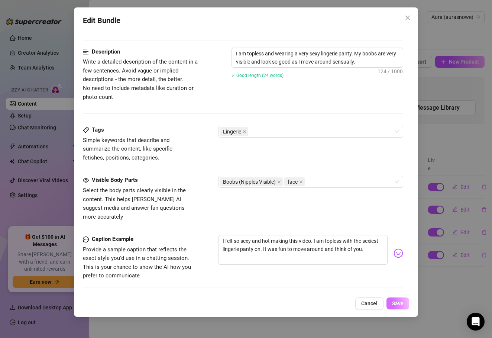
click at [399, 308] on button "Save" at bounding box center [398, 304] width 23 height 12
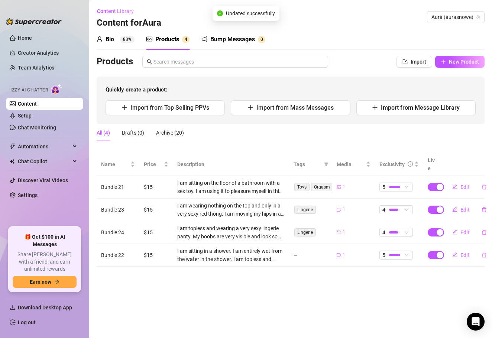
click at [440, 293] on main "Content Library Content for Aura Aura (aurasnowe) Bio 83% Products 4 Bump Messa…" at bounding box center [290, 169] width 403 height 338
click at [464, 252] on span "Edit" at bounding box center [465, 255] width 9 height 6
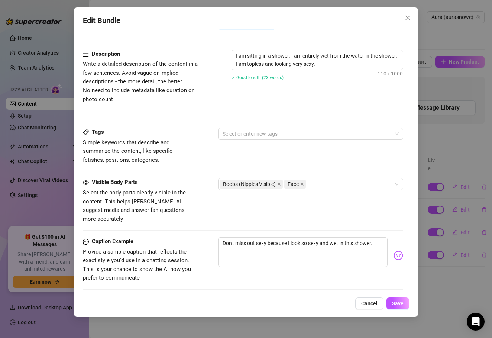
scroll to position [285, 0]
click at [295, 123] on div "Description Write a detailed description of the content in a few sentences. Avo…" at bounding box center [243, 90] width 321 height 78
click at [292, 125] on div "Description Write a detailed description of the content in a few sentences. Avo…" at bounding box center [243, 90] width 321 height 78
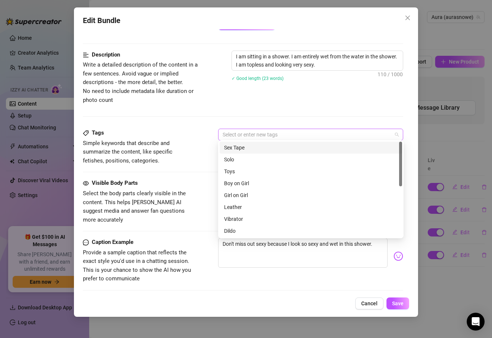
click at [283, 135] on div at bounding box center [307, 134] width 175 height 10
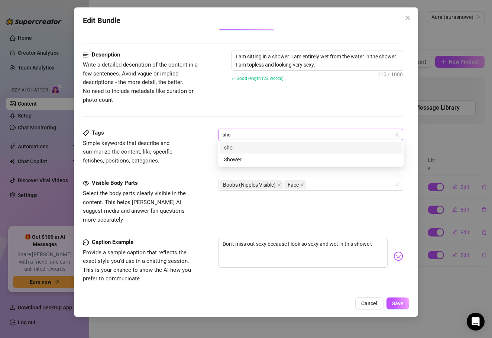
click at [274, 154] on div "sho Shower" at bounding box center [311, 154] width 183 height 24
click at [274, 157] on div "Shower" at bounding box center [311, 159] width 174 height 8
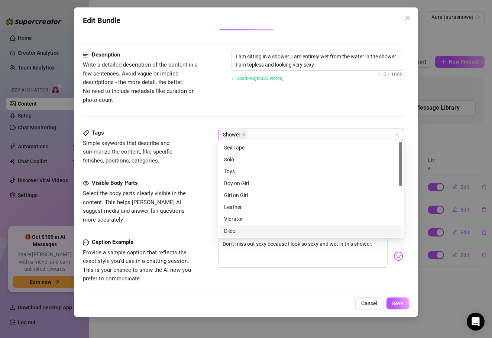
click at [409, 308] on div "Cancel Save" at bounding box center [246, 304] width 327 height 12
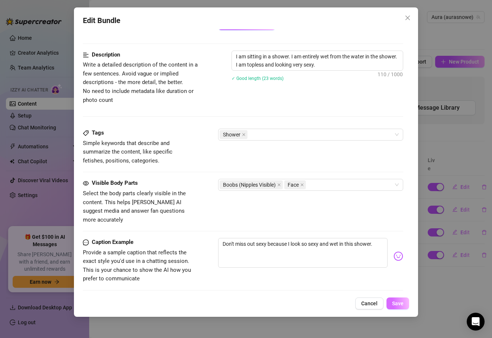
click at [405, 306] on button "Save" at bounding box center [398, 304] width 23 height 12
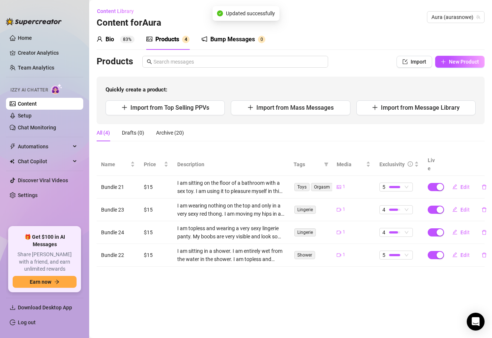
click at [437, 295] on main "Content Library Content for Aura Aura (aurasnowe) Bio 83% Products 4 Bump Messa…" at bounding box center [290, 169] width 403 height 338
click at [450, 64] on span "New Product" at bounding box center [464, 62] width 30 height 6
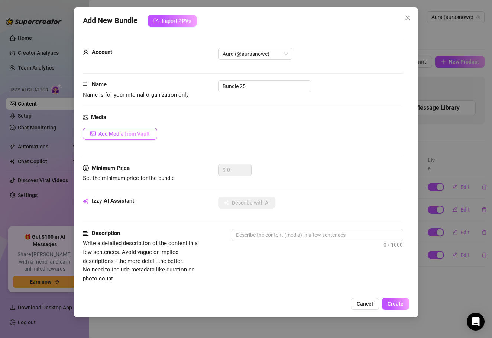
click at [144, 132] on span "Add Media from Vault" at bounding box center [124, 134] width 51 height 6
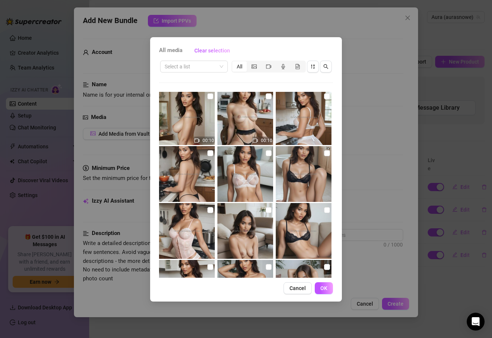
scroll to position [62, 0]
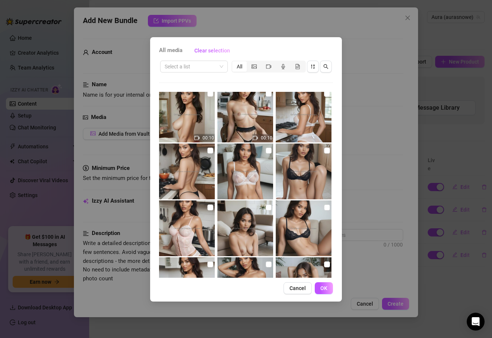
click at [243, 167] on img at bounding box center [246, 172] width 56 height 56
click at [256, 167] on img at bounding box center [246, 172] width 56 height 56
click at [316, 152] on img at bounding box center [304, 172] width 56 height 56
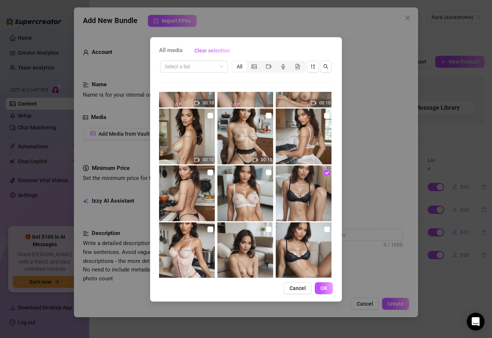
scroll to position [34, 0]
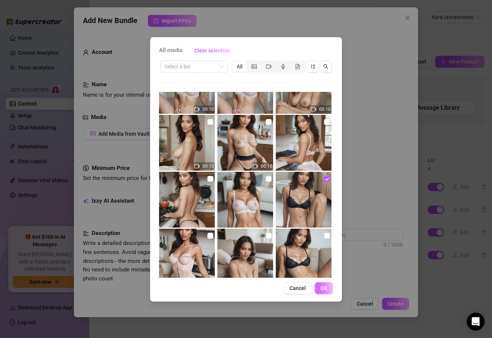
click at [328, 293] on button "OK" at bounding box center [324, 288] width 18 height 12
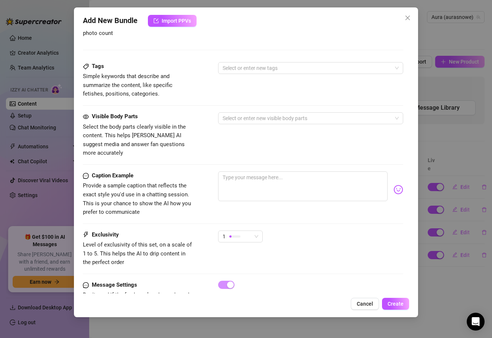
scroll to position [356, 0]
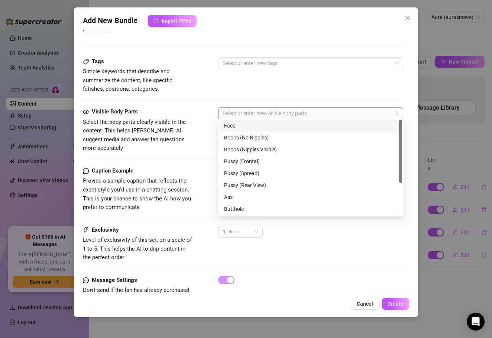
click at [237, 111] on div at bounding box center [307, 113] width 175 height 10
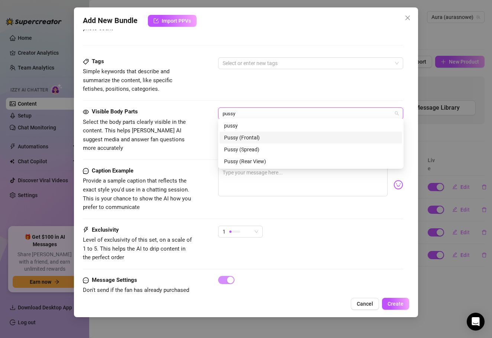
click at [263, 139] on div "Pussy (Frontal)" at bounding box center [311, 138] width 174 height 8
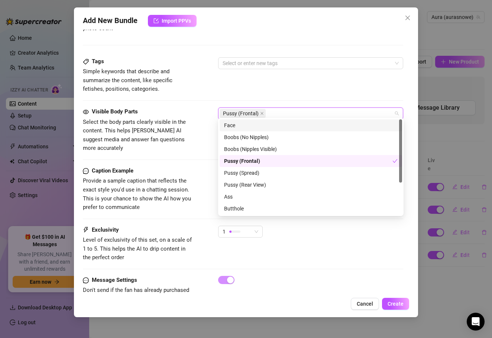
scroll to position [0, 0]
click at [236, 122] on div "Face" at bounding box center [311, 126] width 174 height 8
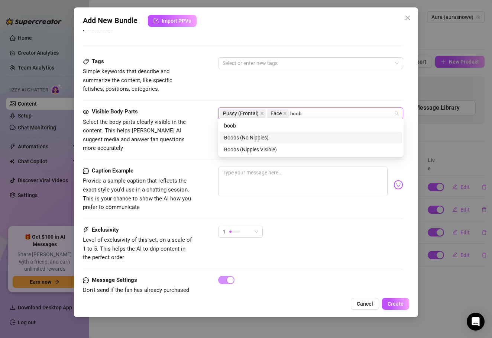
click at [274, 136] on div "Boobs (No Nipples)" at bounding box center [311, 138] width 174 height 8
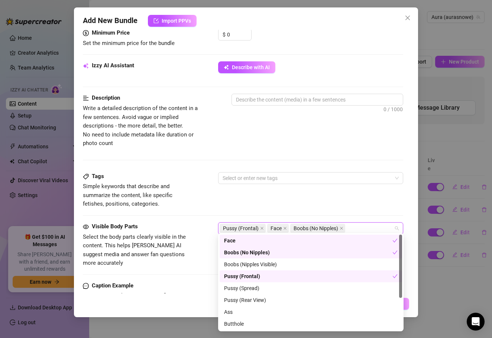
click at [172, 128] on span "Write a detailed description of the content in a few sentences. Avoid vague or …" at bounding box center [145, 126] width 125 height 44
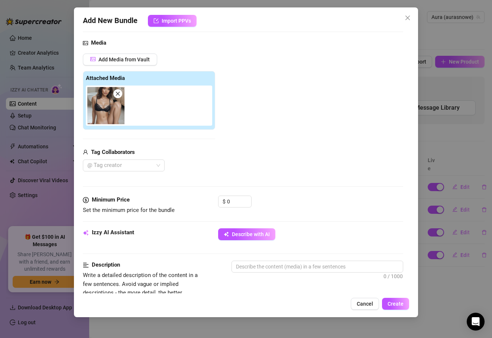
scroll to position [73, 0]
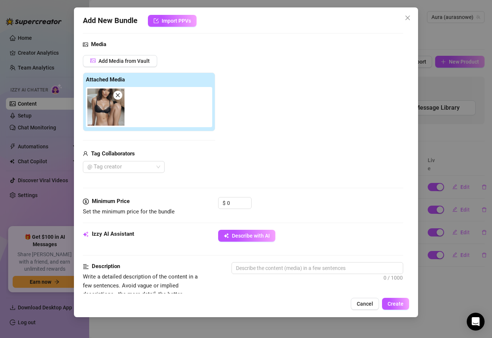
click at [105, 105] on img at bounding box center [105, 107] width 37 height 37
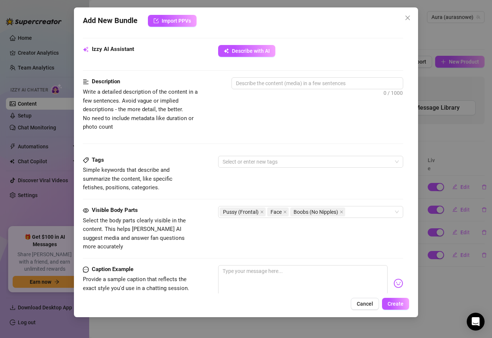
scroll to position [259, 0]
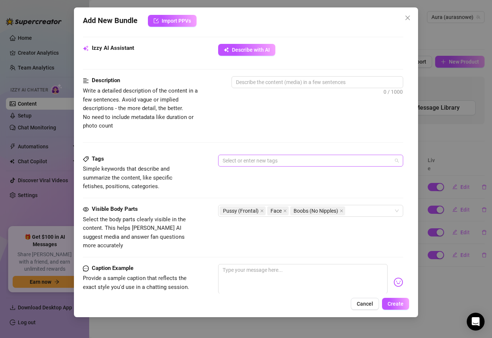
click at [229, 161] on div at bounding box center [307, 160] width 175 height 10
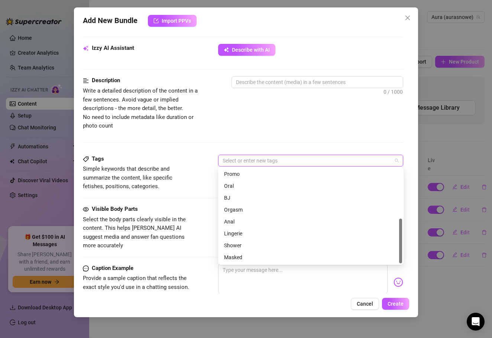
scroll to position [0, 0]
click at [244, 234] on div "Lingerie" at bounding box center [311, 233] width 174 height 8
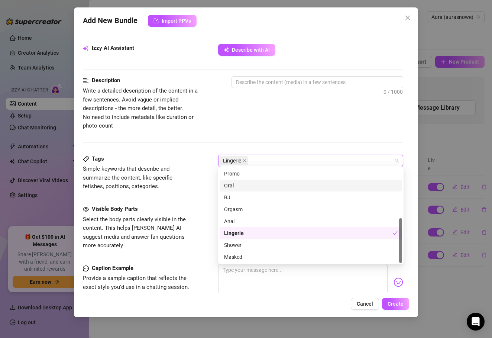
click at [235, 132] on div "Description Write a detailed description of the content in a few sentences. Avo…" at bounding box center [243, 115] width 321 height 78
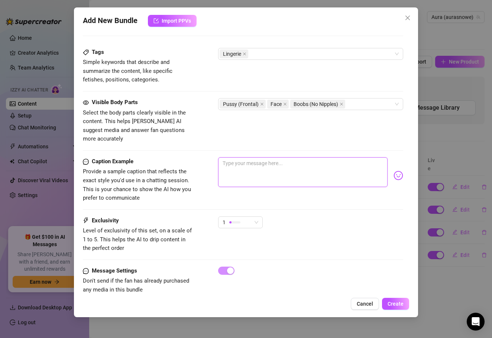
click at [240, 157] on textarea at bounding box center [303, 172] width 170 height 30
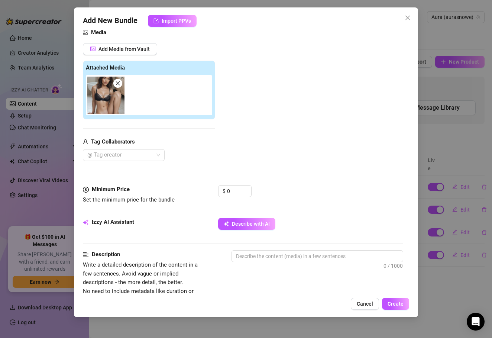
scroll to position [129, 0]
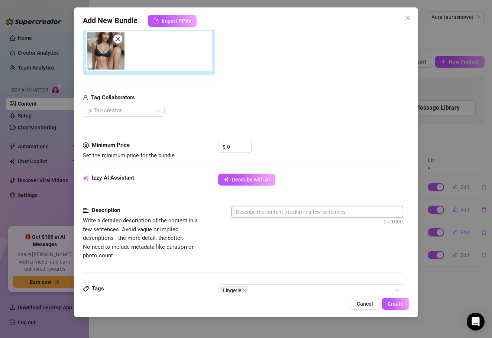
click at [257, 214] on textarea at bounding box center [317, 211] width 171 height 11
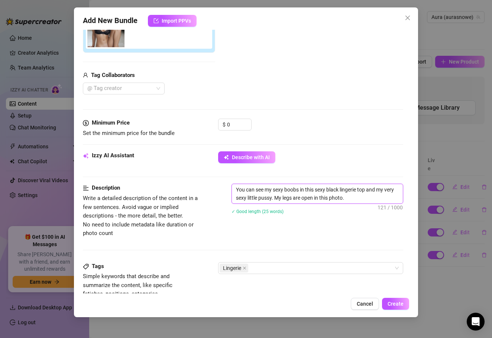
scroll to position [154, 0]
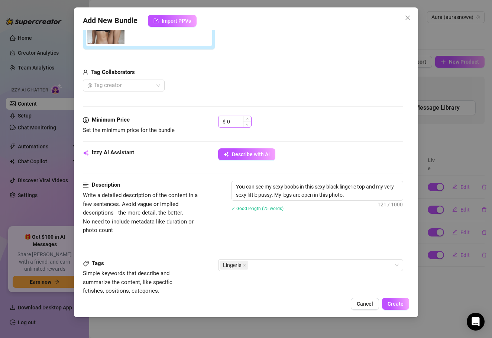
click at [234, 125] on div "$ 0" at bounding box center [234, 125] width 33 height 19
click at [234, 125] on input "0" at bounding box center [239, 121] width 24 height 11
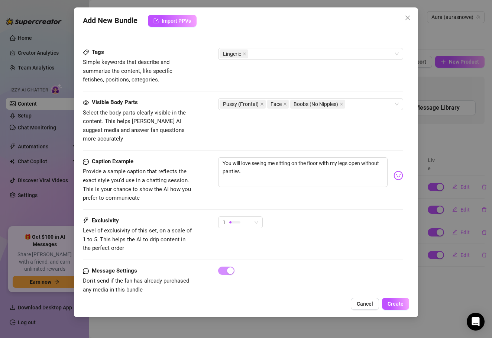
scroll to position [0, 0]
click at [261, 216] on div "1" at bounding box center [240, 222] width 45 height 12
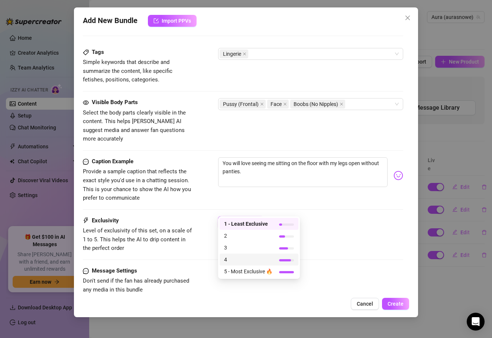
click at [264, 260] on span "4" at bounding box center [248, 259] width 48 height 8
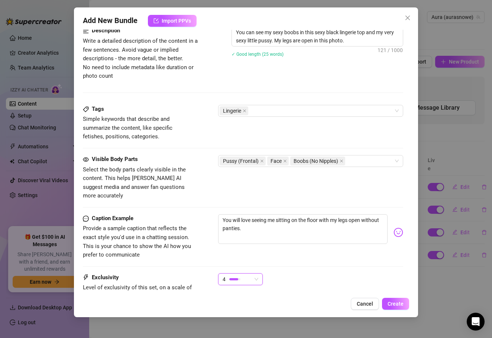
scroll to position [300, 0]
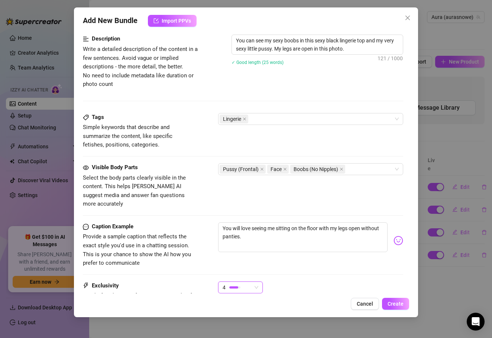
click at [406, 312] on div "Add New Bundle Import PPVs Account Aura (@aurasnowe) Name Name is for your inte…" at bounding box center [246, 162] width 345 height 310
click at [404, 308] on button "Create" at bounding box center [395, 304] width 27 height 12
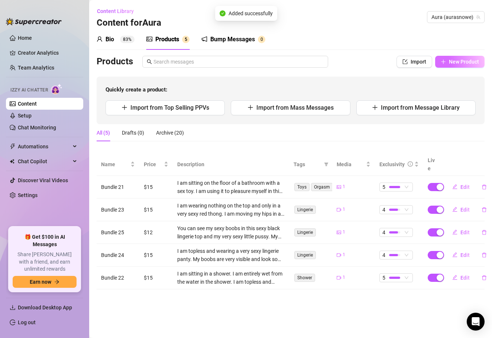
click at [449, 62] on button "New Product" at bounding box center [459, 62] width 49 height 12
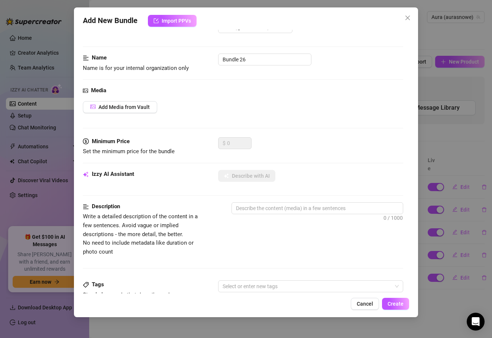
scroll to position [30, 0]
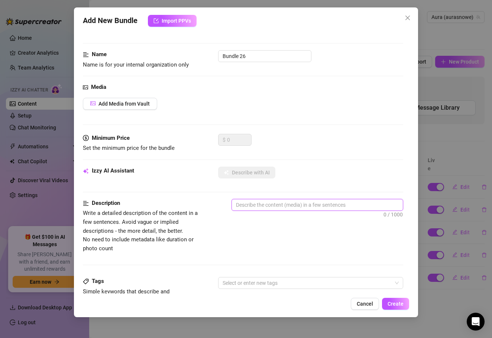
click at [271, 199] on textarea at bounding box center [317, 204] width 171 height 11
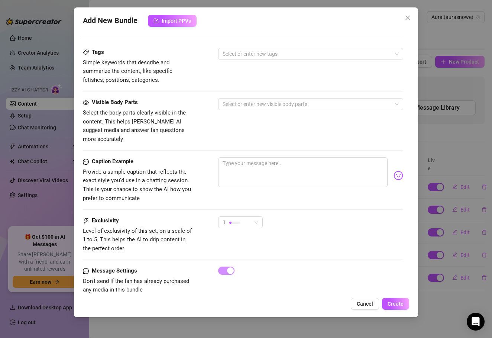
scroll to position [259, 0]
click at [282, 126] on div "Visible Body Parts Select the body parts clearly visible in the content. This h…" at bounding box center [243, 121] width 321 height 45
click at [267, 158] on textarea at bounding box center [303, 173] width 170 height 30
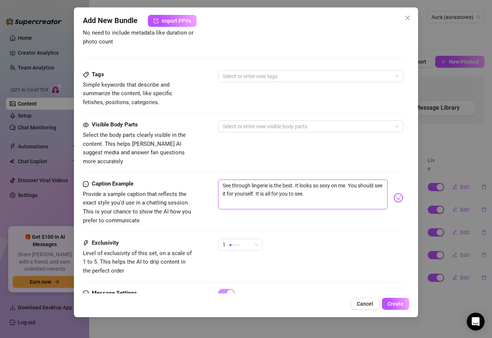
scroll to position [235, 0]
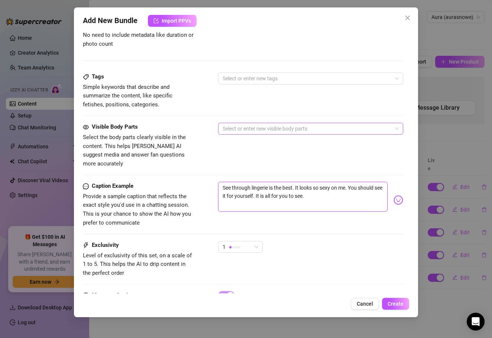
click at [253, 124] on div at bounding box center [307, 128] width 175 height 10
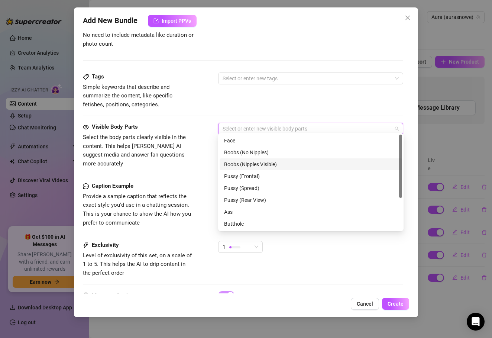
click at [262, 162] on div "Boobs (Nipples Visible)" at bounding box center [311, 164] width 174 height 8
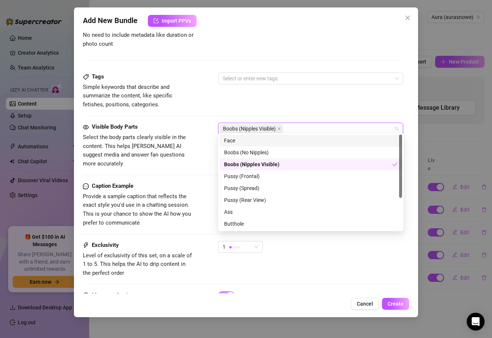
click at [266, 140] on div "Face" at bounding box center [311, 140] width 174 height 8
click at [327, 102] on div "Tags Simple keywords that describe and summarize the content, like specific fet…" at bounding box center [243, 91] width 321 height 36
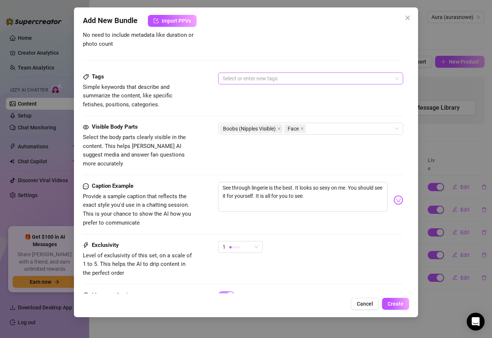
click at [256, 81] on div "Select or enter new tags" at bounding box center [311, 79] width 186 height 12
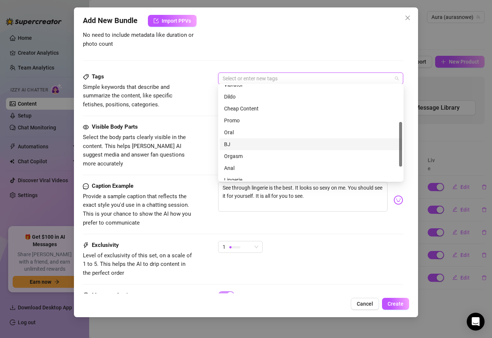
scroll to position [107, 0]
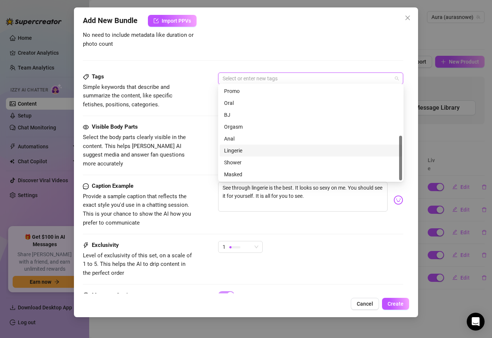
click at [242, 154] on div "Lingerie" at bounding box center [311, 151] width 174 height 8
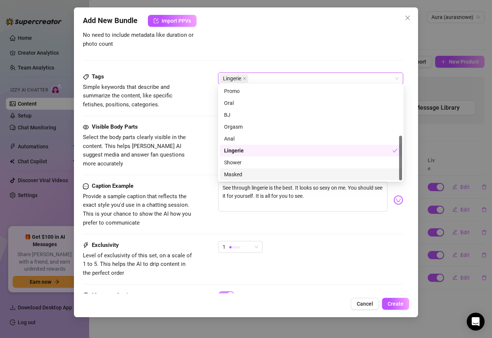
click at [239, 203] on div "See through lingerie is the best. It looks so sexy on me. You should see it for…" at bounding box center [311, 200] width 186 height 36
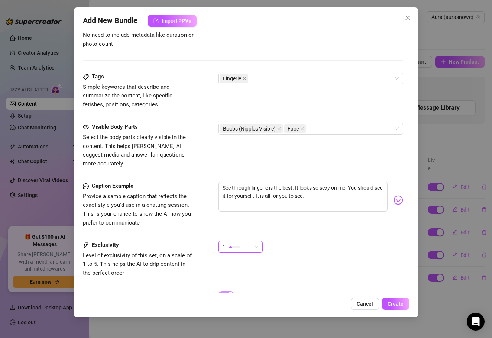
click at [244, 241] on div "1" at bounding box center [237, 246] width 29 height 11
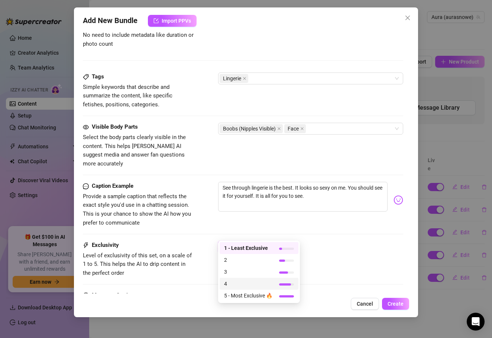
click at [241, 280] on span "4" at bounding box center [248, 284] width 48 height 8
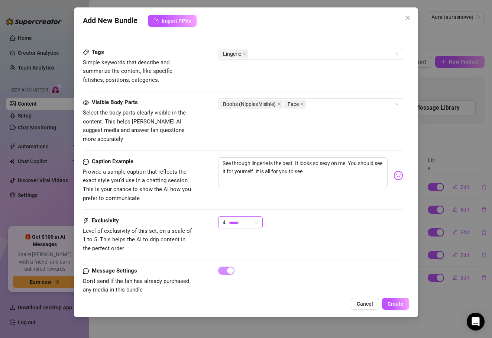
scroll to position [259, 0]
click at [397, 305] on span "Create" at bounding box center [396, 304] width 16 height 6
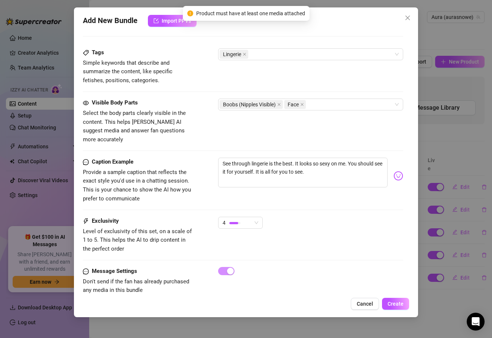
click at [464, 67] on div "Add New Bundle Import PPVs Account Aura (@aurasnowe) Name Name is for your inte…" at bounding box center [246, 169] width 492 height 338
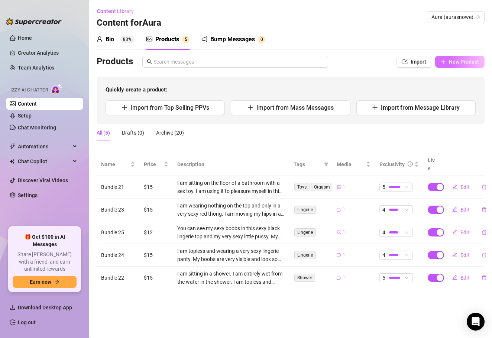
click at [453, 65] on button "New Product" at bounding box center [459, 62] width 49 height 12
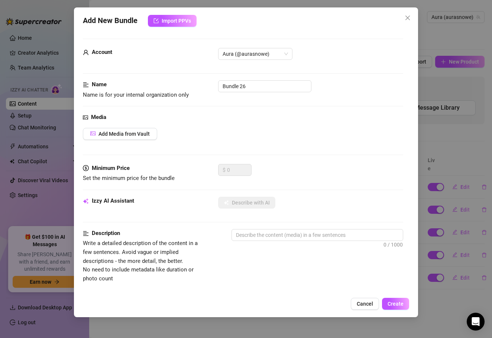
scroll to position [32, 0]
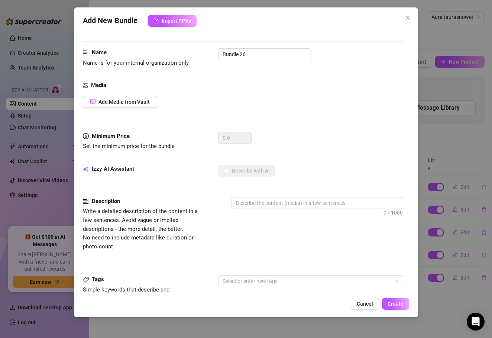
click at [466, 122] on div "Add New Bundle Import PPVs Account Aura (@aurasnowe) Name Name is for your inte…" at bounding box center [246, 169] width 492 height 338
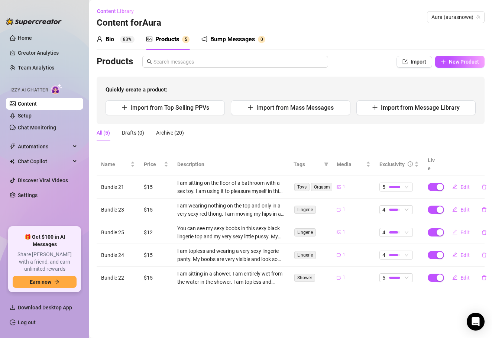
click at [467, 229] on span "Edit" at bounding box center [465, 232] width 9 height 6
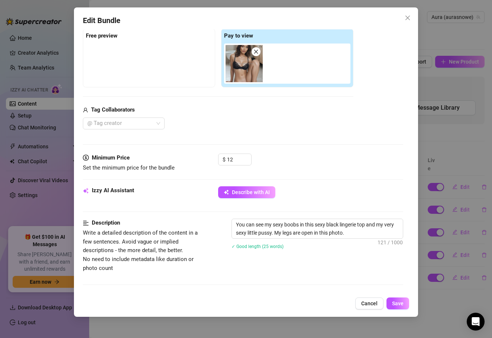
scroll to position [102, 0]
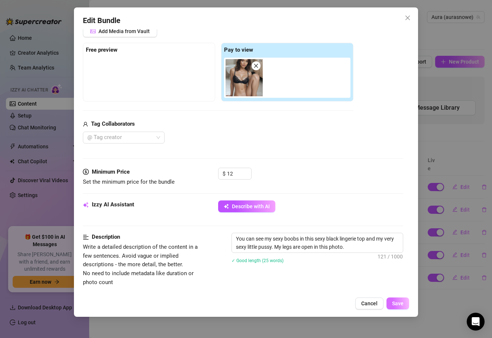
click at [402, 302] on span "Save" at bounding box center [398, 303] width 12 height 6
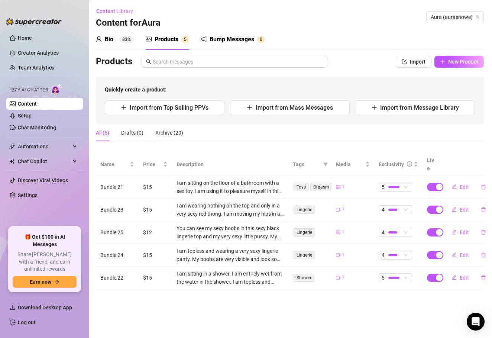
scroll to position [0, 0]
click at [164, 135] on div "Archive (20)" at bounding box center [170, 133] width 28 height 8
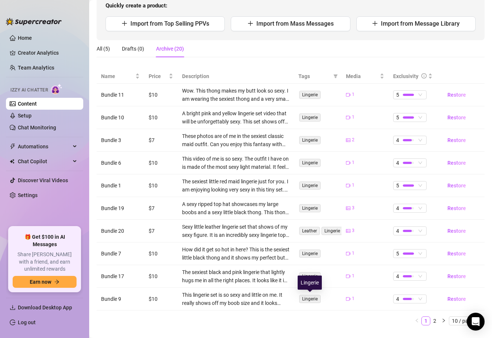
scroll to position [84, 0]
click at [106, 49] on div "All (5)" at bounding box center [103, 49] width 13 height 8
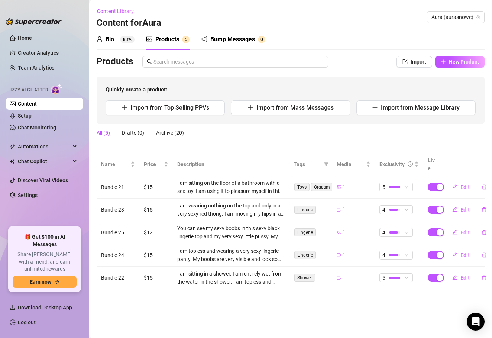
scroll to position [0, 0]
click at [124, 160] on span "Name" at bounding box center [115, 164] width 28 height 8
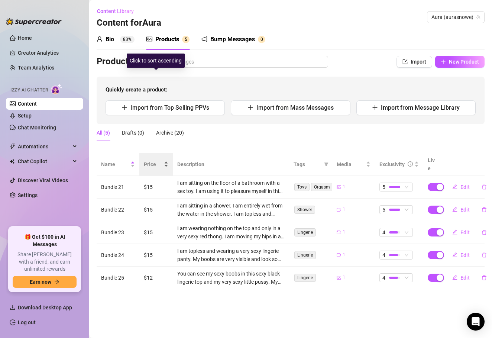
click at [157, 160] on span "Price" at bounding box center [153, 164] width 19 height 8
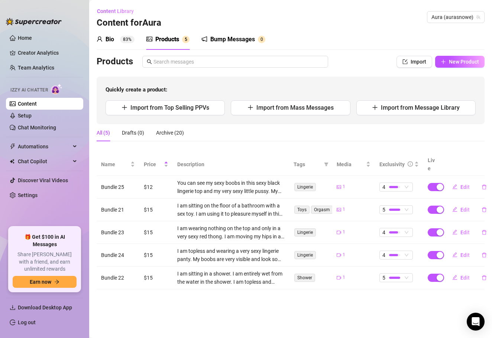
scroll to position [0, 0]
click at [457, 61] on span "New Product" at bounding box center [464, 62] width 30 height 6
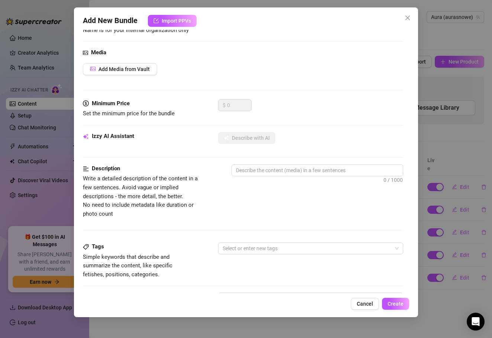
scroll to position [43, 0]
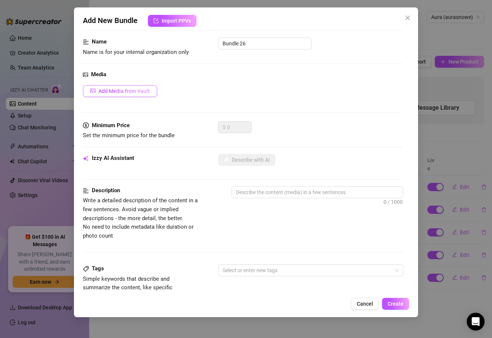
click at [135, 92] on span "Add Media from Vault" at bounding box center [124, 91] width 51 height 6
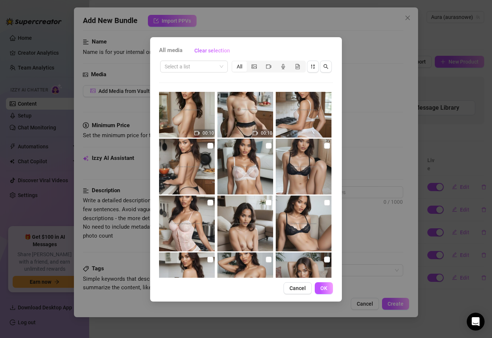
scroll to position [70, 0]
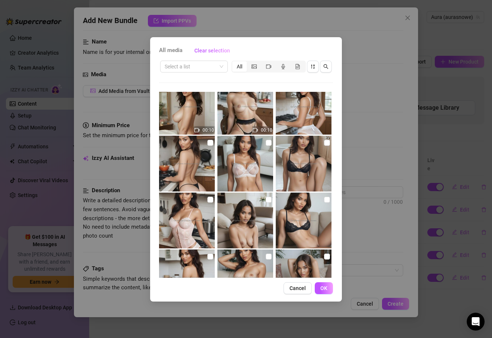
click at [252, 177] on img at bounding box center [246, 164] width 56 height 56
click at [327, 290] on span "OK" at bounding box center [324, 288] width 7 height 6
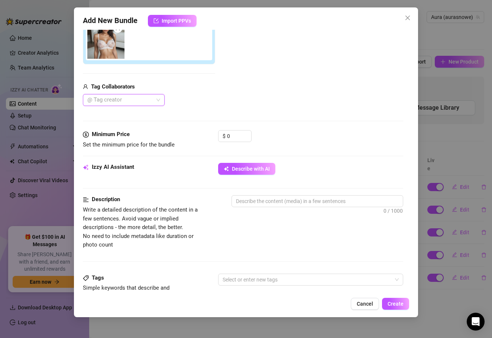
scroll to position [160, 0]
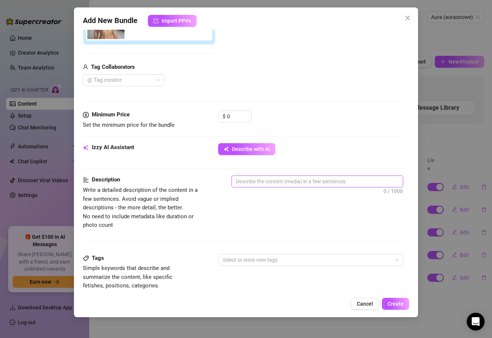
click at [249, 186] on textarea at bounding box center [317, 181] width 171 height 11
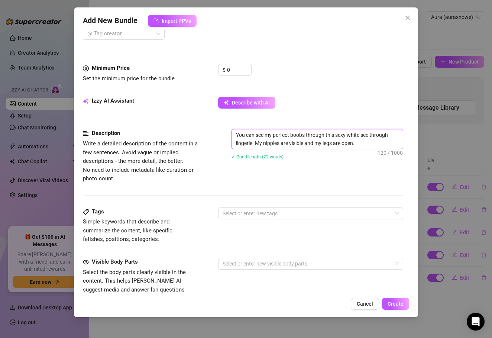
scroll to position [289, 0]
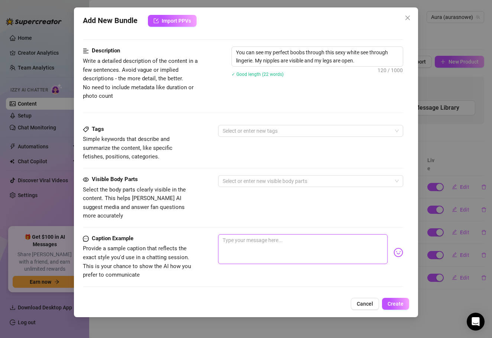
click at [237, 234] on textarea at bounding box center [303, 249] width 170 height 30
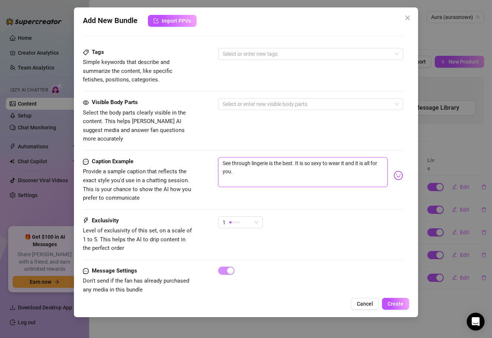
scroll to position [0, 0]
click at [247, 202] on div "Caption Example Provide a sample caption that reflects the exact style you'd us…" at bounding box center [243, 186] width 321 height 59
click at [245, 217] on div "1" at bounding box center [237, 222] width 29 height 11
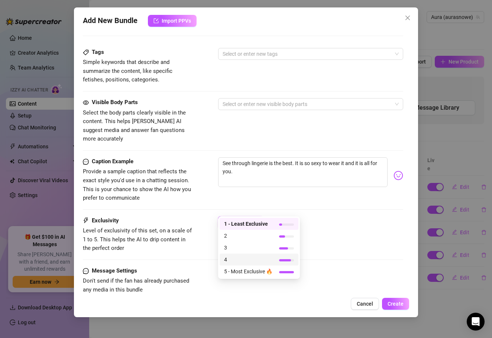
click at [235, 257] on span "4" at bounding box center [248, 259] width 48 height 8
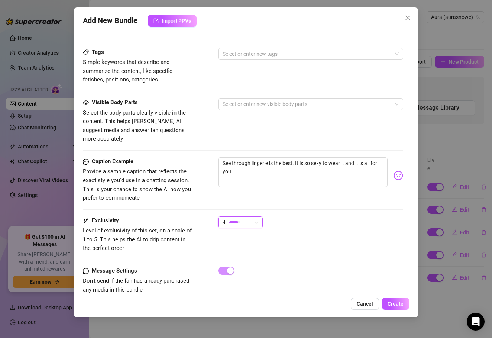
click at [266, 58] on div "Select or enter new tags" at bounding box center [311, 54] width 186 height 12
click at [270, 50] on div at bounding box center [307, 54] width 175 height 10
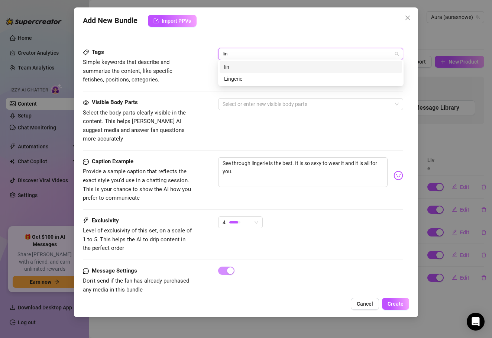
click at [260, 73] on div "Lingerie" at bounding box center [311, 79] width 183 height 12
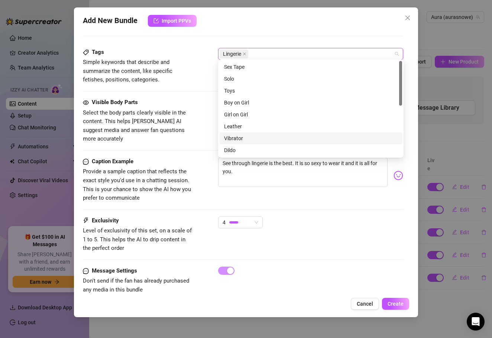
click at [174, 116] on span "Select the body parts clearly visible in the content. This helps [PERSON_NAME] …" at bounding box center [134, 125] width 103 height 33
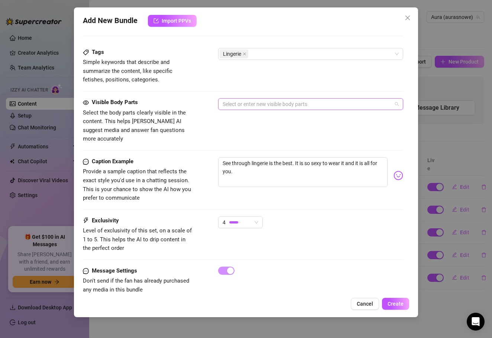
click at [230, 102] on div at bounding box center [307, 104] width 175 height 10
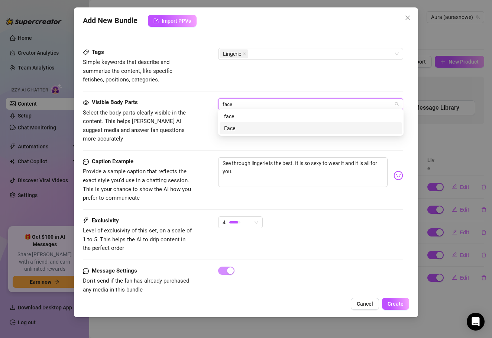
click at [242, 131] on div "Face" at bounding box center [311, 128] width 174 height 8
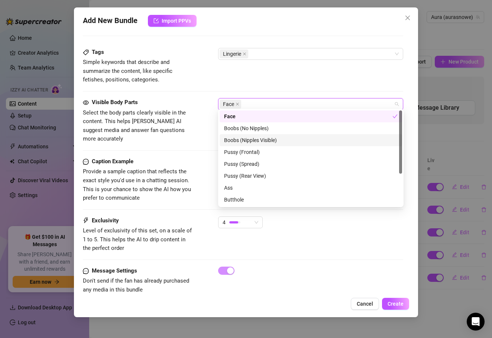
click at [250, 141] on div "Boobs (Nipples Visible)" at bounding box center [311, 140] width 174 height 8
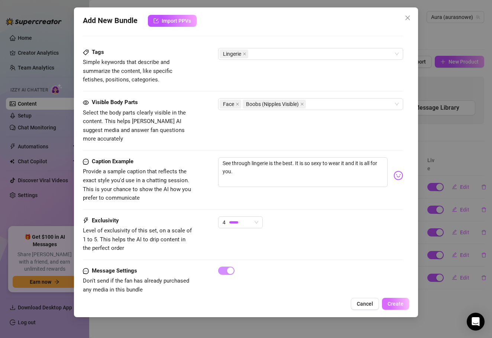
click at [389, 301] on span "Create" at bounding box center [396, 304] width 16 height 6
click at [328, 184] on div "Caption Example Provide a sample caption that reflects the exact style you'd us…" at bounding box center [243, 179] width 321 height 45
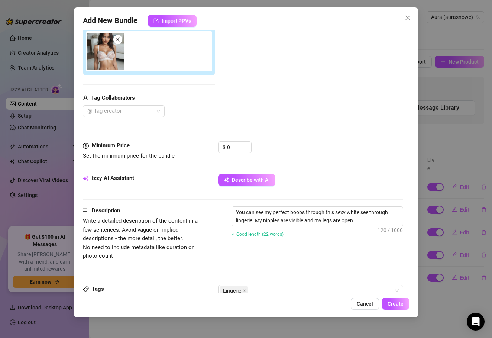
scroll to position [78, 0]
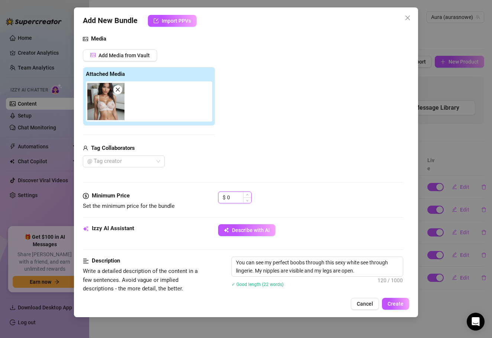
click at [237, 197] on input "0" at bounding box center [239, 197] width 24 height 11
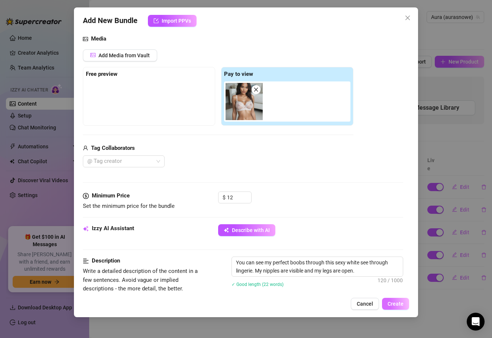
click at [393, 303] on span "Create" at bounding box center [396, 304] width 16 height 6
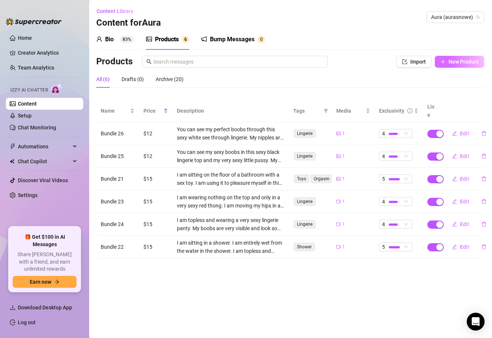
click at [452, 64] on span "New Product" at bounding box center [464, 62] width 30 height 6
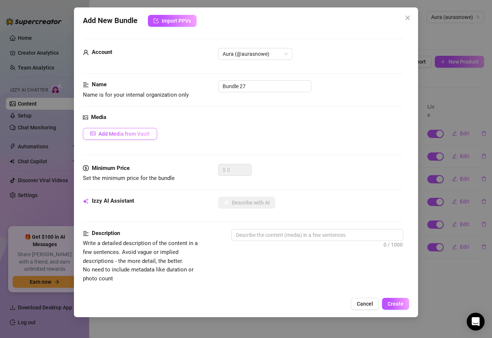
click at [106, 136] on span "Add Media from Vault" at bounding box center [124, 134] width 51 height 6
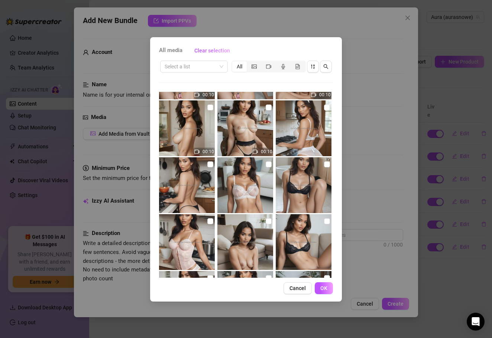
scroll to position [49, 0]
click at [305, 125] on img at bounding box center [304, 128] width 56 height 56
click at [325, 289] on span "OK" at bounding box center [324, 288] width 7 height 6
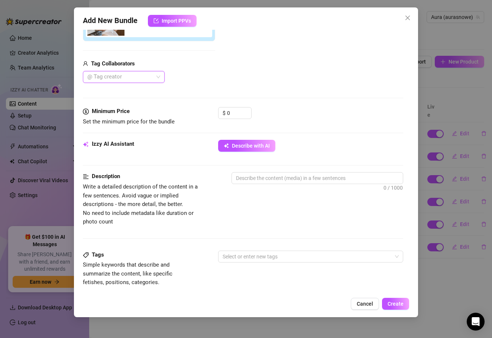
scroll to position [211, 0]
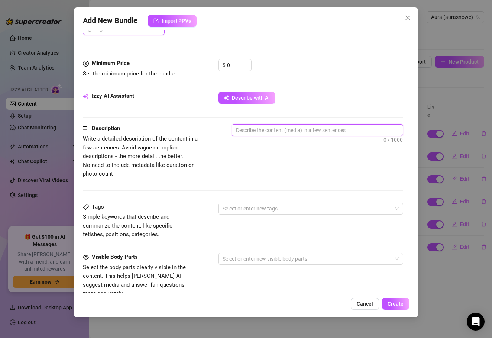
click at [244, 133] on textarea at bounding box center [317, 130] width 171 height 11
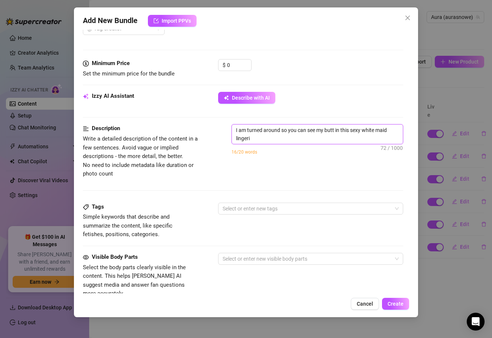
scroll to position [0, 0]
click at [375, 130] on textarea "I am turned around so you can see my butt in this sexy white maid lingerie outf…" at bounding box center [317, 134] width 171 height 19
click at [339, 137] on textarea "I am turned around so you can see my butt in this sexy maid lingerie outfit." at bounding box center [317, 134] width 171 height 19
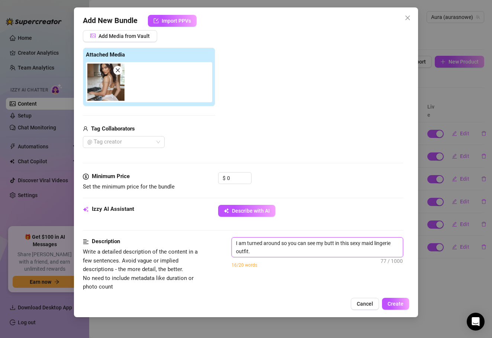
scroll to position [103, 0]
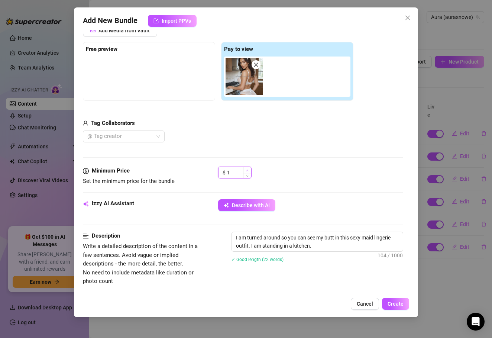
click at [246, 169] on icon "up" at bounding box center [247, 170] width 3 height 3
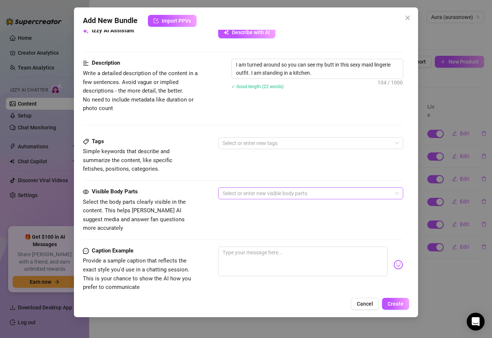
scroll to position [320, 0]
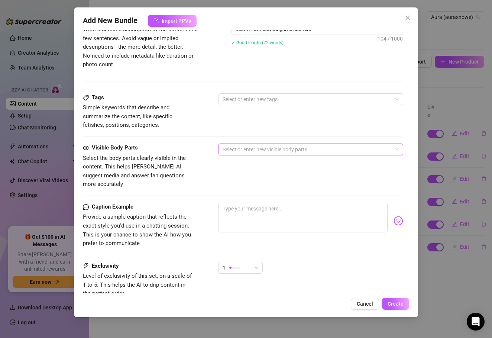
click at [243, 144] on div at bounding box center [307, 149] width 175 height 10
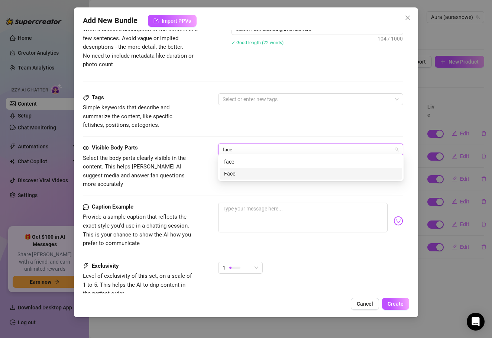
click at [242, 170] on div "Face" at bounding box center [311, 174] width 174 height 8
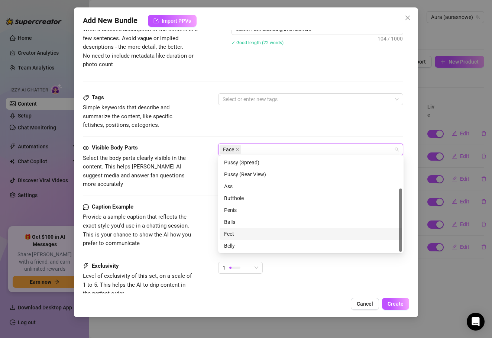
scroll to position [0, 0]
click at [251, 186] on div "Ass" at bounding box center [311, 185] width 174 height 8
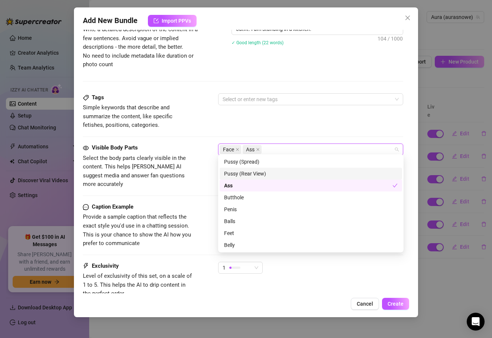
click at [190, 160] on span "Select the body parts clearly visible in the content. This helps [PERSON_NAME] …" at bounding box center [139, 171] width 112 height 35
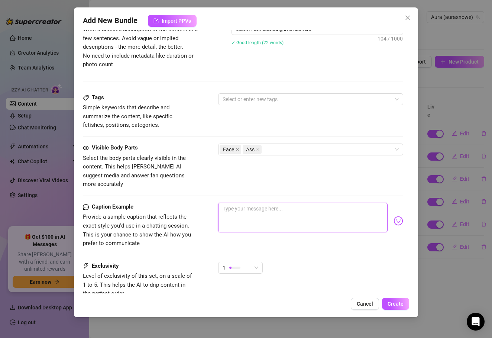
click at [255, 206] on textarea at bounding box center [303, 218] width 170 height 30
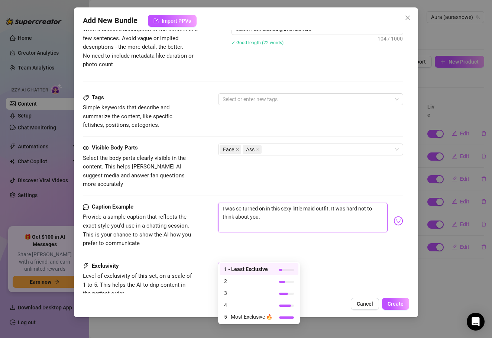
click at [237, 262] on div "1" at bounding box center [237, 267] width 29 height 11
click at [235, 303] on span "4" at bounding box center [248, 305] width 48 height 8
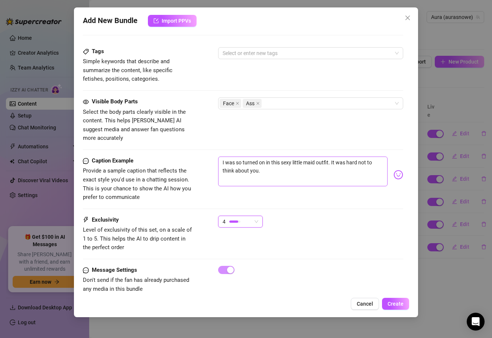
scroll to position [366, 0]
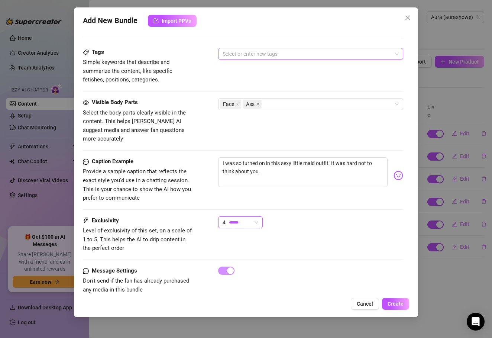
click at [287, 52] on div at bounding box center [307, 54] width 175 height 10
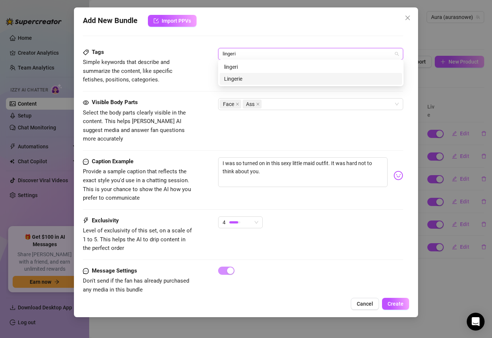
click at [284, 80] on div "Lingerie" at bounding box center [311, 79] width 174 height 8
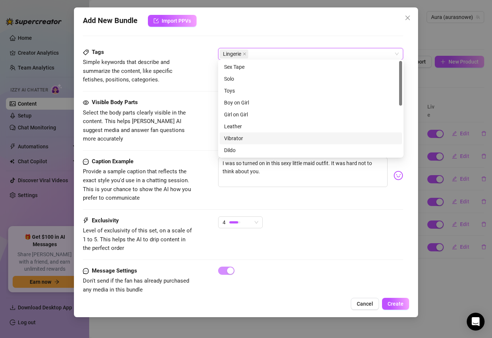
click at [373, 250] on div "Exclusivity Level of exclusivity of this set, on a scale of 1 to 5. This helps …" at bounding box center [243, 241] width 321 height 50
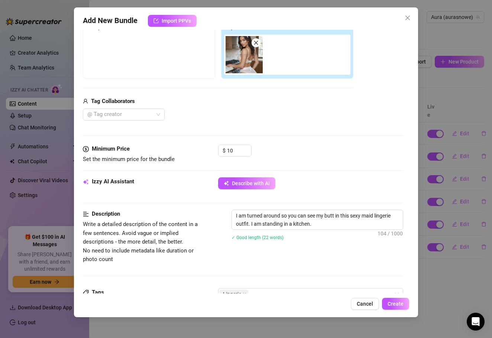
scroll to position [74, 0]
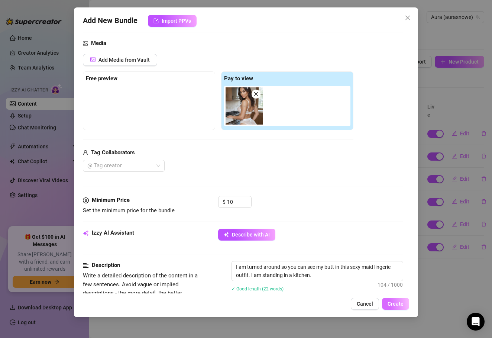
click at [399, 300] on button "Create" at bounding box center [395, 304] width 27 height 12
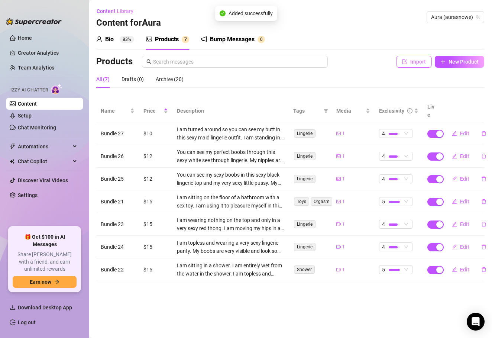
click at [420, 61] on span "Import" at bounding box center [419, 62] width 16 height 6
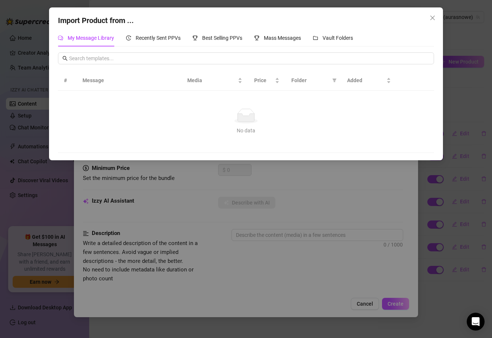
click at [471, 97] on div "Import Product from ... My Message Library Recently Sent PPVs Best Selling PPVs…" at bounding box center [246, 169] width 492 height 338
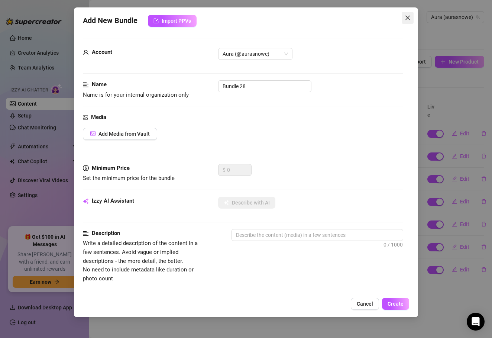
click at [407, 19] on icon "close" at bounding box center [408, 18] width 4 height 4
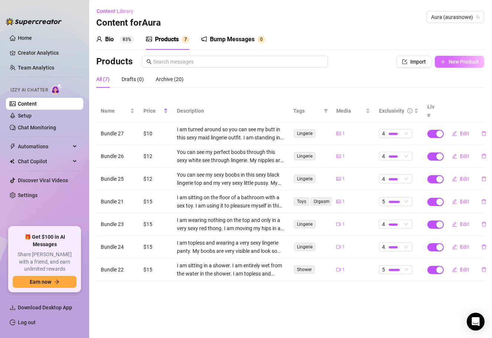
click at [458, 62] on span "New Product" at bounding box center [464, 62] width 30 height 6
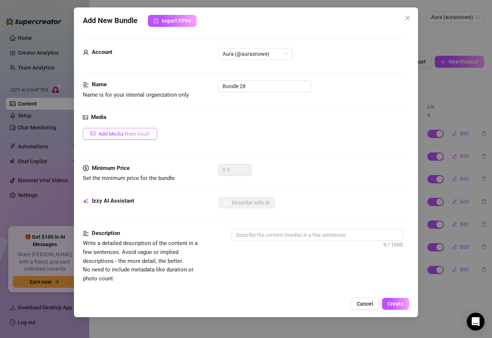
click at [141, 135] on span "Add Media from Vault" at bounding box center [124, 134] width 51 height 6
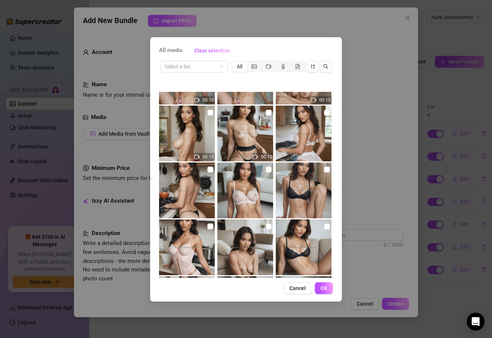
scroll to position [44, 0]
click at [211, 171] on span at bounding box center [211, 169] width 6 height 6
click at [211, 171] on input "checkbox" at bounding box center [211, 169] width 6 height 6
click at [327, 290] on span "OK" at bounding box center [324, 288] width 7 height 6
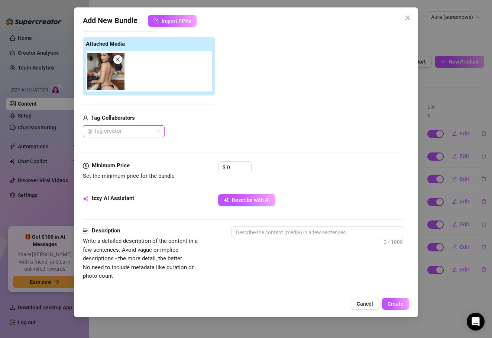
scroll to position [129, 0]
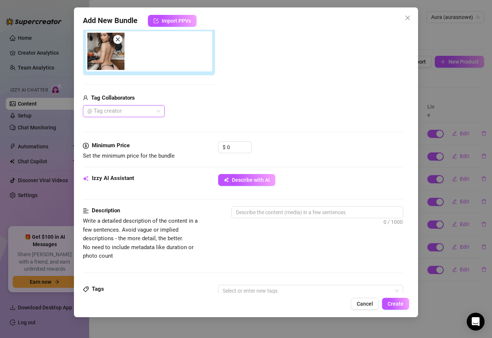
click at [264, 202] on div "Izzy AI Assistant Describe with AI" at bounding box center [243, 190] width 321 height 32
click at [261, 212] on textarea at bounding box center [317, 212] width 171 height 11
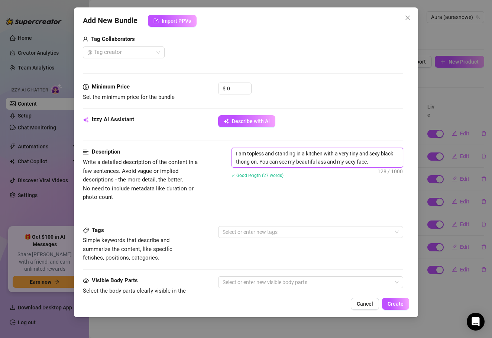
scroll to position [180, 0]
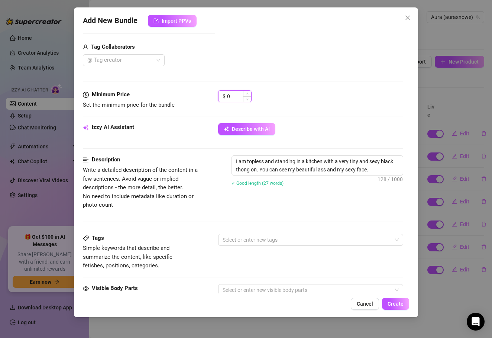
click at [242, 100] on input "0" at bounding box center [239, 96] width 24 height 11
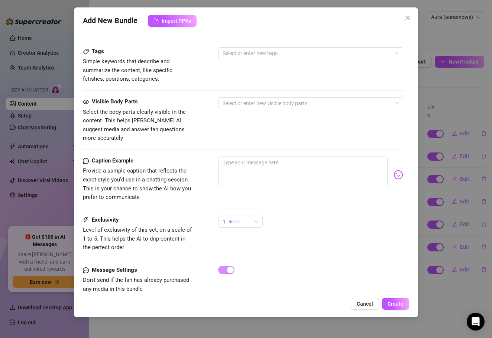
scroll to position [366, 0]
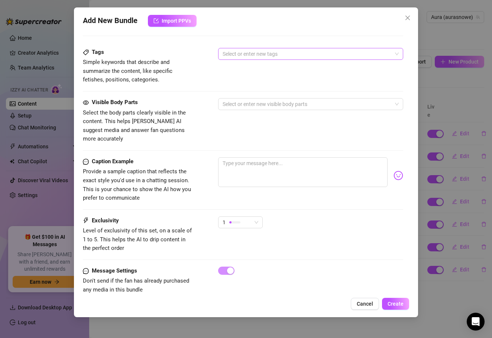
click at [248, 53] on div at bounding box center [307, 54] width 175 height 10
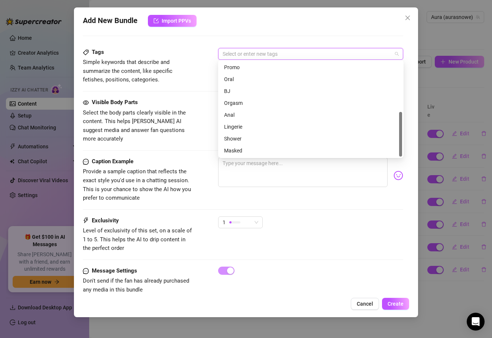
scroll to position [0, 0]
click at [248, 130] on div "Lingerie" at bounding box center [311, 126] width 174 height 8
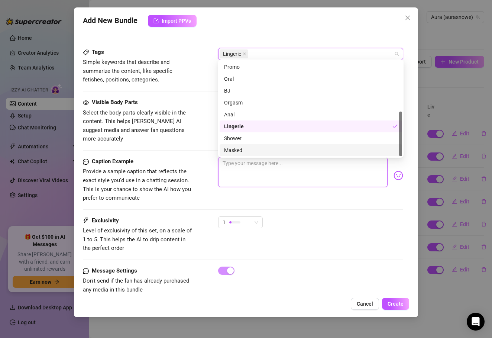
click at [241, 169] on textarea at bounding box center [303, 172] width 170 height 30
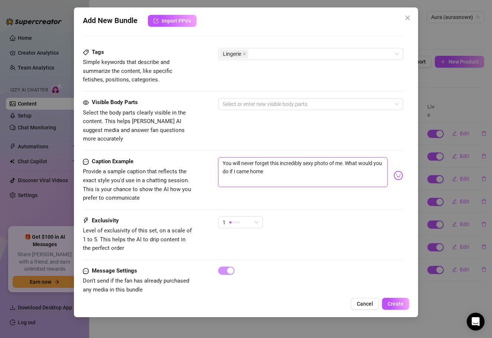
click at [238, 157] on textarea "You will never forget this incredibly sexy photo of me. What would you do if I …" at bounding box center [303, 172] width 170 height 30
click at [273, 161] on textarea "You will never forget this incredibly sexy photo of me. What would you do if yo…" at bounding box center [303, 172] width 170 height 30
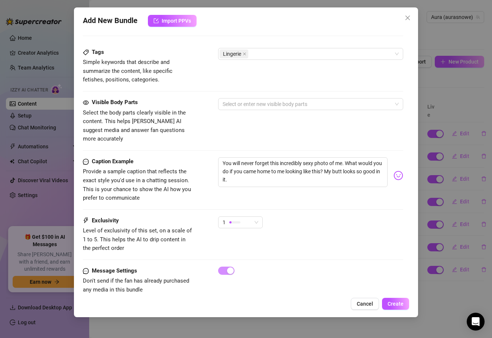
click at [252, 199] on div "Caption Example Provide a sample caption that reflects the exact style you'd us…" at bounding box center [243, 186] width 321 height 59
click at [250, 217] on div "1" at bounding box center [237, 222] width 29 height 11
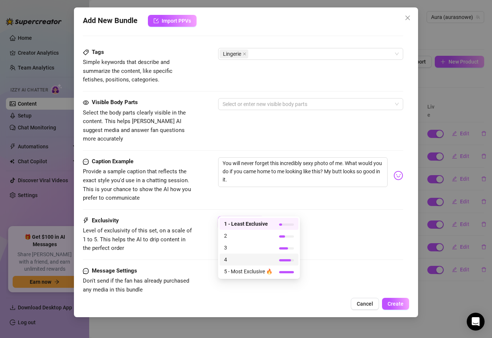
click at [245, 260] on span "4" at bounding box center [248, 259] width 48 height 8
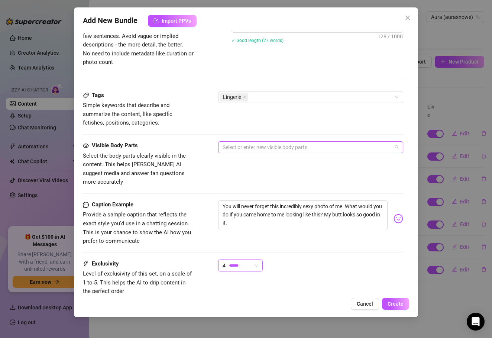
scroll to position [322, 0]
click at [260, 142] on div at bounding box center [307, 147] width 175 height 10
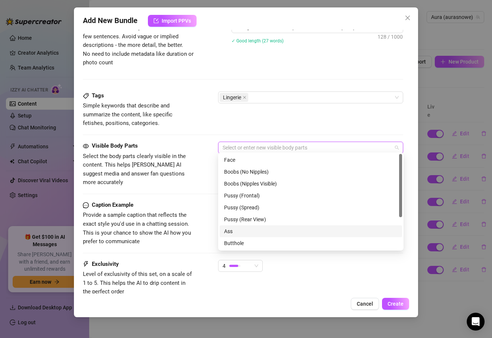
click at [245, 230] on div "Ass" at bounding box center [311, 231] width 174 height 8
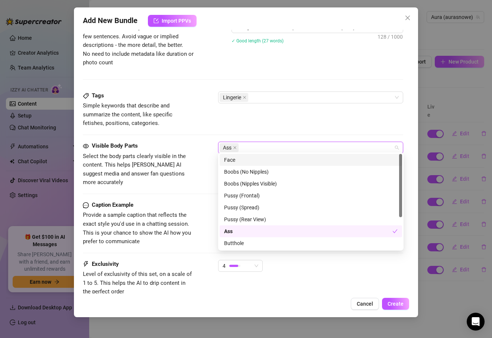
click at [251, 160] on div "Face" at bounding box center [311, 160] width 174 height 8
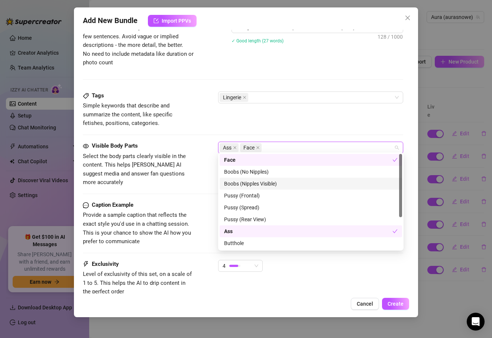
click at [258, 181] on div "Boobs (Nipples Visible)" at bounding box center [311, 184] width 174 height 8
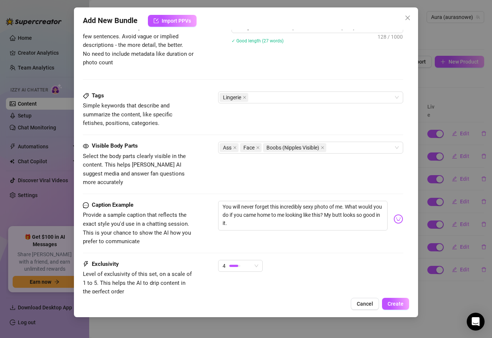
click at [338, 268] on div "Exclusivity Level of exclusivity of this set, on a scale of 1 to 5. This helps …" at bounding box center [243, 278] width 321 height 36
click at [400, 301] on span "Create" at bounding box center [396, 304] width 16 height 6
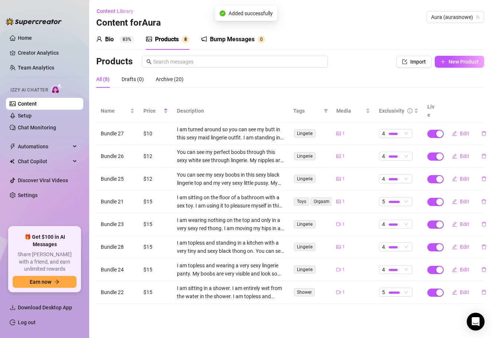
scroll to position [0, 0]
click at [461, 59] on span "New Product" at bounding box center [464, 62] width 30 height 6
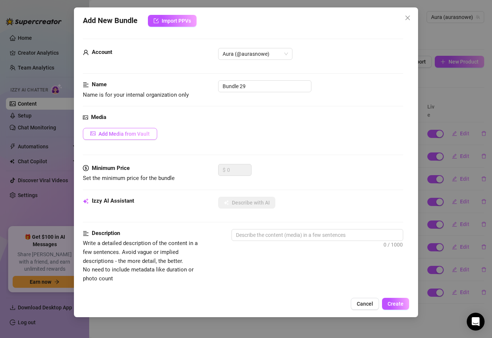
click at [138, 134] on span "Add Media from Vault" at bounding box center [124, 134] width 51 height 6
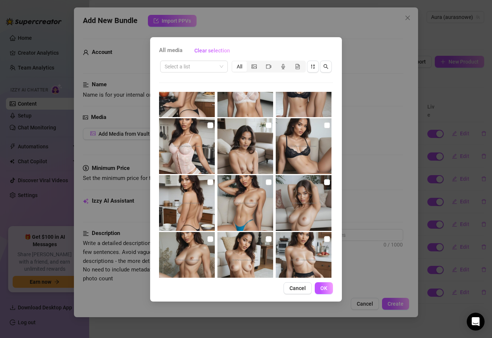
scroll to position [145, 0]
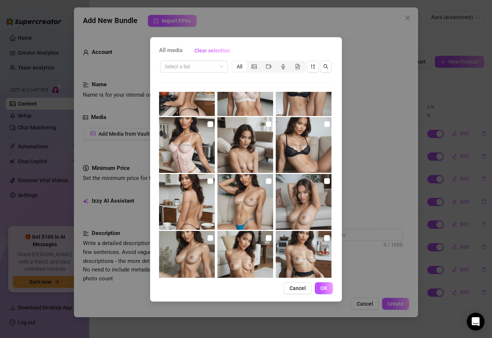
click at [247, 202] on img at bounding box center [246, 202] width 56 height 56
click at [325, 288] on span "OK" at bounding box center [324, 288] width 7 height 6
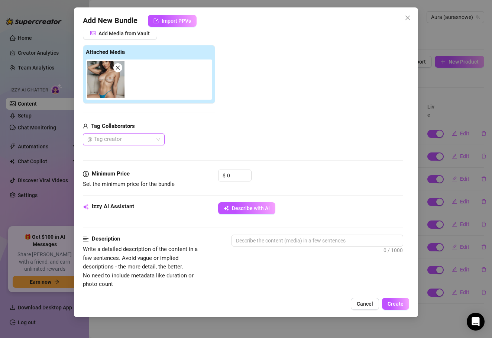
scroll to position [128, 0]
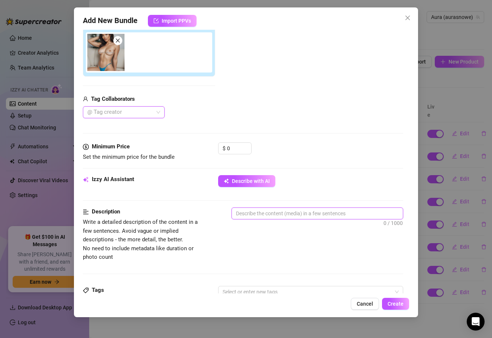
click at [241, 218] on textarea at bounding box center [317, 213] width 171 height 11
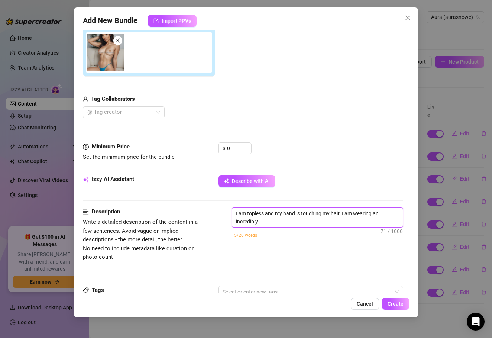
scroll to position [0, 0]
click at [247, 148] on span "Decrease Value" at bounding box center [247, 150] width 8 height 7
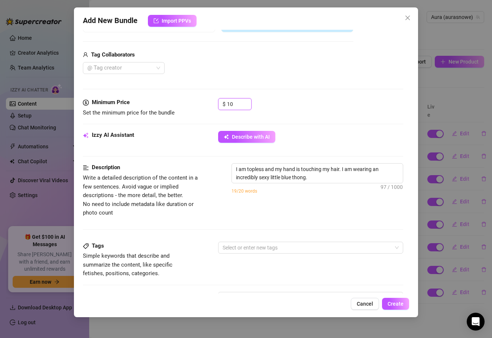
scroll to position [199, 0]
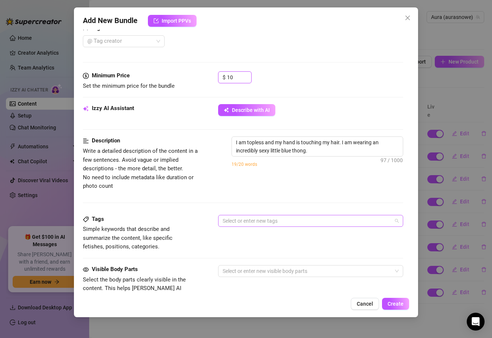
click at [251, 225] on div "Select or enter new tags" at bounding box center [311, 221] width 186 height 12
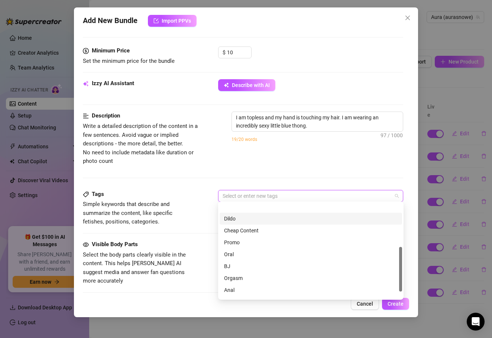
scroll to position [102, 0]
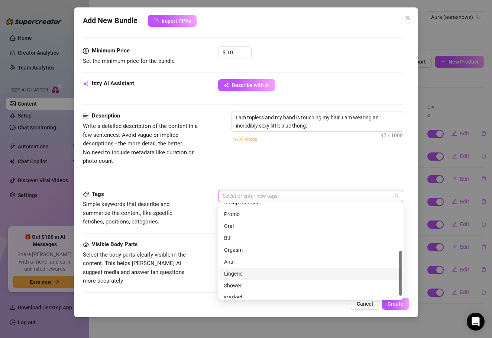
click at [253, 274] on div "Lingerie" at bounding box center [311, 274] width 174 height 8
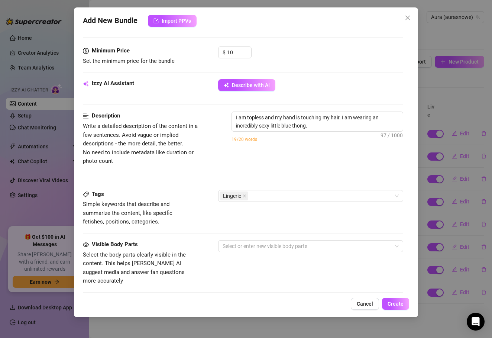
click at [177, 232] on div "Tags Simple keywords that describe and summarize the content, like specific fet…" at bounding box center [243, 215] width 321 height 50
click at [244, 244] on div at bounding box center [307, 246] width 175 height 10
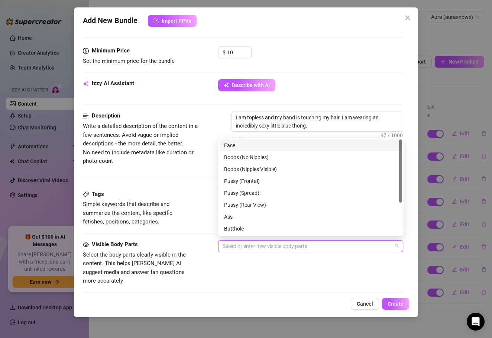
click at [242, 148] on div "Face" at bounding box center [311, 145] width 174 height 8
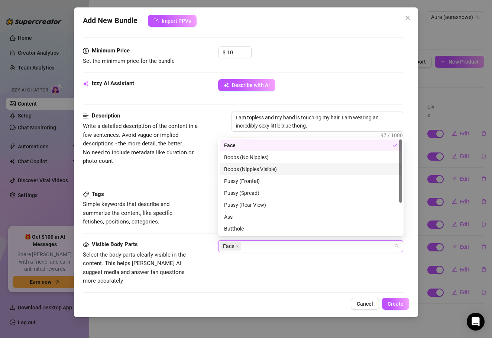
click at [258, 171] on div "Boobs (Nipples Visible)" at bounding box center [311, 169] width 174 height 8
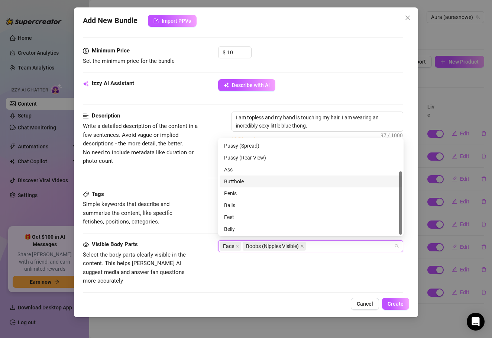
scroll to position [48, 0]
click at [230, 270] on div "Visible Body Parts Select the body parts clearly visible in the content. This h…" at bounding box center [243, 262] width 321 height 45
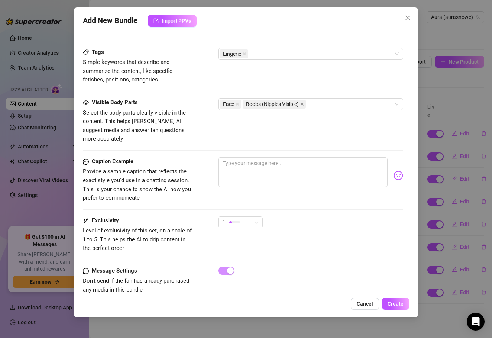
scroll to position [0, 0]
click at [245, 157] on textarea at bounding box center [303, 172] width 170 height 30
click at [251, 157] on textarea "Only a little thong on" at bounding box center [303, 172] width 170 height 30
click at [250, 157] on textarea "Only a little thong on" at bounding box center [303, 172] width 170 height 30
click at [298, 157] on textarea "Only a little blue thong on" at bounding box center [303, 172] width 170 height 30
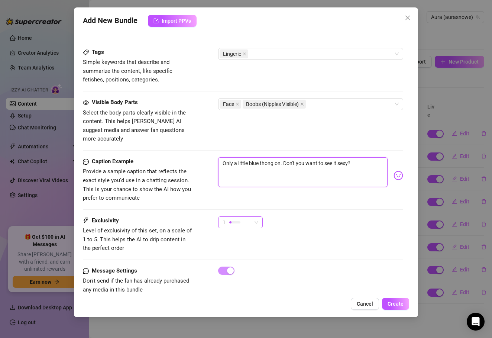
click at [259, 216] on div "1" at bounding box center [240, 222] width 45 height 12
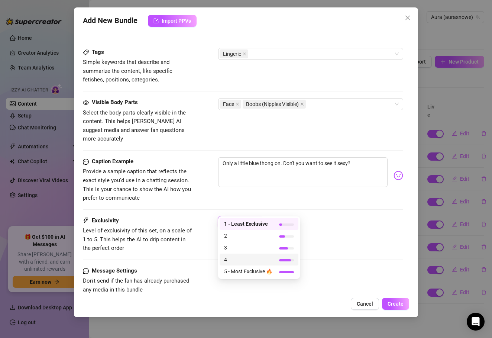
click at [250, 257] on span "4" at bounding box center [248, 259] width 48 height 8
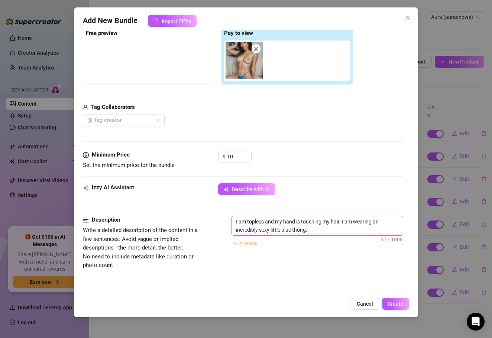
scroll to position [112, 0]
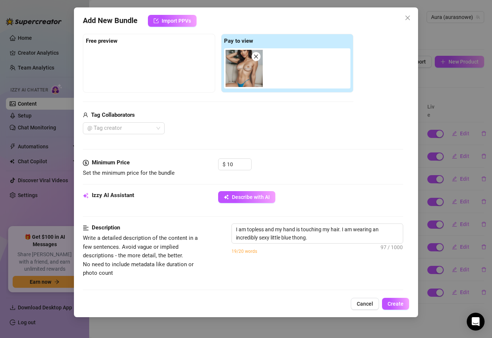
click at [398, 295] on div "Add New Bundle Import PPVs Account Aura (@aurasnowe) Name Name is for your inte…" at bounding box center [246, 162] width 345 height 310
click at [399, 301] on span "Create" at bounding box center [396, 304] width 16 height 6
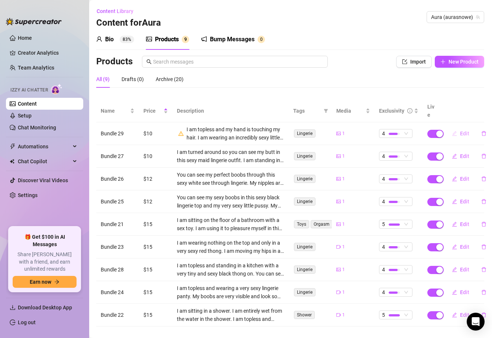
click at [461, 131] on span "Edit" at bounding box center [464, 134] width 9 height 6
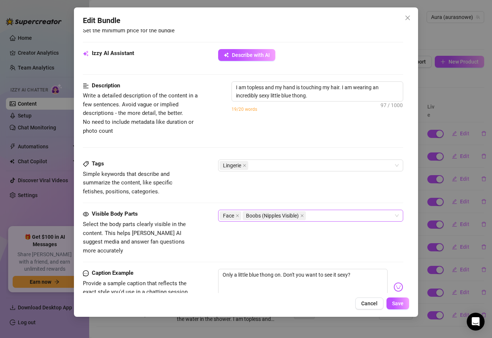
scroll to position [257, 0]
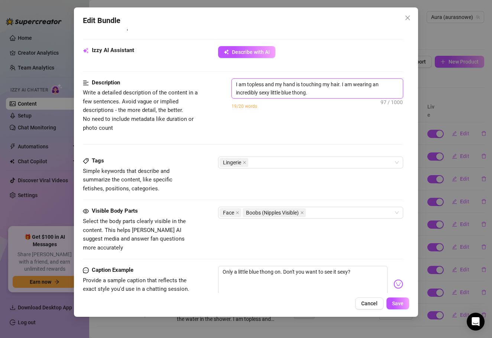
click at [322, 90] on textarea "I am topless and my hand is touching my hair. I am wearing an incredibly sexy l…" at bounding box center [317, 88] width 171 height 19
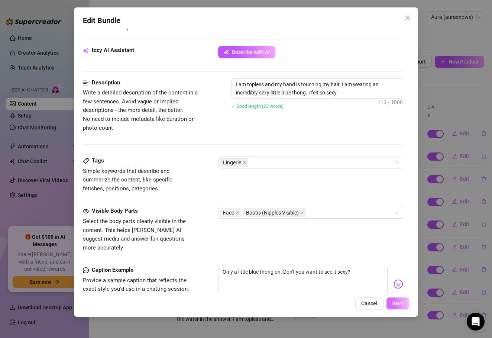
click at [398, 305] on span "Save" at bounding box center [398, 303] width 12 height 6
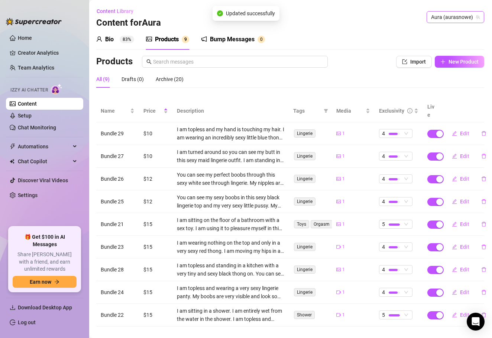
scroll to position [0, 0]
click at [465, 66] on button "New Product" at bounding box center [459, 62] width 49 height 12
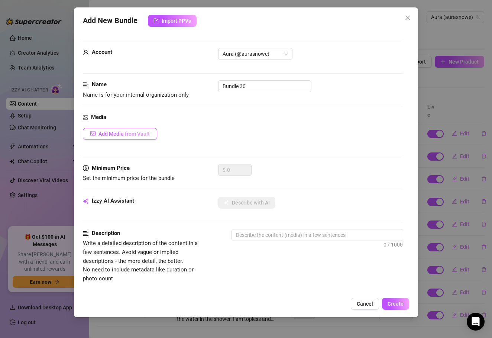
click at [137, 136] on span "Add Media from Vault" at bounding box center [124, 134] width 51 height 6
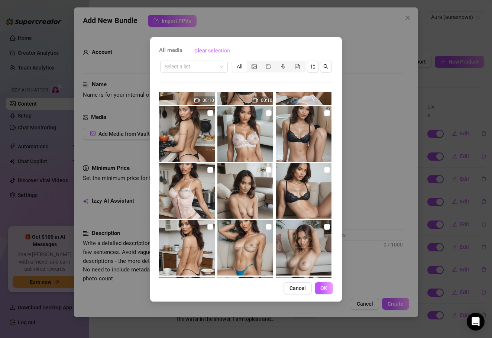
scroll to position [110, 0]
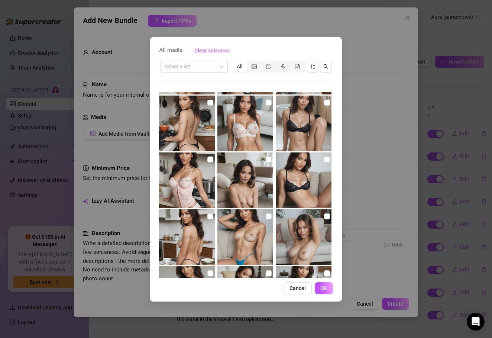
click at [190, 241] on img at bounding box center [187, 237] width 56 height 56
click at [326, 288] on span "OK" at bounding box center [324, 288] width 7 height 6
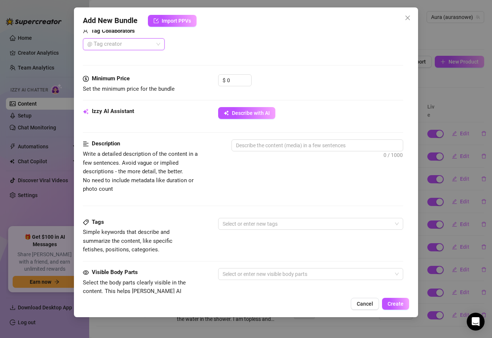
scroll to position [195, 0]
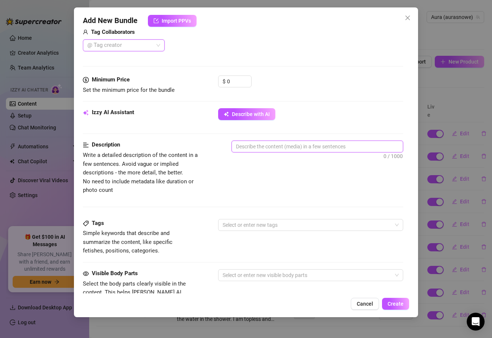
click at [257, 150] on textarea at bounding box center [317, 146] width 171 height 11
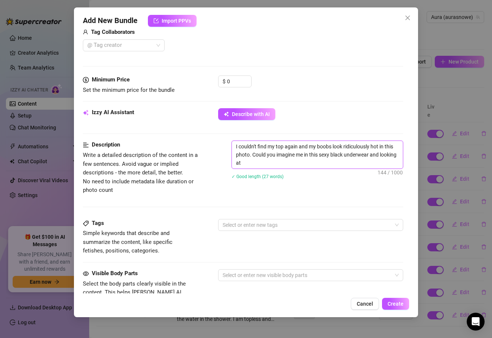
scroll to position [0, 0]
click at [252, 221] on div at bounding box center [307, 225] width 175 height 10
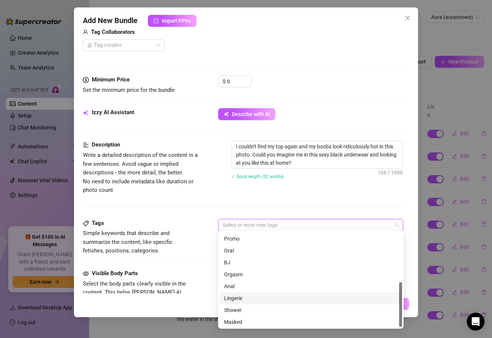
click at [245, 299] on div "Lingerie" at bounding box center [311, 298] width 174 height 8
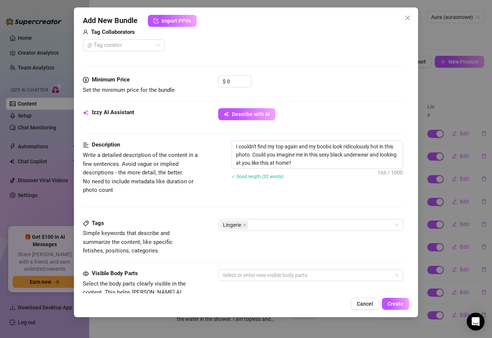
click at [177, 270] on div "Visible Body Parts" at bounding box center [139, 273] width 112 height 9
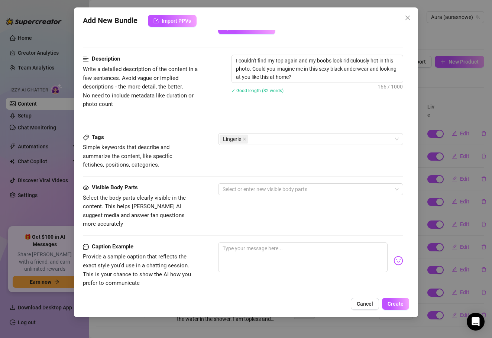
scroll to position [282, 0]
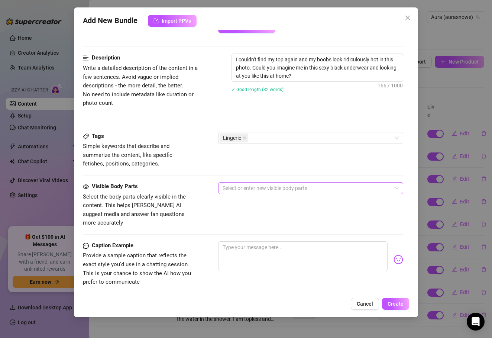
click at [234, 187] on div at bounding box center [307, 188] width 175 height 10
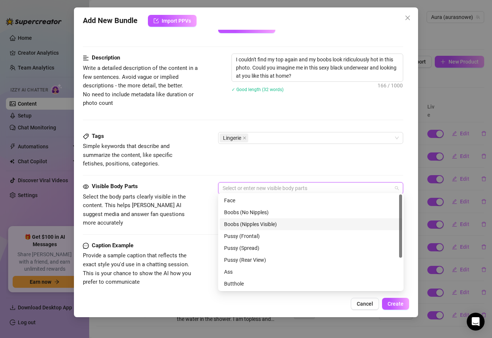
click at [238, 225] on div "Boobs (Nipples Visible)" at bounding box center [311, 224] width 174 height 8
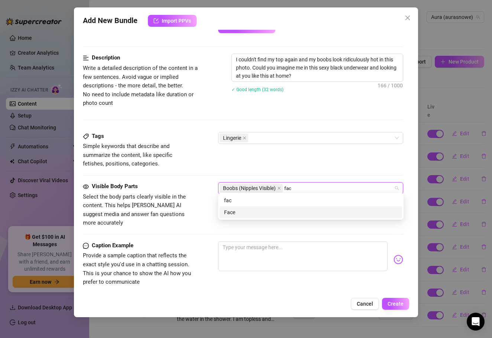
click at [249, 213] on div "Face" at bounding box center [311, 212] width 174 height 8
click at [253, 213] on div "Ass" at bounding box center [311, 212] width 174 height 8
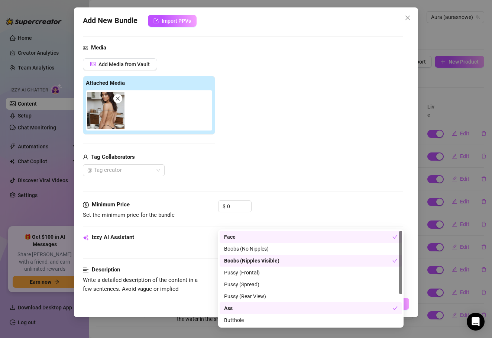
scroll to position [0, 0]
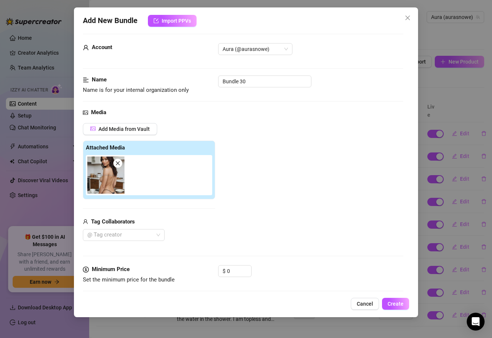
click at [281, 187] on div "Add Media from Vault Attached Media Tag Collaborators @ Tag creator" at bounding box center [243, 182] width 321 height 118
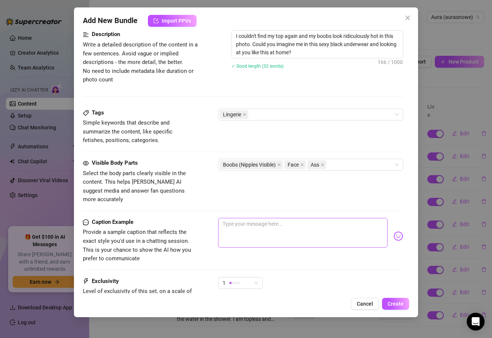
scroll to position [318, 0]
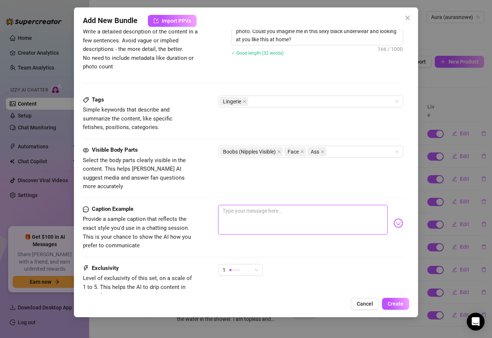
click at [254, 205] on textarea at bounding box center [303, 220] width 170 height 30
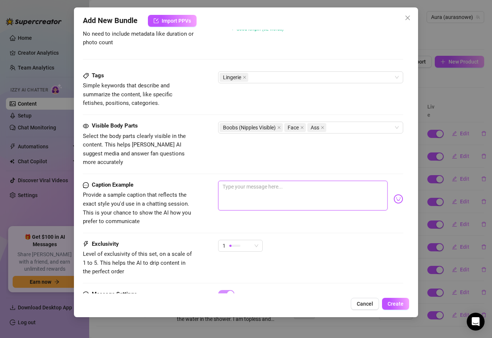
scroll to position [342, 0]
drag, startPoint x: 299, startPoint y: 173, endPoint x: 309, endPoint y: 173, distance: 10.4
click at [309, 181] on textarea "Are you ready for this crazy sexy little picture of me?" at bounding box center [303, 196] width 170 height 30
click at [333, 181] on textarea "Are you ready for this crazy sexy picture of me?" at bounding box center [303, 196] width 170 height 30
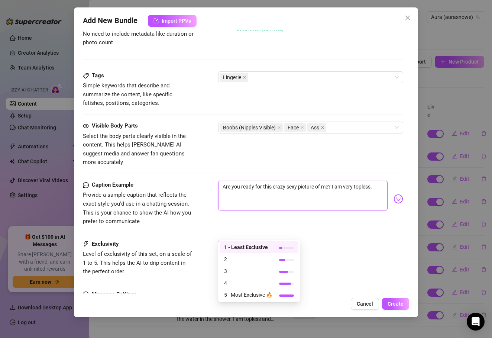
click at [248, 240] on div "1" at bounding box center [237, 245] width 29 height 11
click at [249, 285] on span "4" at bounding box center [248, 283] width 48 height 8
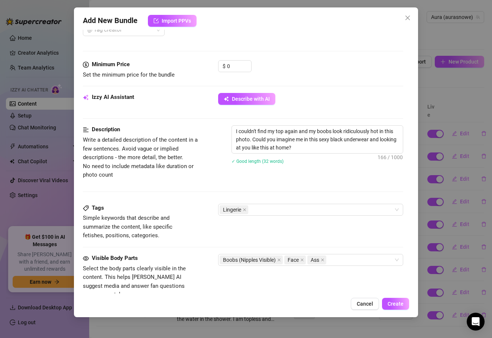
scroll to position [200, 0]
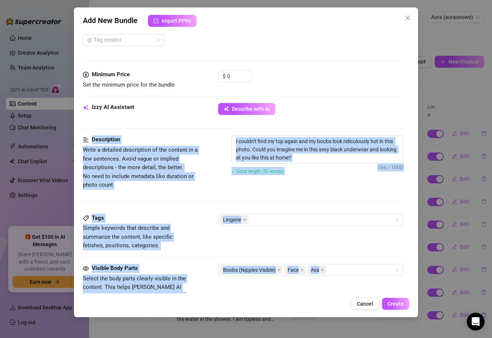
drag, startPoint x: 387, startPoint y: 295, endPoint x: 314, endPoint y: 130, distance: 181.0
click at [314, 130] on div "Add New Bundle Import PPVs Account Aura (@aurasnowe) Name Name is for your inte…" at bounding box center [246, 162] width 345 height 310
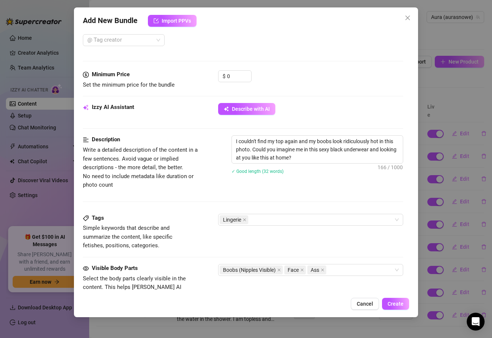
click at [293, 118] on div "Izzy AI Assistant Describe with AI" at bounding box center [243, 112] width 321 height 19
click at [238, 77] on input "0" at bounding box center [239, 76] width 24 height 11
click at [402, 302] on span "Create" at bounding box center [396, 304] width 16 height 6
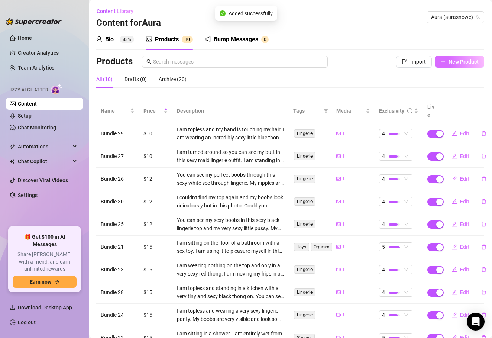
click at [447, 64] on button "New Product" at bounding box center [459, 62] width 49 height 12
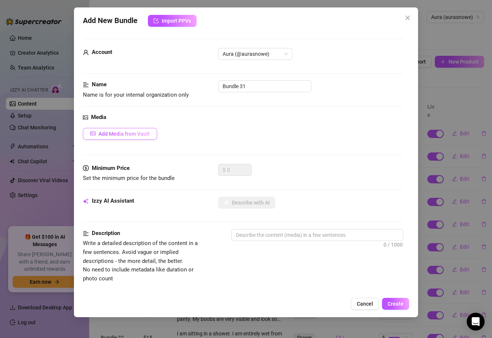
click at [149, 132] on span "Add Media from Vault" at bounding box center [124, 134] width 51 height 6
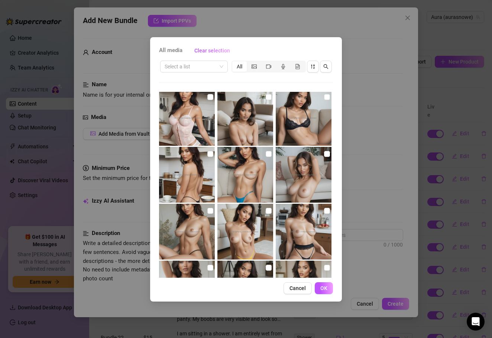
scroll to position [172, 0]
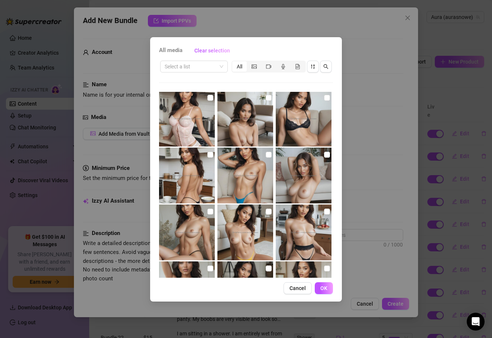
click at [303, 185] on img at bounding box center [304, 176] width 56 height 56
click at [330, 290] on button "OK" at bounding box center [324, 288] width 18 height 12
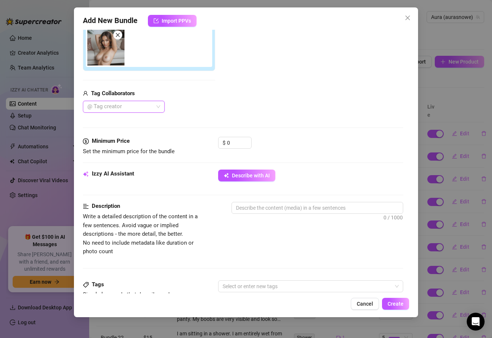
scroll to position [134, 0]
click at [236, 139] on input "0" at bounding box center [239, 141] width 24 height 11
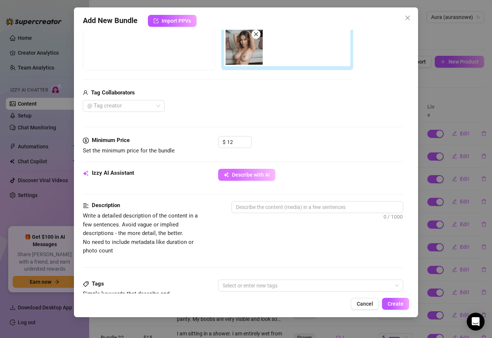
click at [262, 171] on button "Describe with AI" at bounding box center [246, 175] width 57 height 12
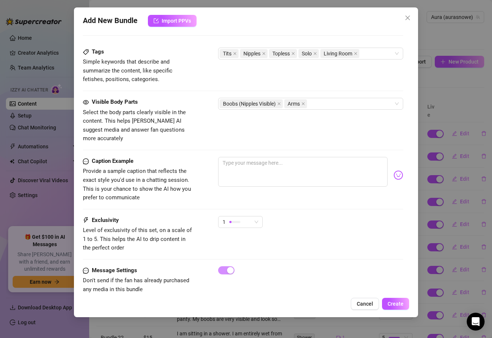
scroll to position [366, 0]
click at [248, 217] on div "1" at bounding box center [237, 222] width 29 height 11
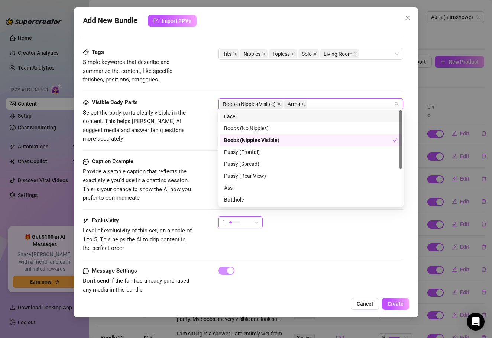
click at [345, 99] on div "Boobs (Nipples Visible) Arms" at bounding box center [307, 104] width 175 height 10
click at [333, 113] on div "Face" at bounding box center [311, 116] width 174 height 8
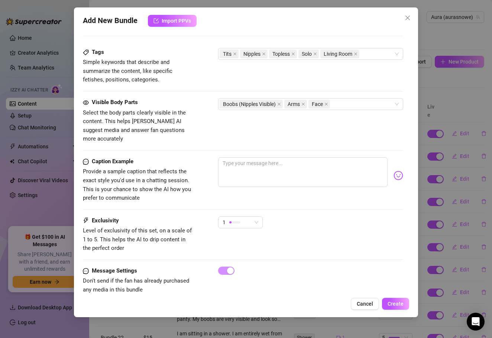
click at [303, 239] on div "Exclusivity Level of exclusivity of this set, on a scale of 1 to 5. This helps …" at bounding box center [243, 241] width 321 height 50
click at [251, 217] on div "1" at bounding box center [237, 222] width 29 height 11
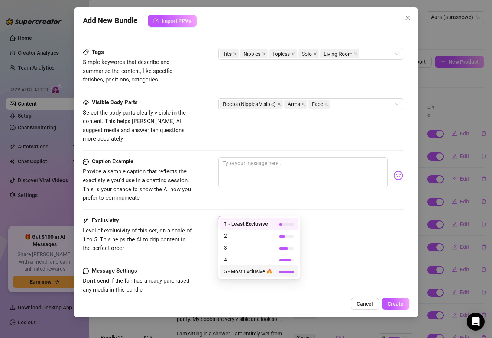
click at [250, 268] on span "5 - Most Exclusive 🔥" at bounding box center [248, 271] width 48 height 8
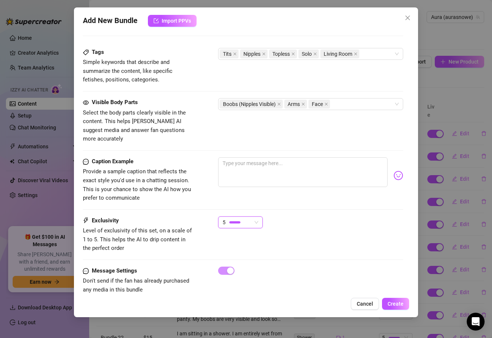
scroll to position [0, 0]
click at [402, 311] on div "Add New Bundle Import PPVs Account Aura (@aurasnowe) Name Name is for your inte…" at bounding box center [246, 162] width 345 height 310
click at [399, 305] on span "Create" at bounding box center [396, 304] width 16 height 6
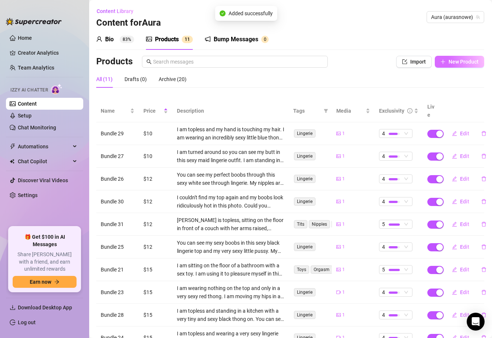
click at [457, 59] on span "New Product" at bounding box center [464, 62] width 30 height 6
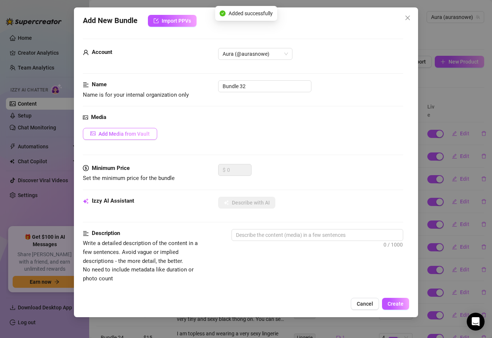
click at [145, 137] on button "Add Media from Vault" at bounding box center [120, 134] width 74 height 12
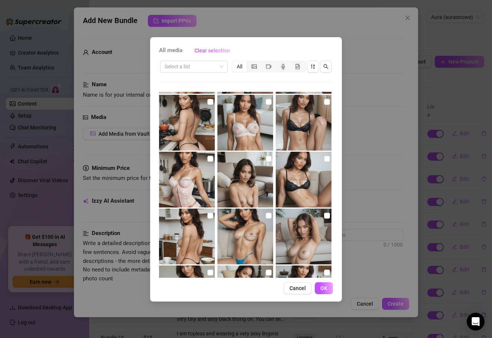
scroll to position [116, 0]
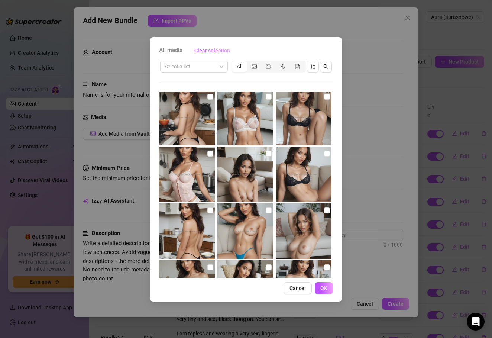
click at [265, 158] on img at bounding box center [246, 175] width 56 height 56
click at [327, 291] on button "OK" at bounding box center [324, 288] width 18 height 12
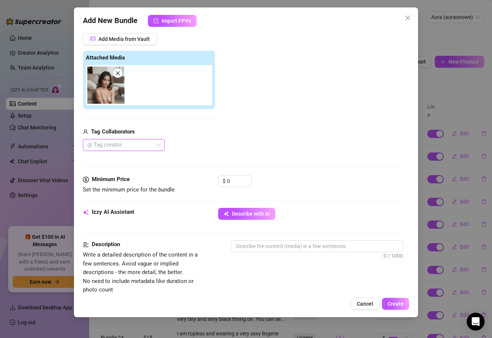
scroll to position [141, 0]
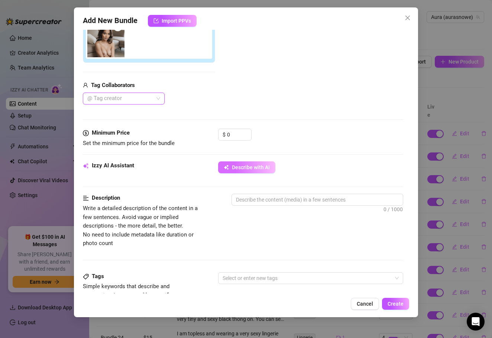
click at [247, 170] on button "Describe with AI" at bounding box center [246, 167] width 57 height 12
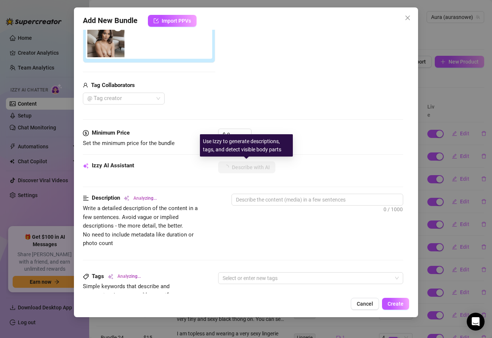
click at [235, 135] on div "Use Izzy to generate descriptions, tags, and detect visible body parts" at bounding box center [246, 145] width 93 height 22
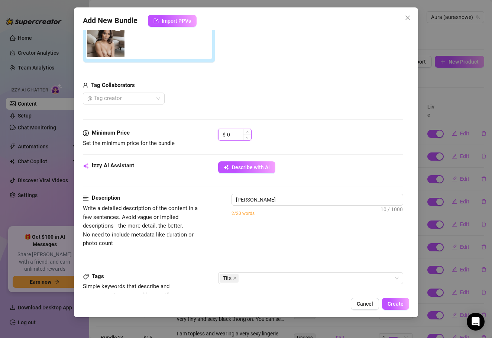
click at [230, 137] on input "0" at bounding box center [239, 134] width 24 height 11
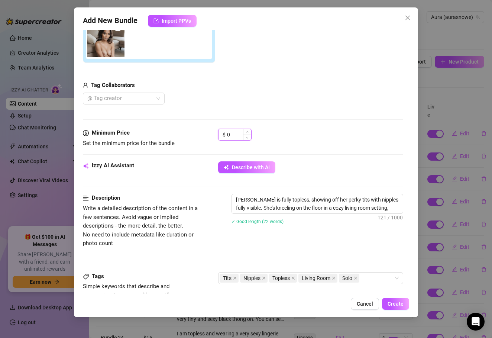
click at [228, 136] on input "0" at bounding box center [239, 134] width 24 height 11
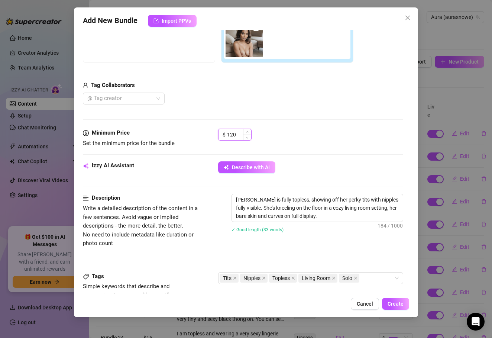
click at [241, 134] on input "120" at bounding box center [239, 134] width 24 height 11
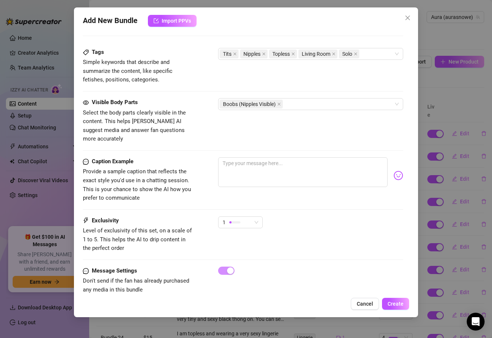
scroll to position [0, 0]
click at [303, 101] on div "Boobs (Nipples Visible)" at bounding box center [307, 104] width 175 height 10
click at [302, 107] on div "Boobs (Nipples Visible)" at bounding box center [311, 104] width 186 height 12
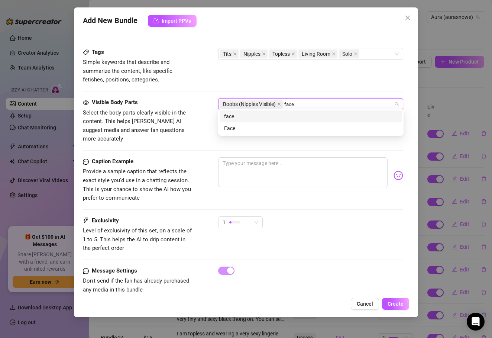
click at [302, 118] on div "face" at bounding box center [311, 116] width 174 height 8
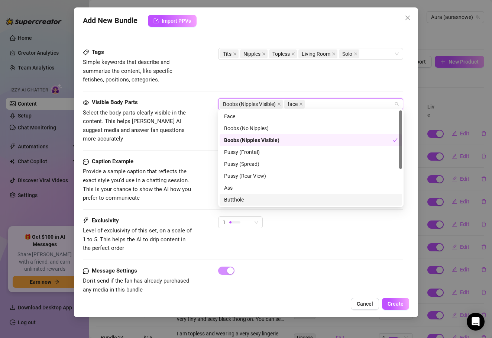
click at [360, 267] on div "Message Settings Don't send if the fan has already purchased any media in this …" at bounding box center [243, 281] width 321 height 28
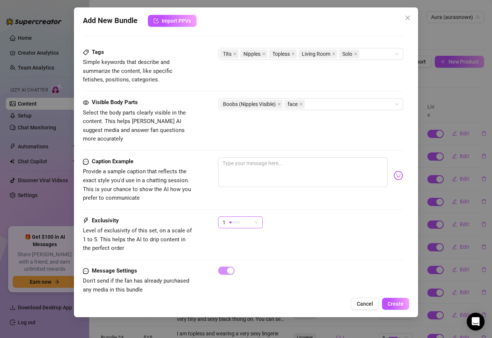
click at [239, 221] on div at bounding box center [234, 222] width 11 height 2
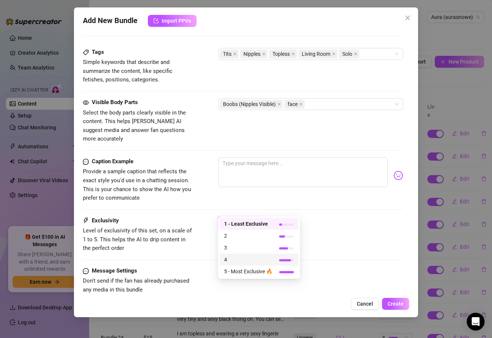
click at [237, 260] on span "4" at bounding box center [248, 259] width 48 height 8
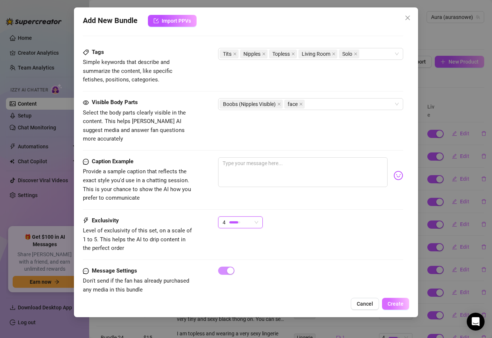
click at [390, 302] on span "Create" at bounding box center [396, 304] width 16 height 6
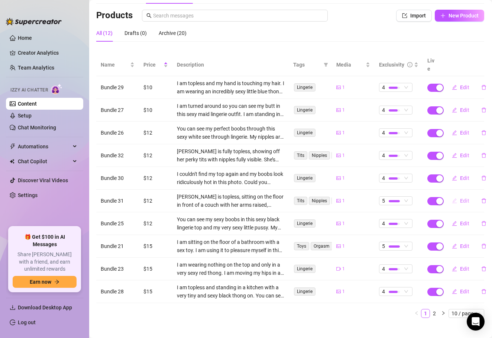
click at [460, 198] on span "Edit" at bounding box center [464, 201] width 9 height 6
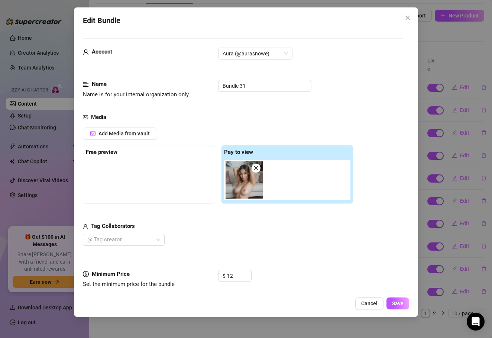
click at [467, 36] on div "Edit Bundle Account Aura (@aurasnowe) Name Name is for your internal organizati…" at bounding box center [246, 169] width 492 height 338
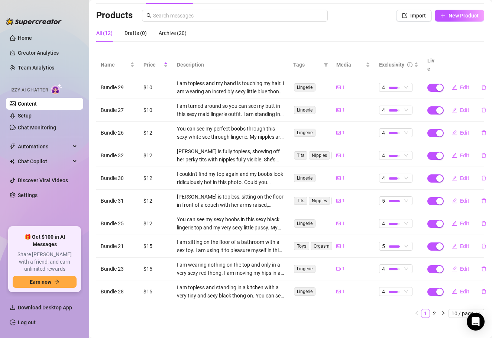
click at [460, 25] on div "All (12) Drafts (0) Archive (20)" at bounding box center [290, 33] width 388 height 17
click at [460, 20] on button "New Product" at bounding box center [459, 16] width 49 height 12
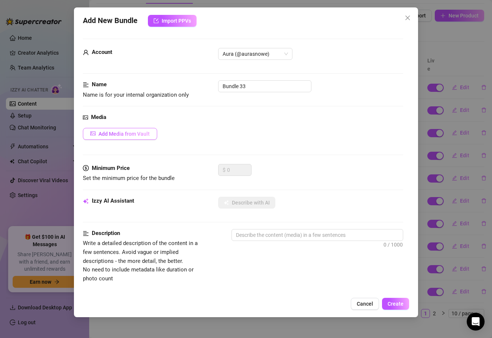
click at [144, 133] on span "Add Media from Vault" at bounding box center [124, 134] width 51 height 6
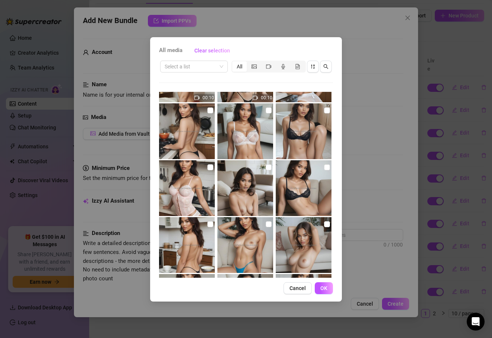
scroll to position [107, 0]
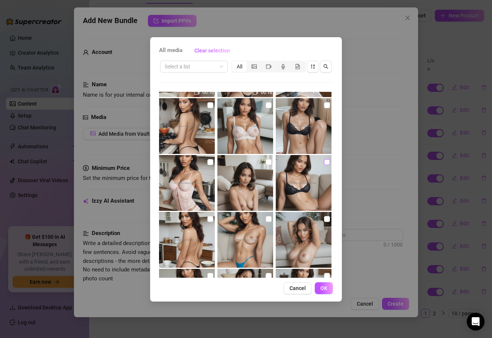
click at [327, 163] on label at bounding box center [327, 162] width 6 height 8
click at [327, 163] on input "checkbox" at bounding box center [327, 162] width 6 height 6
click at [328, 285] on button "OK" at bounding box center [324, 288] width 18 height 12
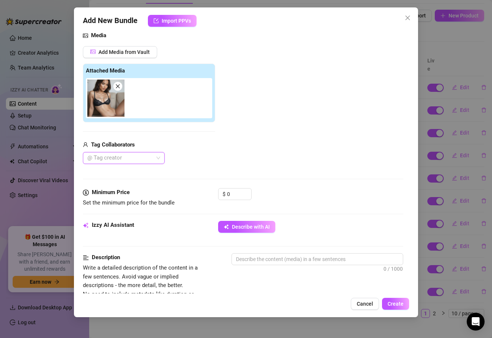
scroll to position [117, 0]
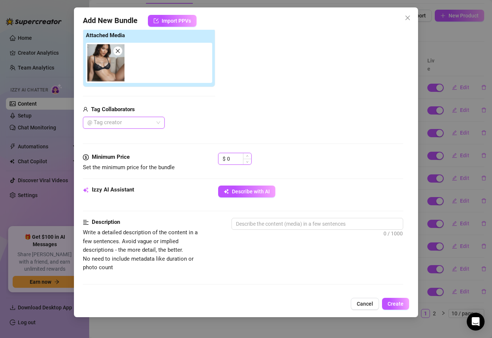
click at [234, 160] on input "0" at bounding box center [239, 158] width 24 height 11
click at [240, 195] on button "Describe with AI" at bounding box center [246, 192] width 57 height 12
click at [235, 155] on input "0" at bounding box center [239, 158] width 24 height 11
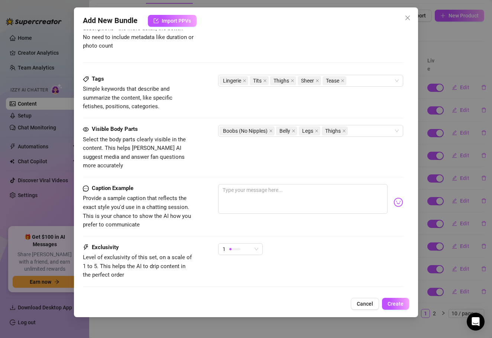
scroll to position [340, 0]
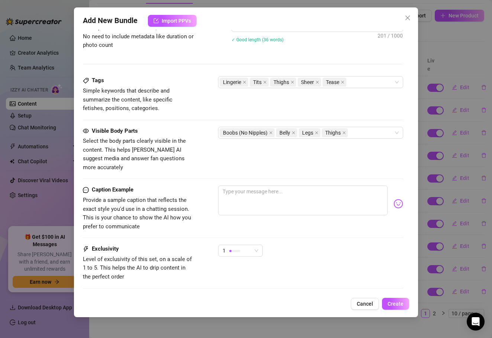
click at [369, 124] on div "Tags Simple keywords that describe and summarize the content, like specific fet…" at bounding box center [243, 101] width 321 height 50
click at [367, 129] on div "Boobs (No Nipples) Belly Legs Thighs" at bounding box center [307, 133] width 175 height 10
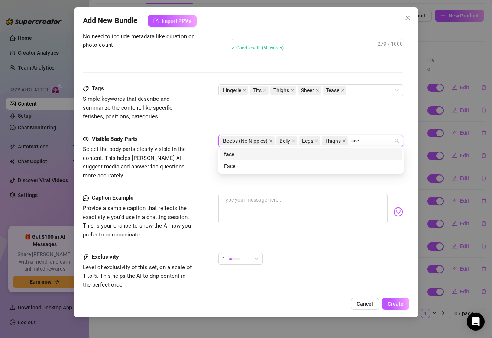
click at [347, 163] on div "Face" at bounding box center [311, 166] width 174 height 8
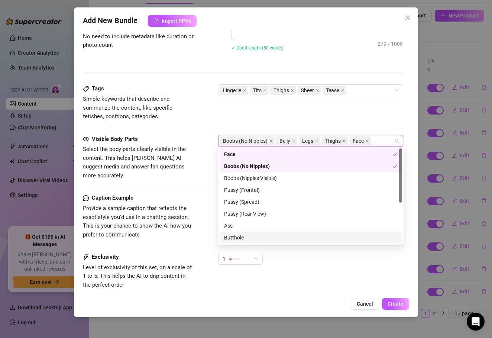
click at [367, 268] on div "Exclusivity Level of exclusivity of this set, on a scale of 1 to 5. This helps …" at bounding box center [243, 271] width 321 height 36
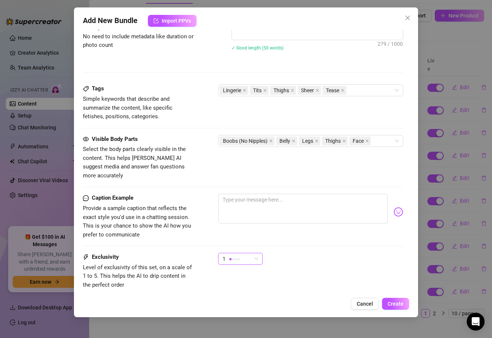
click at [257, 253] on span "1" at bounding box center [241, 258] width 36 height 11
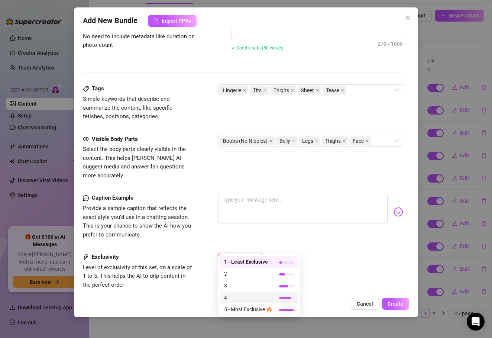
click at [253, 296] on span "4" at bounding box center [248, 297] width 48 height 8
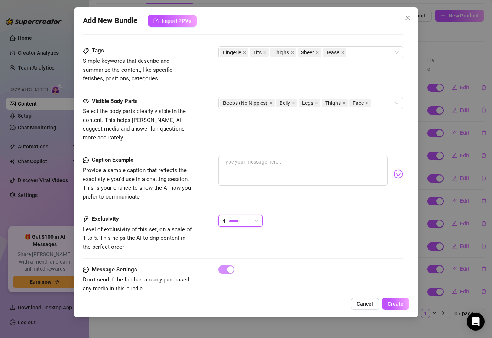
scroll to position [0, 0]
click at [293, 156] on textarea at bounding box center [303, 171] width 170 height 30
click at [401, 305] on span "Create" at bounding box center [396, 304] width 16 height 6
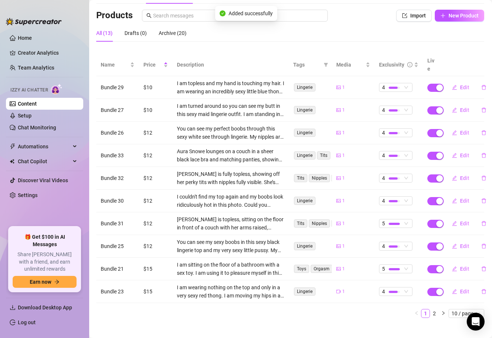
click at [450, 22] on div "Products Import New Product" at bounding box center [290, 17] width 388 height 15
click at [450, 18] on span "New Product" at bounding box center [464, 16] width 30 height 6
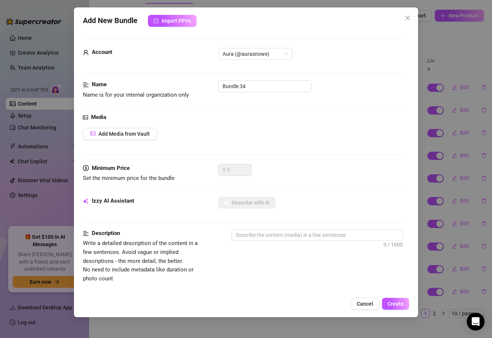
click at [135, 141] on div "Media Add Media from Vault" at bounding box center [243, 138] width 321 height 51
click at [141, 129] on button "Add Media from Vault" at bounding box center [120, 134] width 74 height 12
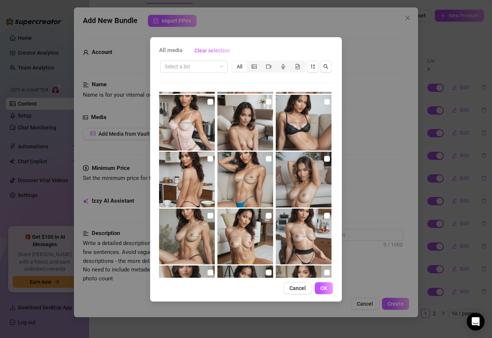
scroll to position [167, 0]
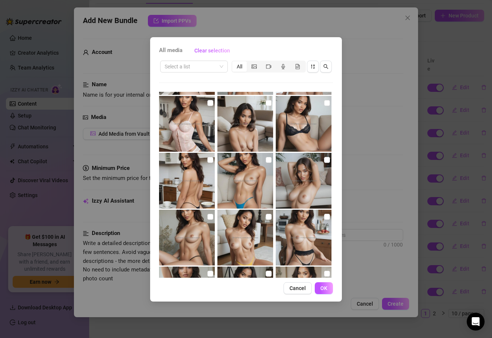
click at [264, 216] on img at bounding box center [246, 238] width 56 height 56
click at [331, 293] on button "OK" at bounding box center [324, 288] width 18 height 12
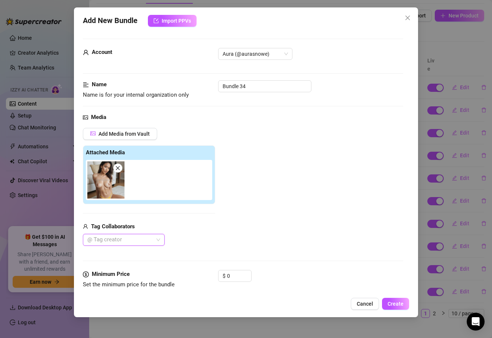
scroll to position [109, 0]
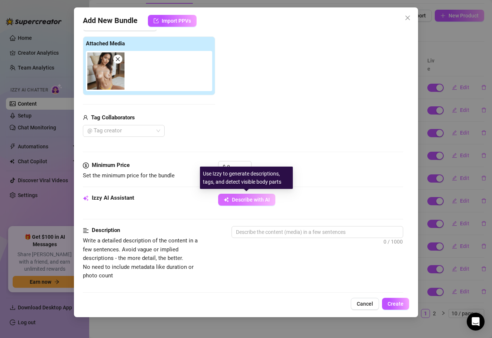
click at [242, 202] on button "Describe with AI" at bounding box center [246, 200] width 57 height 12
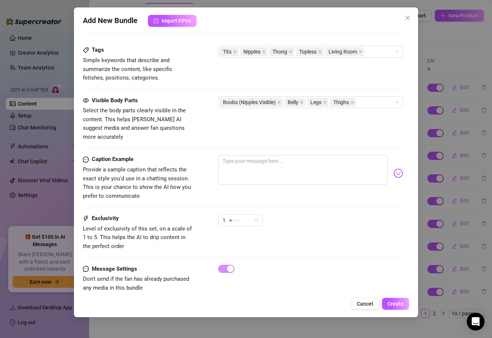
scroll to position [377, 0]
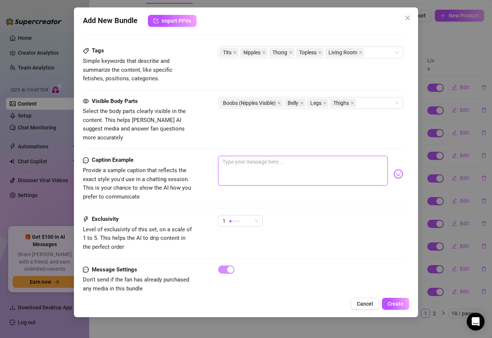
click at [240, 162] on textarea at bounding box center [303, 171] width 170 height 30
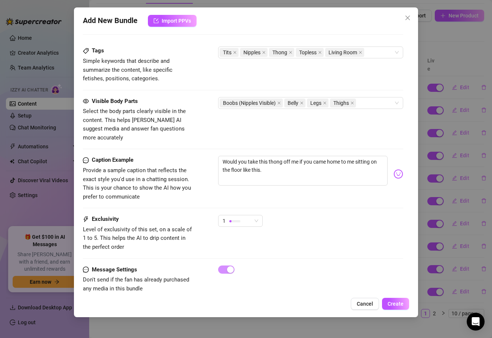
click at [245, 202] on div "Caption Example Provide a sample caption that reflects the exact style you'd us…" at bounding box center [243, 185] width 321 height 59
click at [244, 216] on div "1" at bounding box center [240, 224] width 45 height 19
click at [272, 163] on textarea "Would you take this thong off me if you came home to me sitting on the floor li…" at bounding box center [303, 171] width 170 height 30
click at [259, 215] on div "1" at bounding box center [240, 221] width 45 height 12
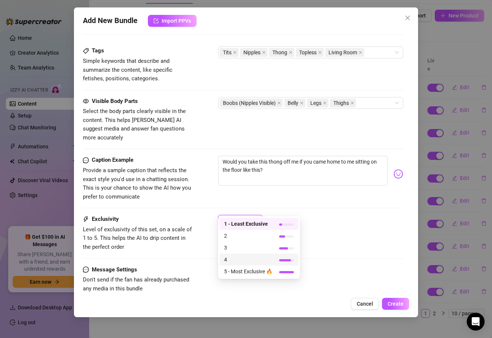
click at [253, 262] on span "4" at bounding box center [248, 259] width 48 height 8
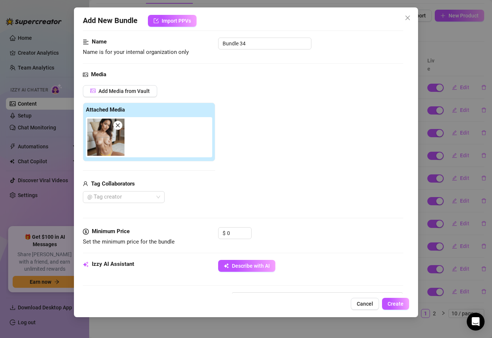
scroll to position [41, 0]
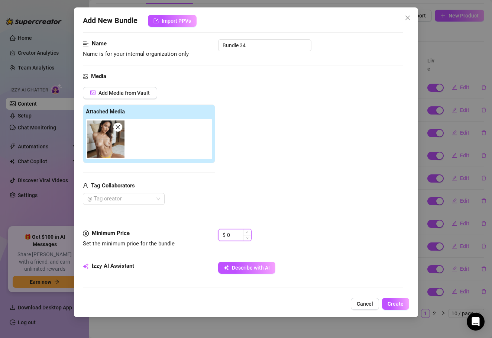
click at [232, 234] on input "0" at bounding box center [239, 234] width 24 height 11
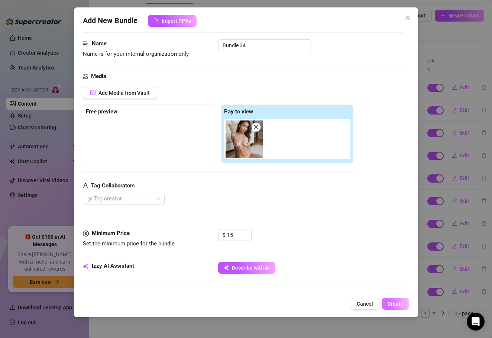
click at [399, 305] on span "Create" at bounding box center [396, 304] width 16 height 6
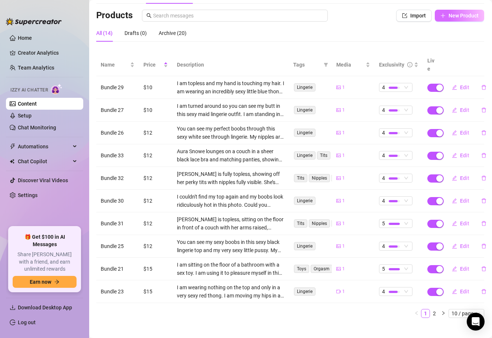
click at [460, 17] on span "New Product" at bounding box center [464, 16] width 30 height 6
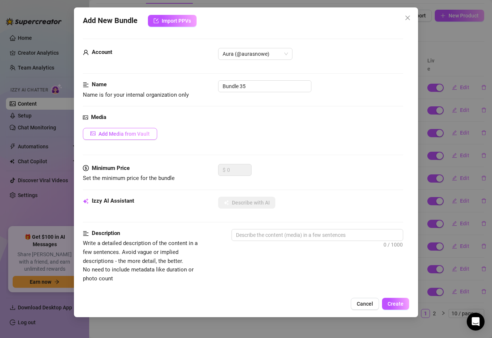
click at [145, 137] on button "Add Media from Vault" at bounding box center [120, 134] width 74 height 12
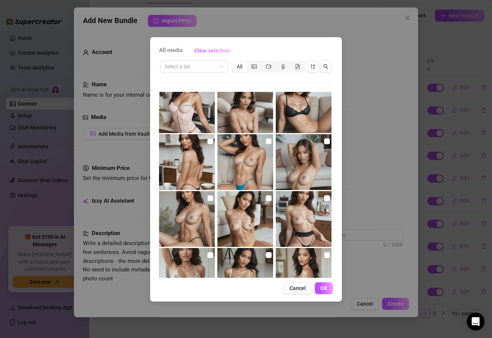
scroll to position [212, 0]
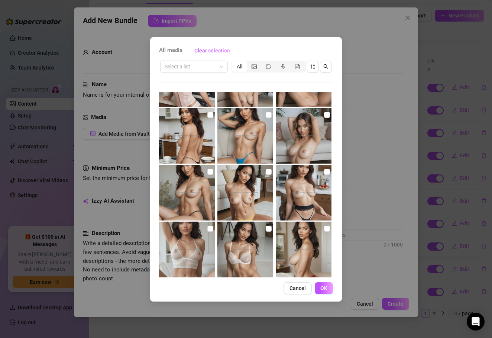
click at [207, 195] on img at bounding box center [187, 193] width 56 height 56
click at [333, 289] on div "All media Clear selection Select a list All 00:10 00:10 00:10 00:10 00:08 00:10…" at bounding box center [246, 169] width 192 height 264
click at [330, 289] on button "OK" at bounding box center [324, 288] width 18 height 12
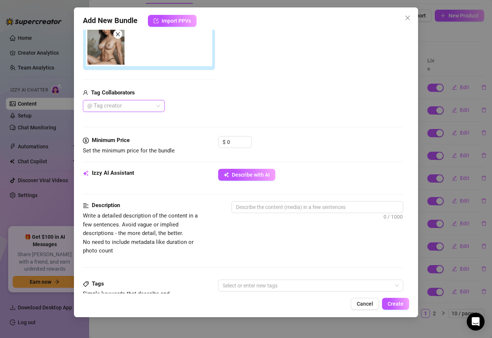
scroll to position [159, 0]
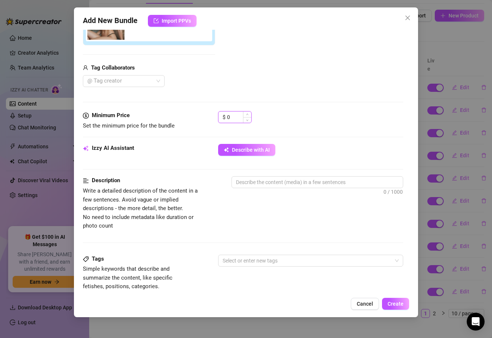
click at [236, 115] on input "0" at bounding box center [239, 117] width 24 height 11
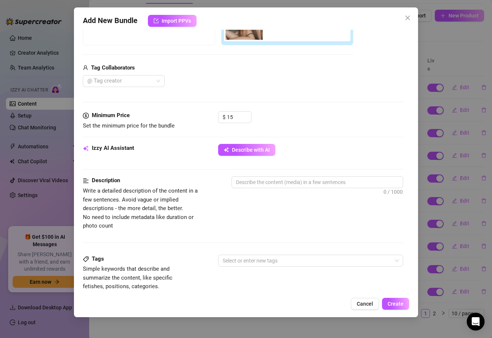
click at [302, 154] on div "Describe with AI" at bounding box center [311, 150] width 186 height 12
click at [278, 150] on div "Describe with AI" at bounding box center [311, 150] width 186 height 12
click at [254, 151] on span "Describe with AI" at bounding box center [251, 150] width 38 height 6
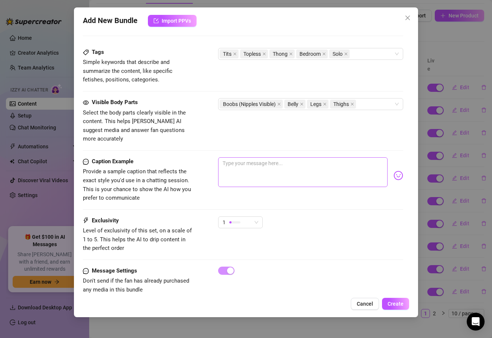
scroll to position [0, 0]
click at [257, 157] on textarea at bounding box center [303, 172] width 170 height 30
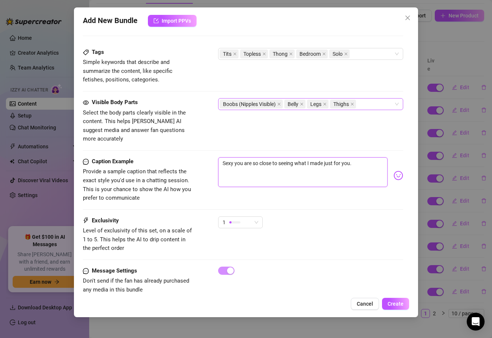
click at [374, 100] on div "Boobs (Nipples Visible) Belly Legs Thighs" at bounding box center [307, 104] width 175 height 10
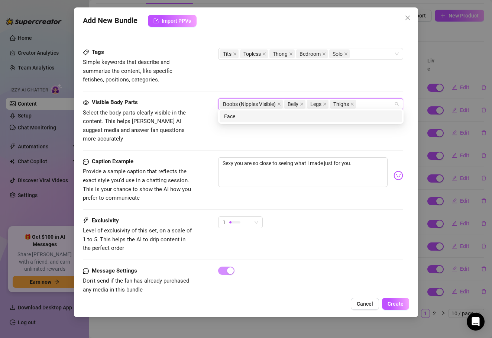
click at [366, 110] on div "Face Face" at bounding box center [311, 116] width 186 height 15
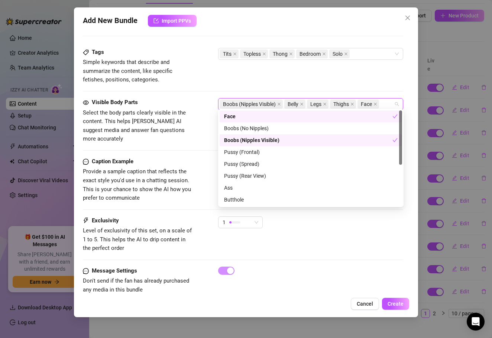
click at [356, 118] on div "Face" at bounding box center [308, 116] width 168 height 8
click at [280, 116] on div "Face" at bounding box center [311, 116] width 174 height 8
click at [312, 231] on div "Exclusivity Level of exclusivity of this set, on a scale of 1 to 5. This helps …" at bounding box center [243, 234] width 321 height 36
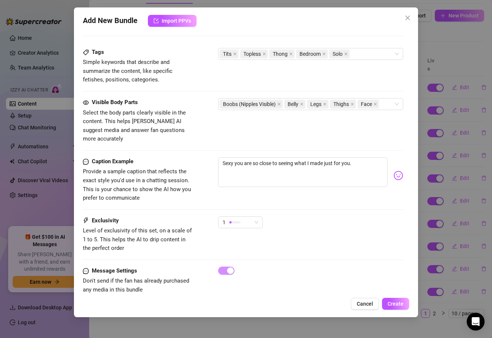
click at [254, 216] on div "1" at bounding box center [240, 225] width 45 height 19
click at [253, 217] on span "1" at bounding box center [241, 222] width 36 height 11
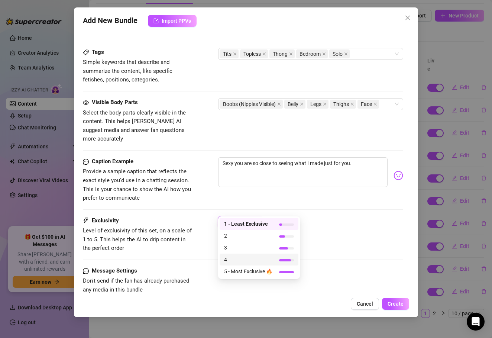
click at [262, 258] on span "4" at bounding box center [248, 259] width 48 height 8
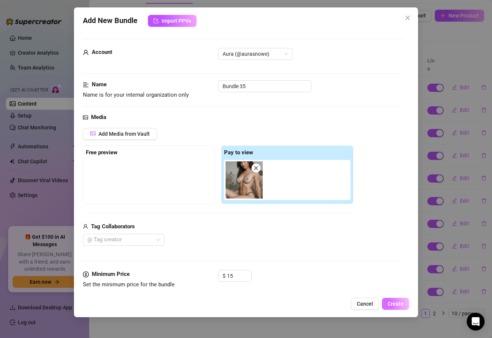
click at [401, 302] on span "Create" at bounding box center [396, 304] width 16 height 6
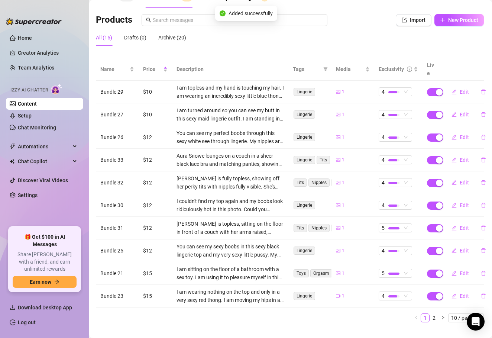
scroll to position [42, 0]
click at [466, 19] on span "New Product" at bounding box center [464, 20] width 30 height 6
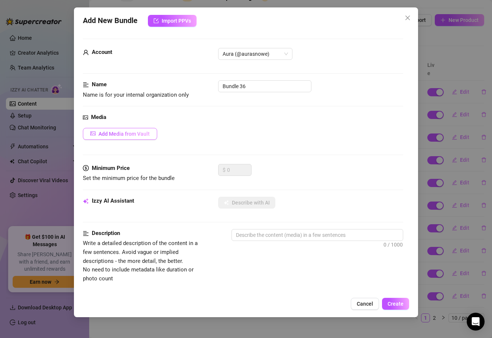
click at [118, 139] on button "Add Media from Vault" at bounding box center [120, 134] width 74 height 12
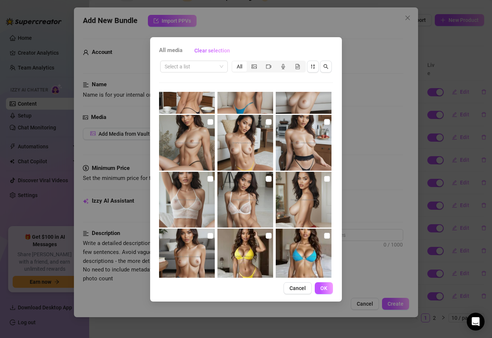
scroll to position [258, 0]
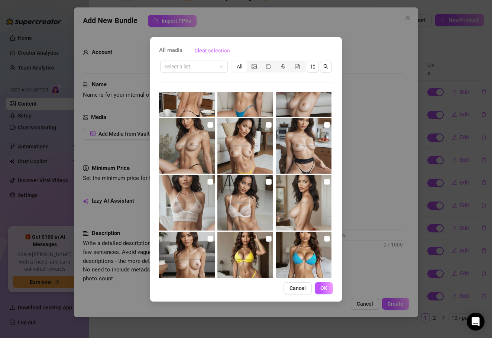
click at [204, 212] on img at bounding box center [187, 203] width 56 height 56
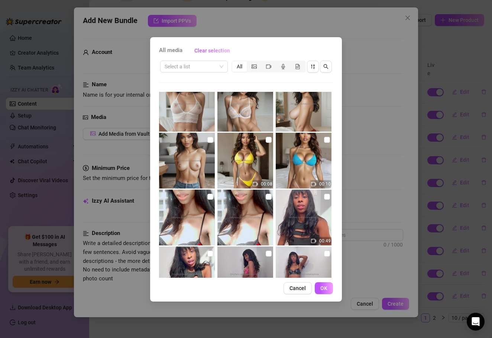
scroll to position [360, 0]
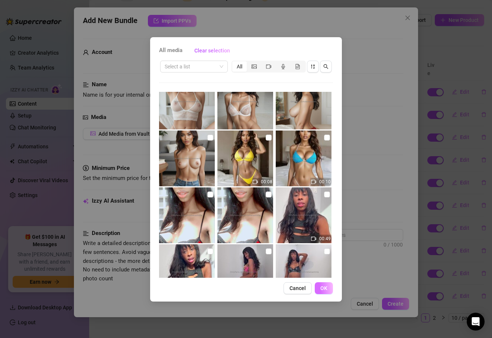
click at [328, 293] on button "OK" at bounding box center [324, 288] width 18 height 12
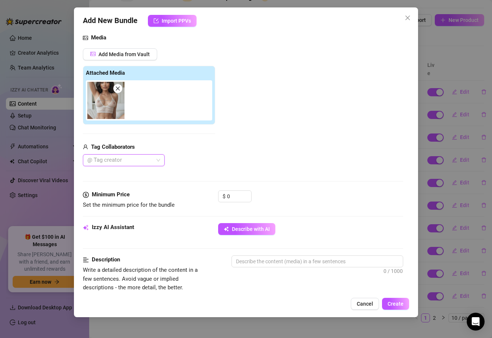
scroll to position [91, 0]
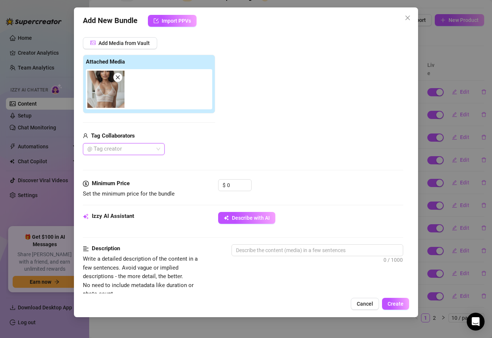
click at [250, 225] on div "Izzy AI Assistant Describe with AI" at bounding box center [243, 221] width 321 height 19
click at [247, 216] on span "Describe with AI" at bounding box center [251, 218] width 38 height 6
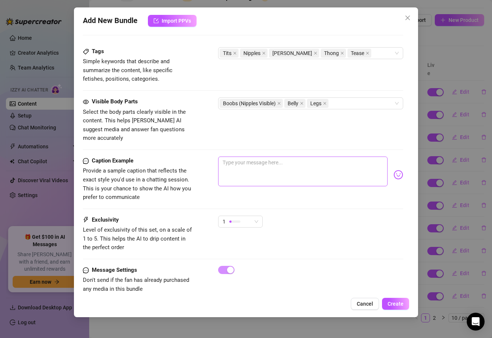
scroll to position [366, 0]
click at [254, 157] on textarea at bounding box center [303, 172] width 170 height 30
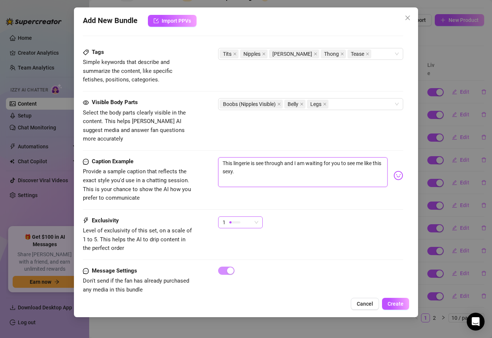
click at [244, 217] on div "1" at bounding box center [237, 222] width 29 height 11
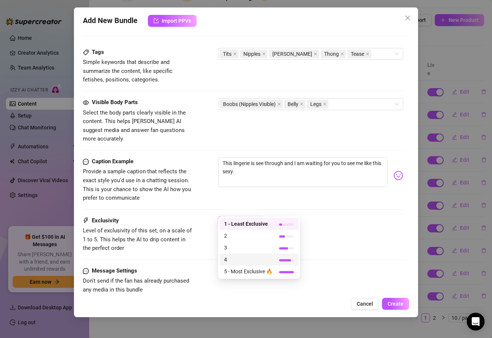
click at [237, 259] on span "4" at bounding box center [248, 259] width 48 height 8
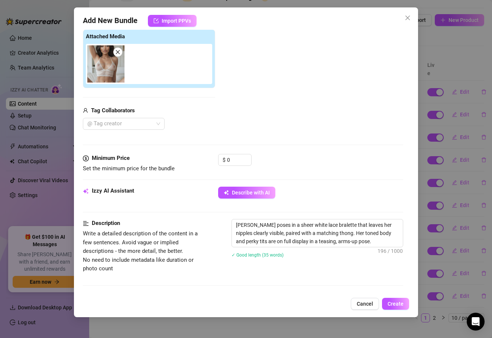
scroll to position [54, 0]
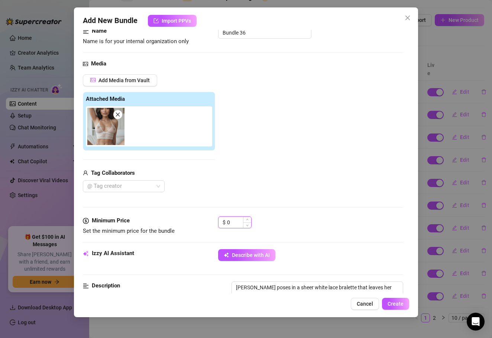
click at [234, 223] on input "0" at bounding box center [239, 222] width 24 height 11
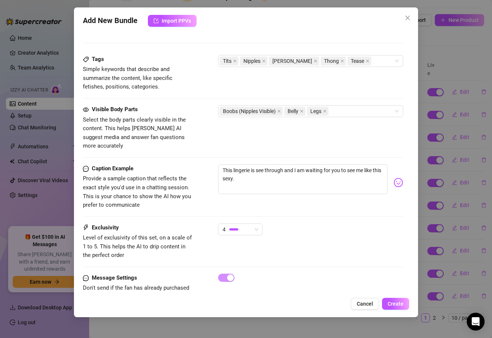
scroll to position [356, 0]
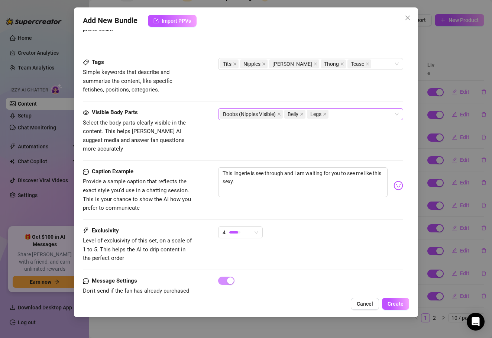
click at [347, 112] on div "Boobs (Nipples Visible) Belly Legs" at bounding box center [307, 114] width 175 height 10
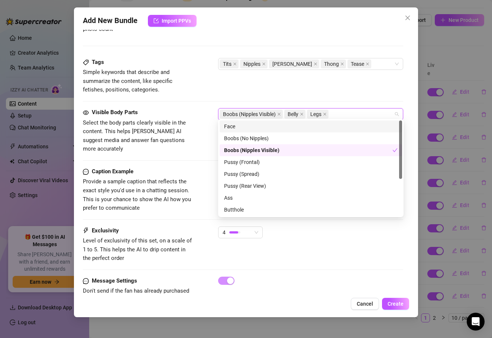
click at [298, 127] on div "Face" at bounding box center [311, 126] width 174 height 8
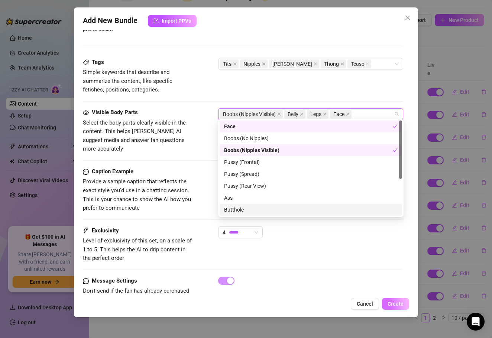
click at [401, 307] on button "Create" at bounding box center [395, 304] width 27 height 12
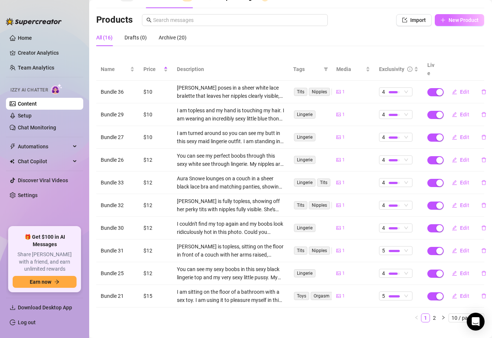
click at [473, 20] on span "New Product" at bounding box center [464, 20] width 30 height 6
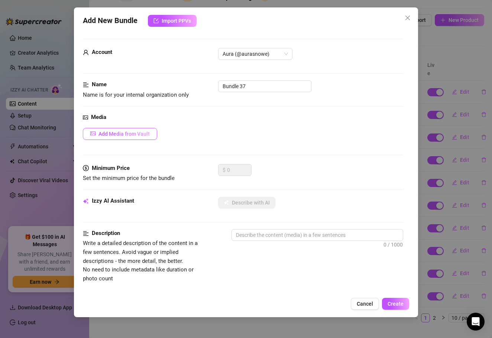
click at [151, 134] on button "Add Media from Vault" at bounding box center [120, 134] width 74 height 12
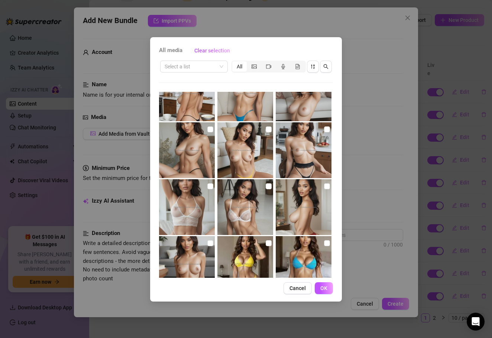
scroll to position [255, 0]
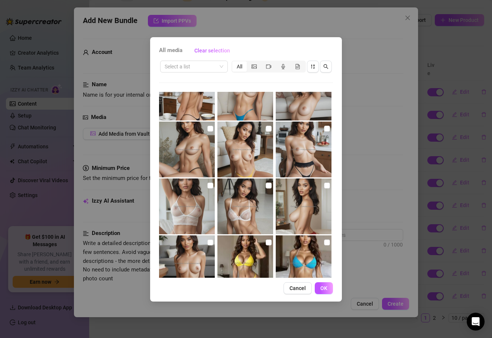
click at [245, 195] on img at bounding box center [246, 207] width 56 height 56
click at [328, 291] on button "OK" at bounding box center [324, 288] width 18 height 12
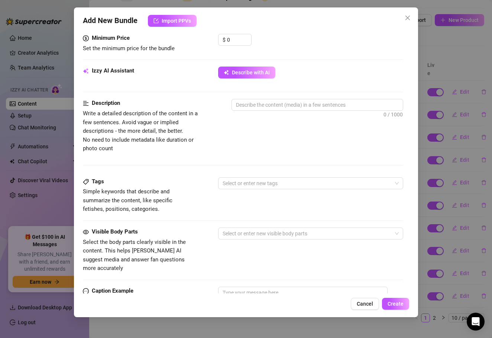
scroll to position [244, 0]
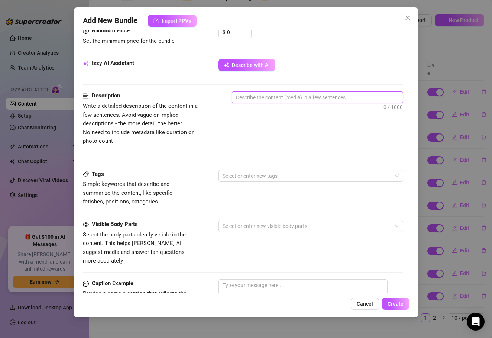
click at [241, 97] on textarea at bounding box center [317, 97] width 171 height 11
click at [242, 68] on div "Izzy AI Assistant Describe with AI" at bounding box center [243, 68] width 321 height 19
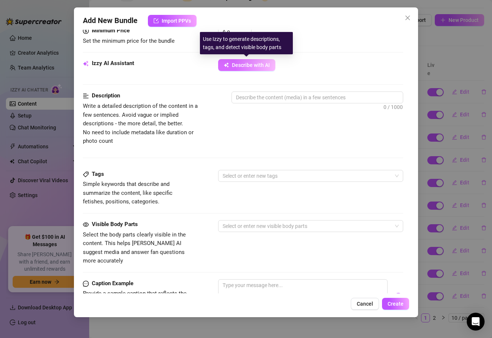
click at [244, 65] on span "Describe with AI" at bounding box center [251, 65] width 38 height 6
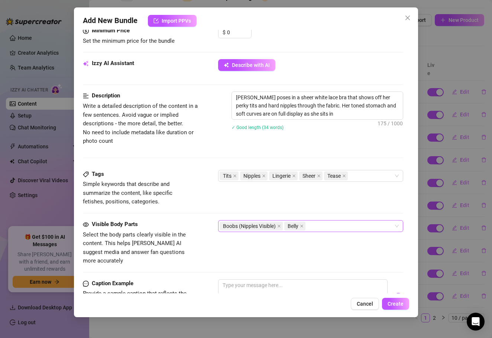
click at [320, 227] on div "Boobs (Nipples Visible) Belly" at bounding box center [307, 226] width 175 height 10
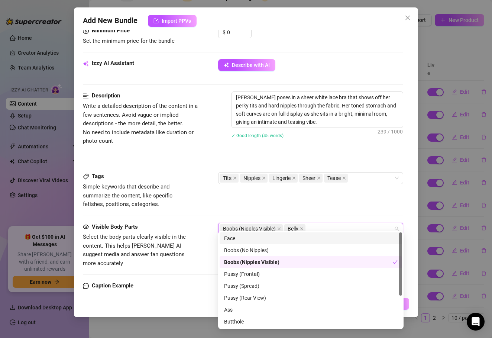
click at [284, 236] on div "Face" at bounding box center [311, 238] width 174 height 8
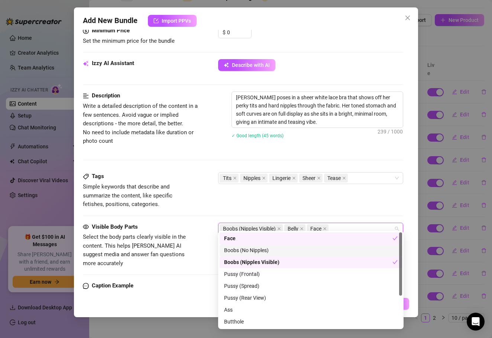
scroll to position [48, 0]
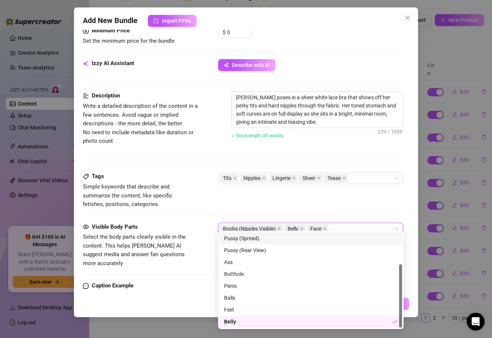
click at [186, 238] on span "Select the body parts clearly visible in the content. This helps [PERSON_NAME] …" at bounding box center [139, 250] width 112 height 35
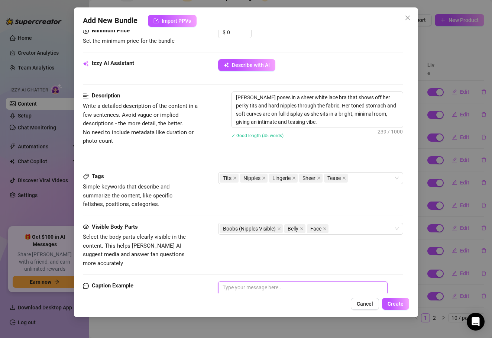
click at [247, 285] on textarea at bounding box center [303, 297] width 170 height 30
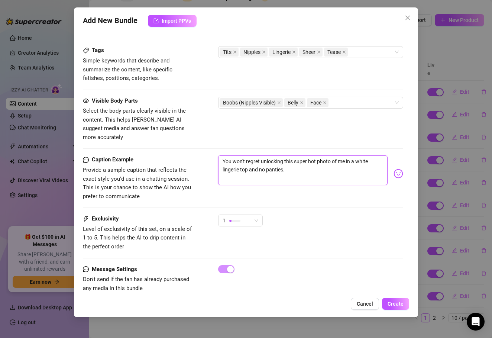
scroll to position [369, 0]
click at [231, 220] on div at bounding box center [230, 221] width 2 height 2
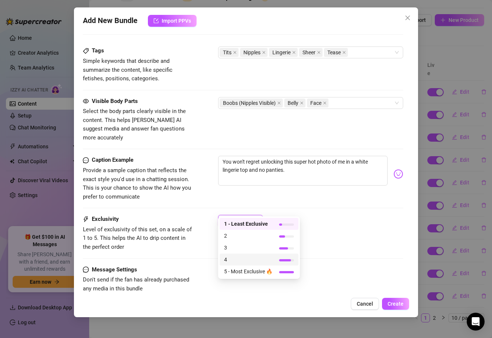
click at [238, 260] on span "4" at bounding box center [248, 259] width 48 height 8
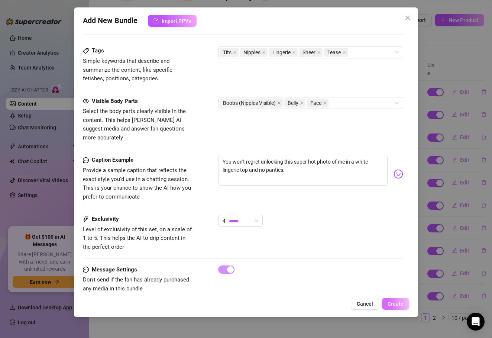
click at [398, 301] on span "Create" at bounding box center [396, 304] width 16 height 6
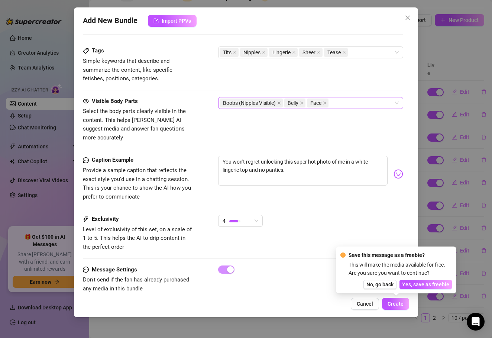
click at [307, 103] on div "Belly" at bounding box center [296, 103] width 23 height 10
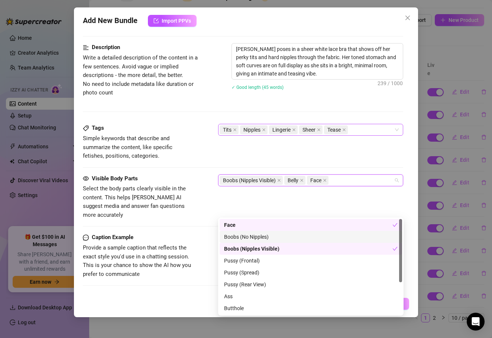
scroll to position [148, 0]
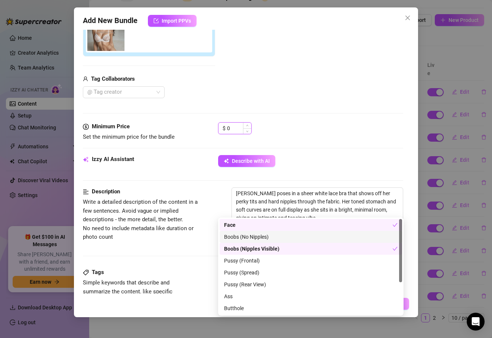
click at [241, 128] on input "0" at bounding box center [239, 128] width 24 height 11
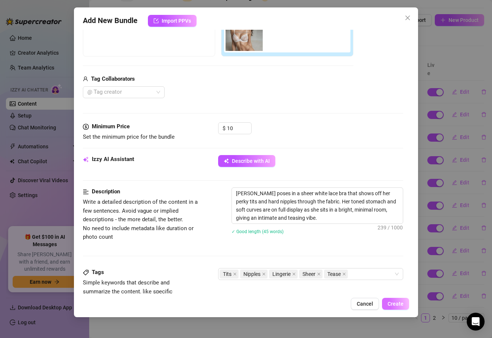
click at [398, 305] on span "Create" at bounding box center [396, 304] width 16 height 6
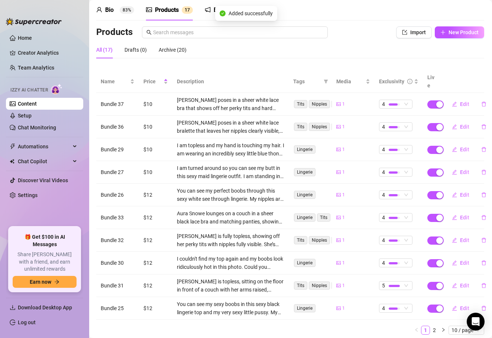
scroll to position [31, 0]
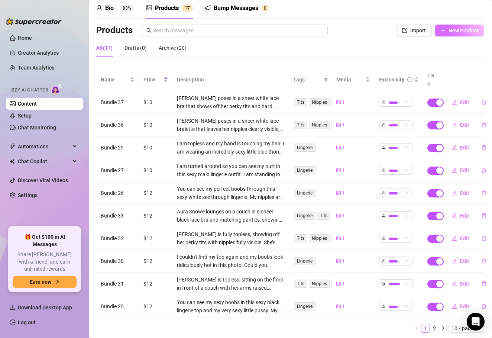
click at [456, 32] on span "New Product" at bounding box center [464, 31] width 30 height 6
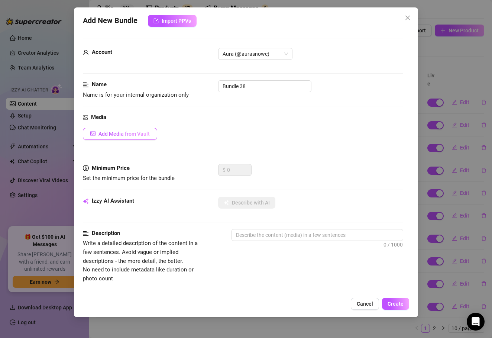
click at [153, 132] on button "Add Media from Vault" at bounding box center [120, 134] width 74 height 12
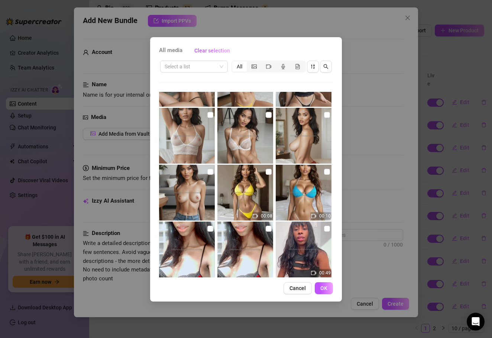
scroll to position [323, 0]
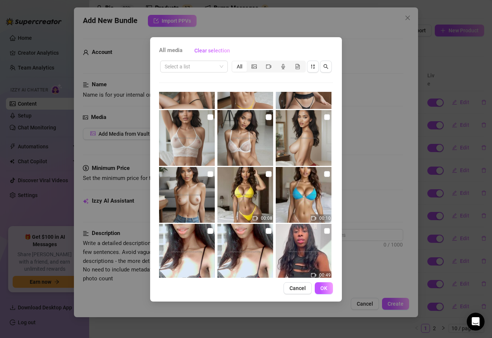
click at [246, 197] on img at bounding box center [246, 195] width 56 height 56
click at [325, 291] on span "OK" at bounding box center [324, 288] width 7 height 6
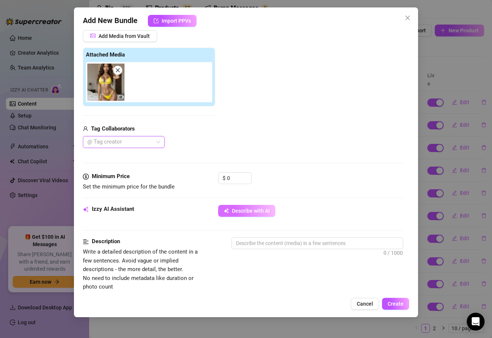
scroll to position [98, 0]
click at [240, 213] on span "Describe with AI" at bounding box center [251, 211] width 38 height 6
click at [236, 177] on input "0" at bounding box center [239, 177] width 24 height 11
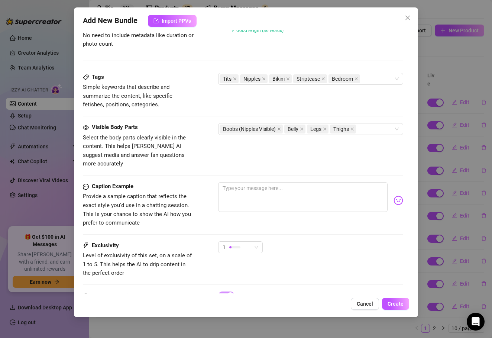
scroll to position [343, 0]
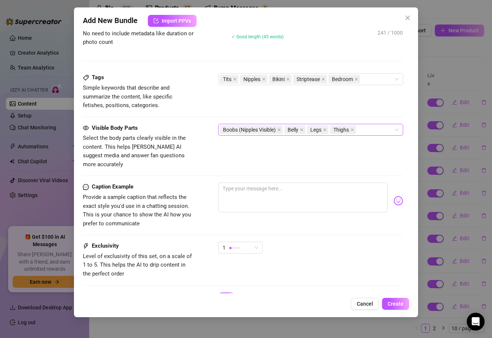
click at [380, 125] on div "Boobs (Nipples Visible) Belly Legs Thighs" at bounding box center [307, 130] width 175 height 10
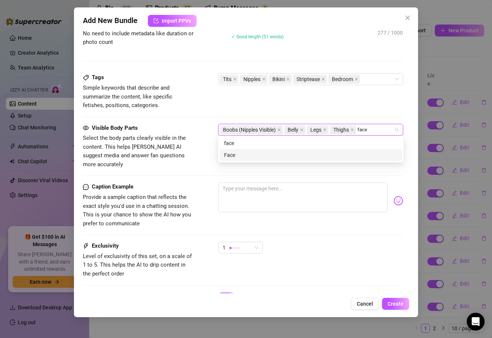
click at [336, 152] on div "Face" at bounding box center [311, 155] width 174 height 8
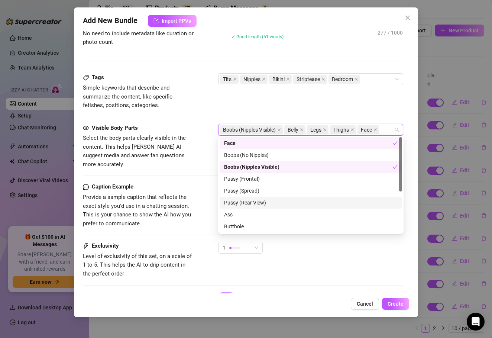
click at [188, 195] on span "Provide a sample caption that reflects the exact style you'd use in a chatting …" at bounding box center [139, 210] width 112 height 35
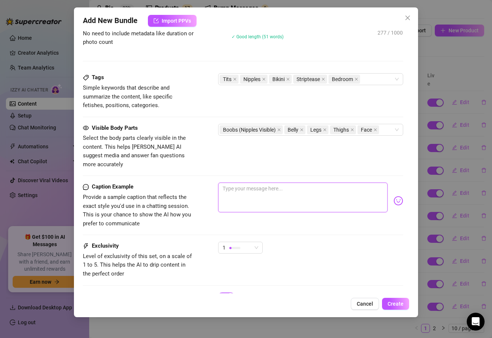
click at [225, 183] on textarea at bounding box center [303, 198] width 170 height 30
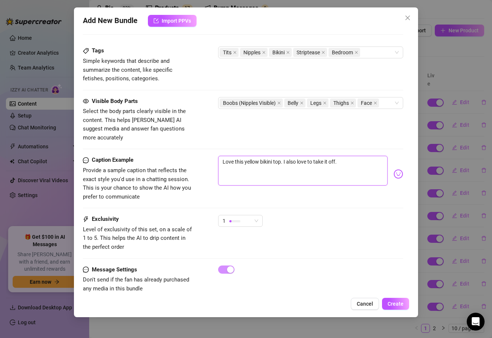
scroll to position [0, 0]
click at [250, 215] on div "1" at bounding box center [237, 220] width 29 height 11
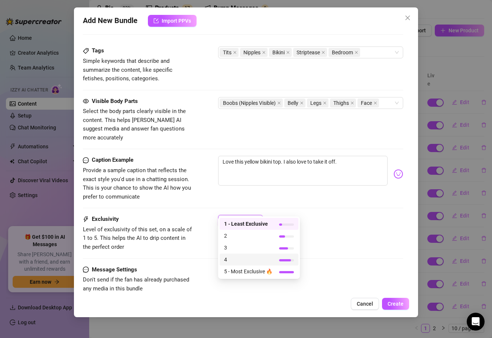
click at [258, 261] on span "4" at bounding box center [248, 259] width 48 height 8
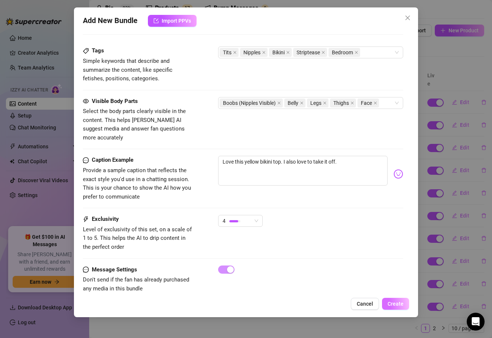
click at [397, 302] on span "Create" at bounding box center [396, 304] width 16 height 6
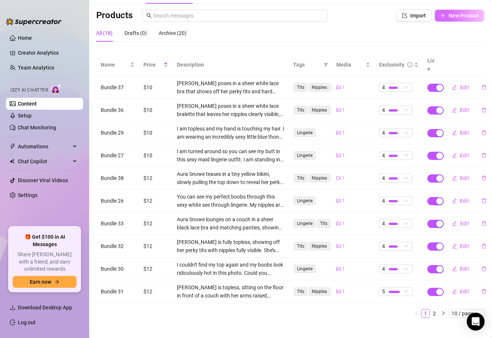
click at [456, 16] on span "New Product" at bounding box center [464, 16] width 30 height 6
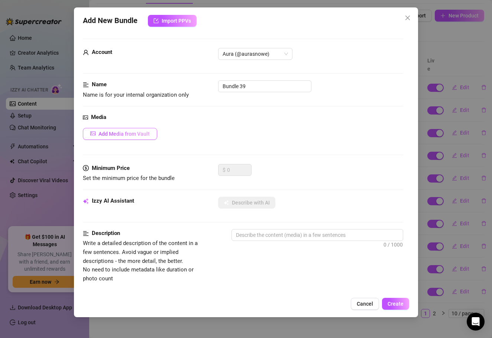
click at [141, 134] on span "Add Media from Vault" at bounding box center [124, 134] width 51 height 6
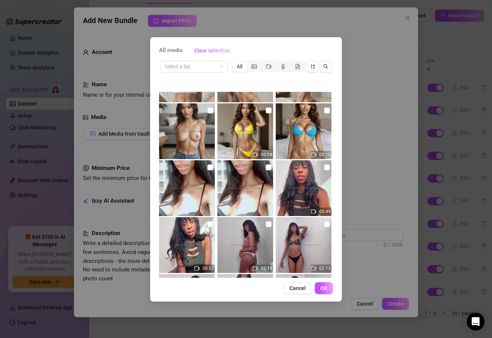
scroll to position [386, 0]
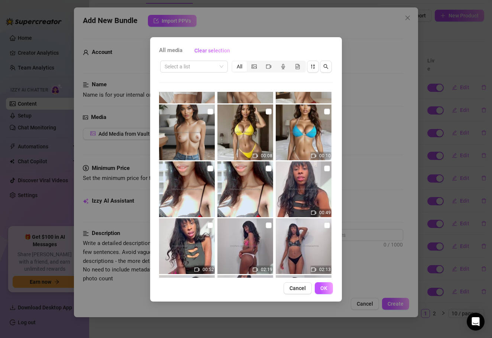
click at [305, 132] on img at bounding box center [304, 133] width 56 height 56
click at [328, 289] on button "OK" at bounding box center [324, 288] width 18 height 12
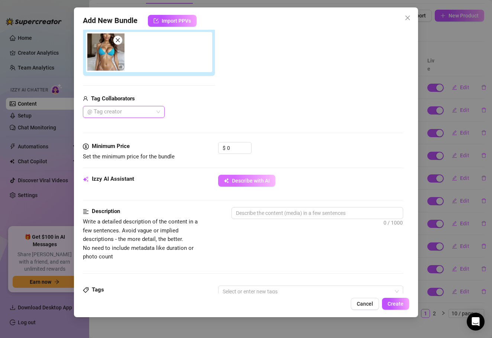
scroll to position [134, 0]
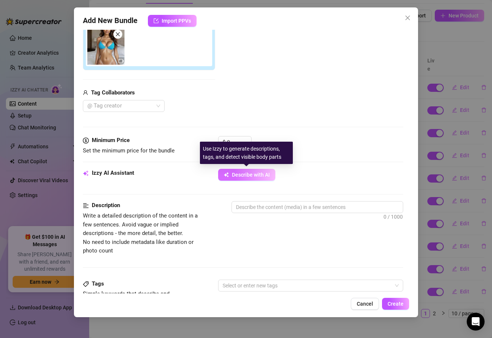
click at [253, 180] on button "Describe with AI" at bounding box center [246, 175] width 57 height 12
click at [233, 136] on div "$ 0" at bounding box center [234, 142] width 33 height 12
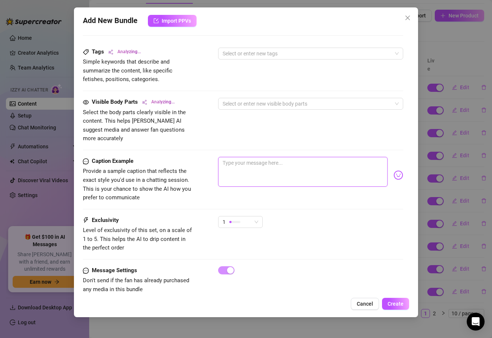
scroll to position [366, 0]
click at [260, 157] on textarea at bounding box center [303, 172] width 170 height 30
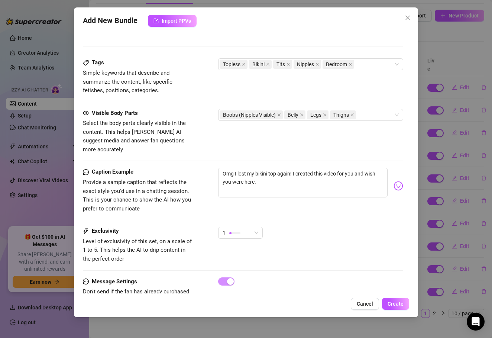
click at [235, 214] on div "Caption Example Provide a sample caption that reflects the exact style you'd us…" at bounding box center [243, 197] width 321 height 59
click at [235, 229] on div at bounding box center [234, 232] width 11 height 7
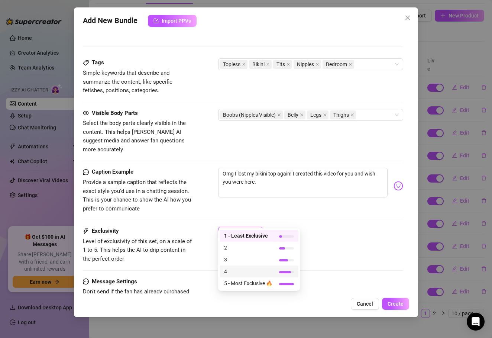
click at [237, 267] on div "4" at bounding box center [259, 272] width 79 height 12
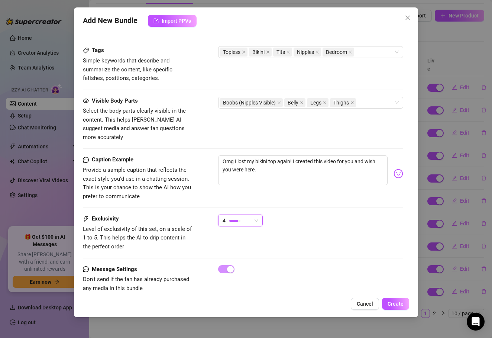
scroll to position [377, 0]
click at [374, 100] on div "Boobs (Nipples Visible) Belly Legs Thighs" at bounding box center [307, 103] width 175 height 10
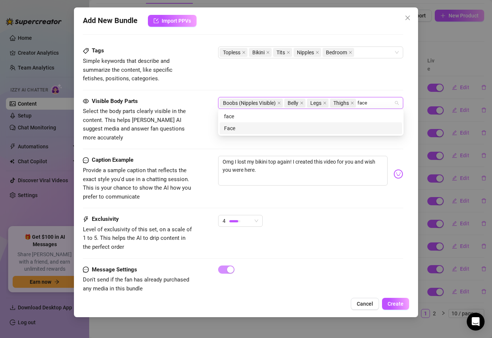
click at [376, 126] on div "Face" at bounding box center [311, 128] width 174 height 8
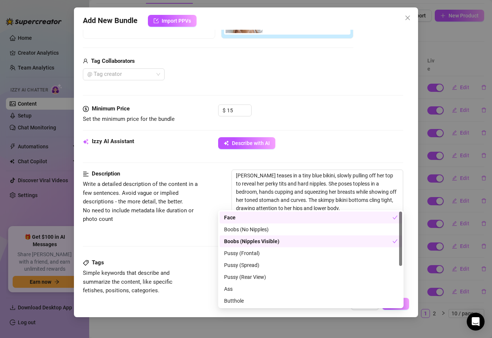
scroll to position [163, 0]
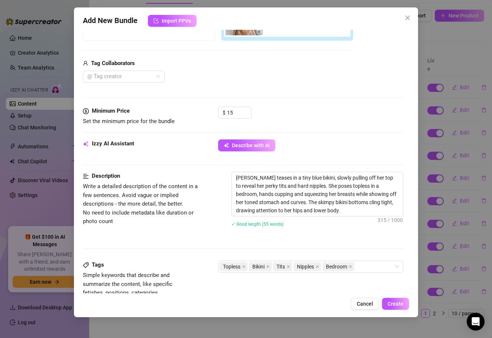
click at [409, 313] on div "Add New Bundle Import PPVs Account Aura (@aurasnowe) Name Name is for your inte…" at bounding box center [246, 162] width 345 height 310
click at [405, 306] on button "Create" at bounding box center [395, 304] width 27 height 12
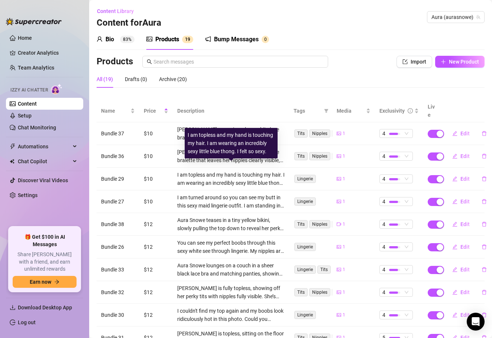
scroll to position [0, 0]
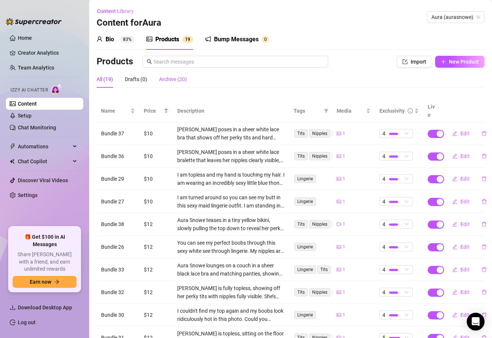
click at [180, 83] on div "Archive (20)" at bounding box center [173, 79] width 28 height 8
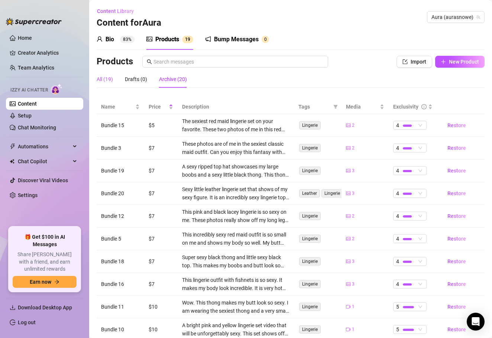
click at [111, 78] on div "All (19)" at bounding box center [105, 79] width 16 height 8
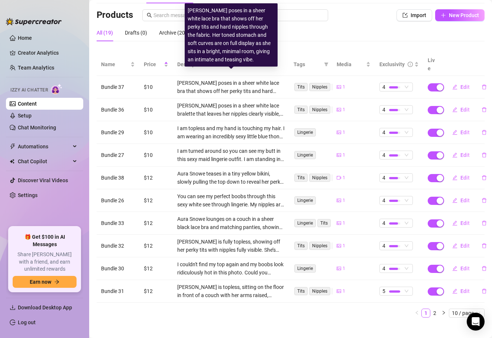
scroll to position [46, 0]
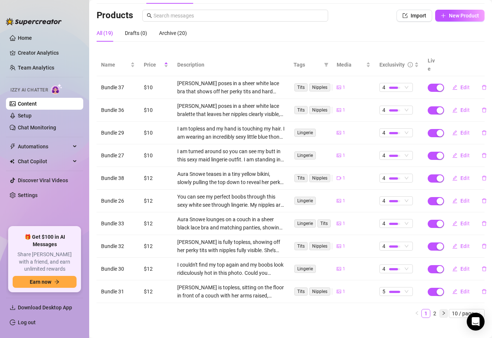
click at [443, 311] on icon "right" at bounding box center [444, 313] width 4 height 4
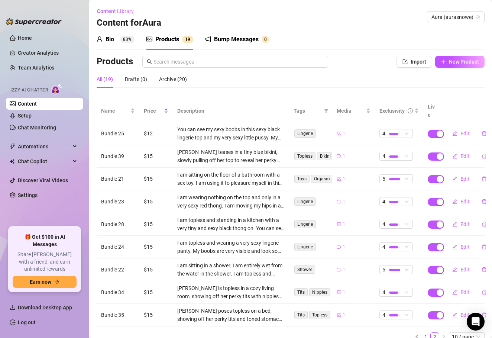
scroll to position [0, 0]
click at [32, 114] on link "Setup" at bounding box center [25, 116] width 14 height 6
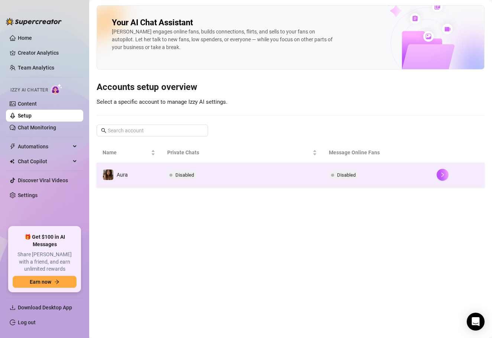
click at [197, 173] on div "Disabled" at bounding box center [183, 174] width 32 height 9
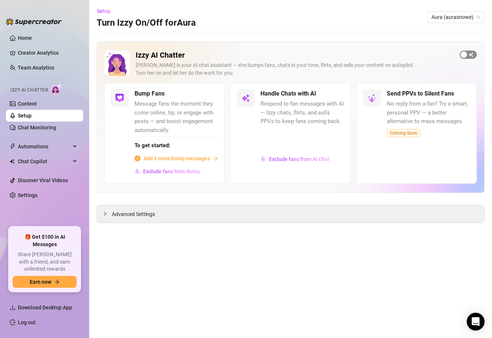
click at [465, 54] on div "button" at bounding box center [464, 54] width 7 height 7
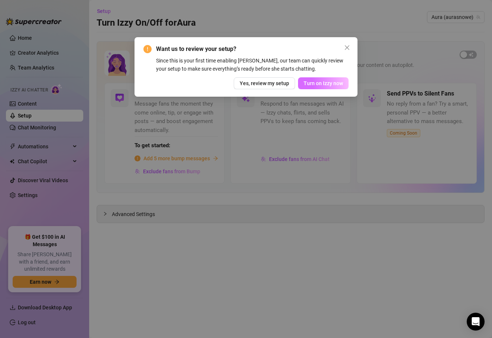
click at [328, 83] on span "Turn on Izzy now" at bounding box center [323, 83] width 39 height 6
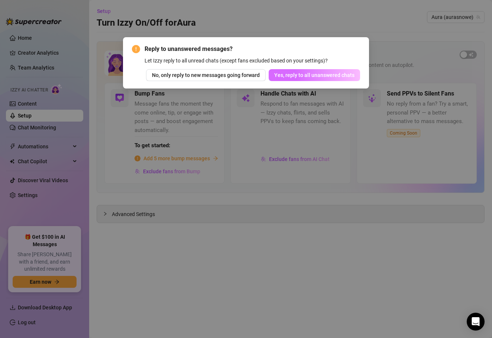
click at [329, 75] on span "Yes, reply to all unanswered chats" at bounding box center [314, 75] width 80 height 6
